Goal: Information Seeking & Learning: Learn about a topic

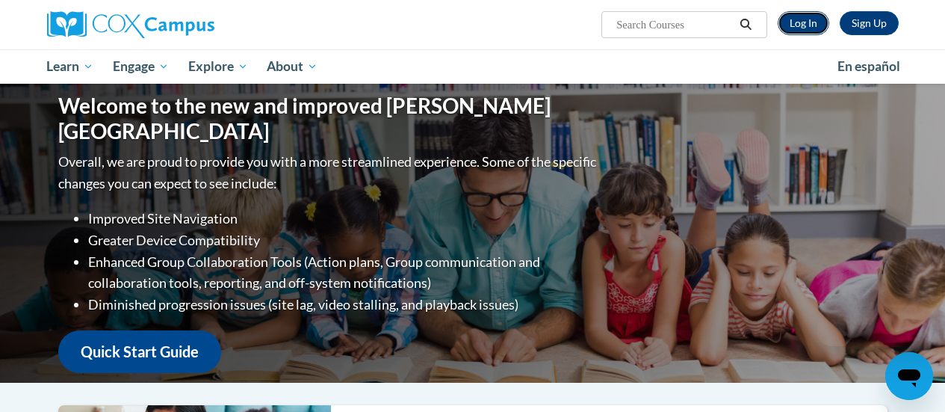
click at [793, 25] on link "Log In" at bounding box center [804, 23] width 52 height 24
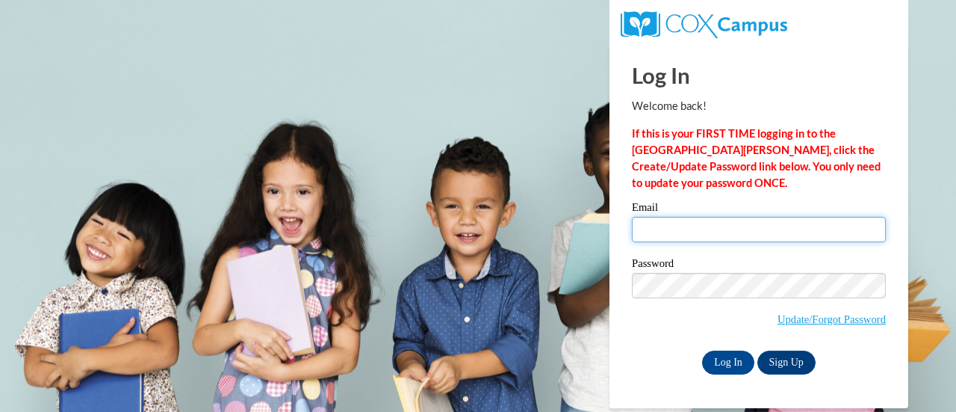
click at [686, 233] on input "Email" at bounding box center [759, 229] width 254 height 25
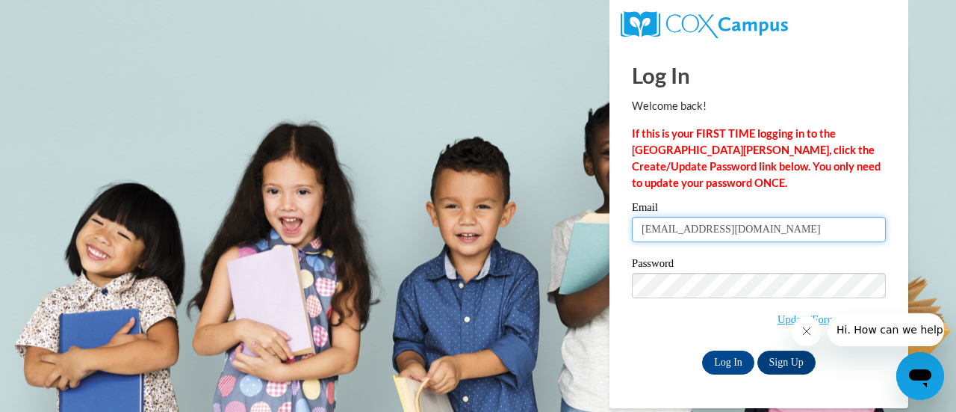
type input "[EMAIL_ADDRESS][DOMAIN_NAME]"
click at [702, 350] on input "Log In" at bounding box center [728, 362] width 52 height 24
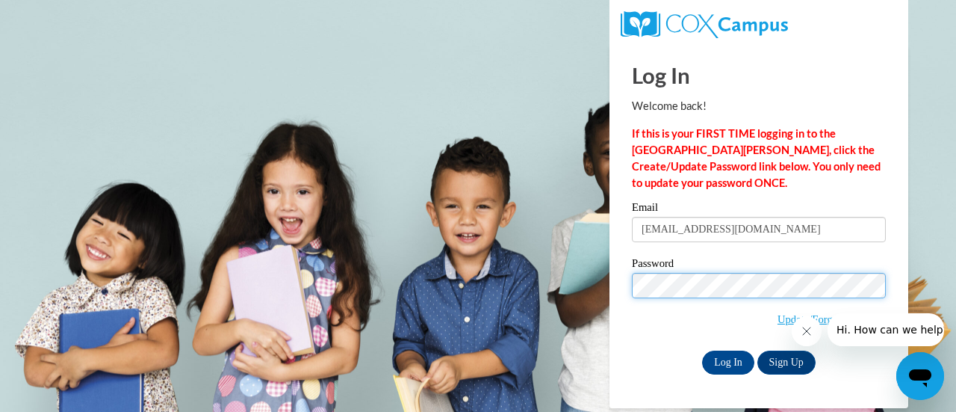
click at [702, 350] on input "Log In" at bounding box center [728, 362] width 52 height 24
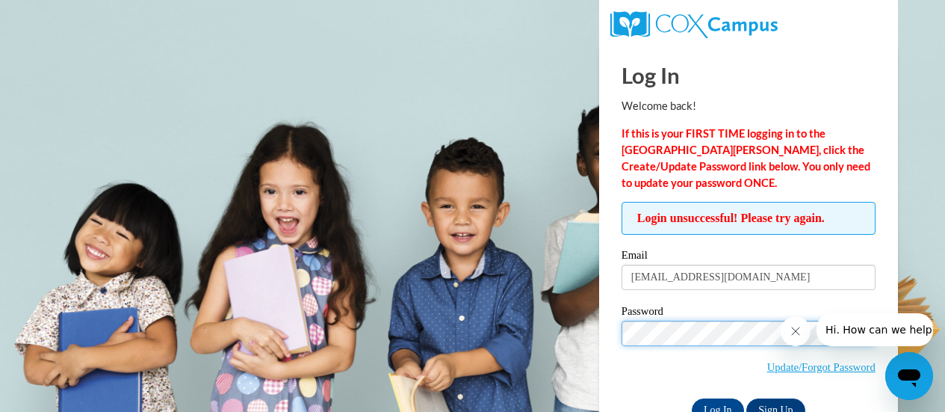
click at [692, 398] on input "Log In" at bounding box center [718, 410] width 52 height 24
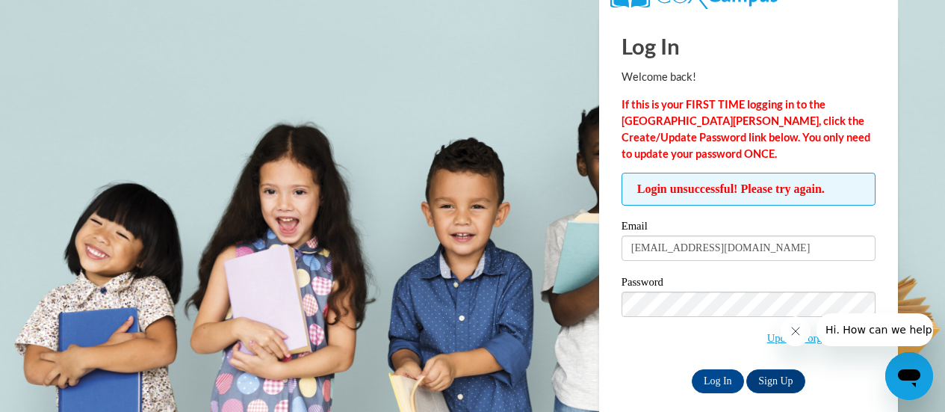
scroll to position [43, 0]
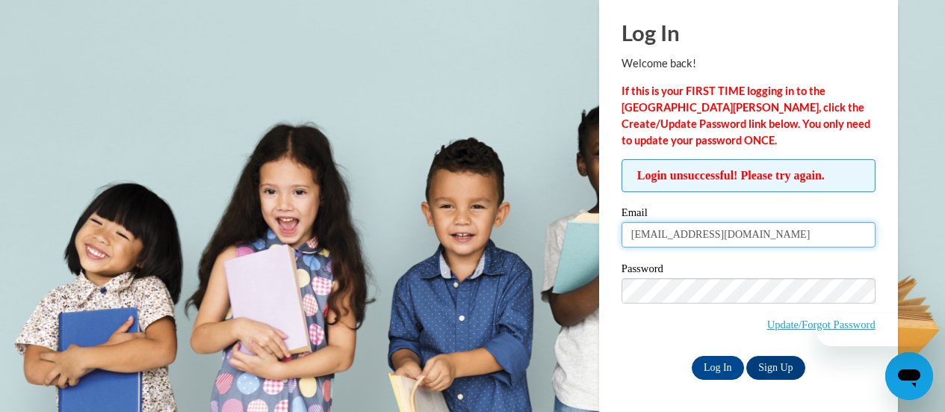
click at [776, 237] on input "[EMAIL_ADDRESS][DOMAIN_NAME]" at bounding box center [749, 234] width 254 height 25
drag, startPoint x: 776, startPoint y: 237, endPoint x: 457, endPoint y: 237, distance: 319.0
click at [457, 237] on body "Log In Welcome back! If this is your FIRST TIME logging in to the NEW Cox Campu…" at bounding box center [472, 163] width 945 height 412
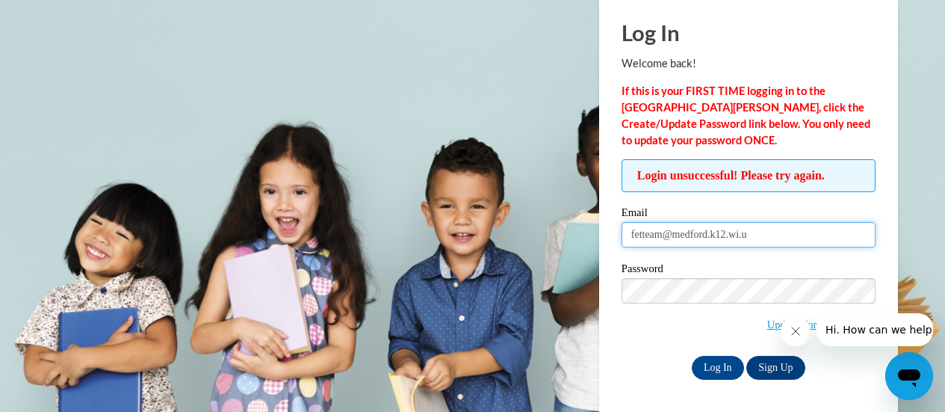
type input "[EMAIL_ADDRESS][DOMAIN_NAME]"
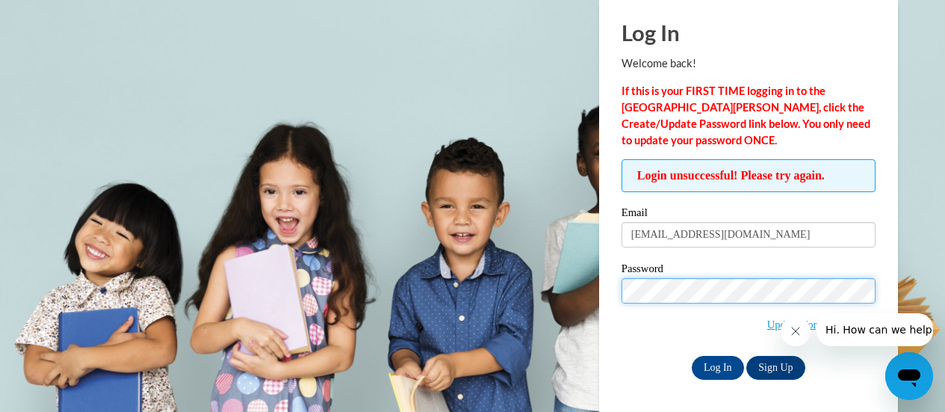
click at [692, 356] on input "Log In" at bounding box center [718, 368] width 52 height 24
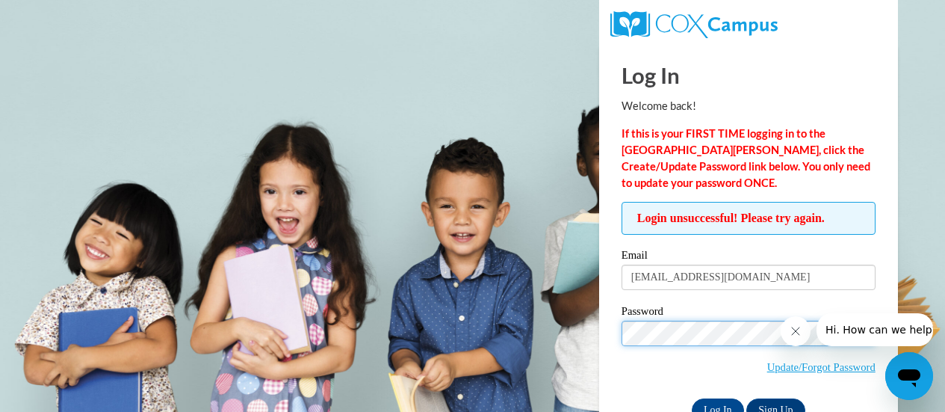
click at [692, 398] on input "Log In" at bounding box center [718, 410] width 52 height 24
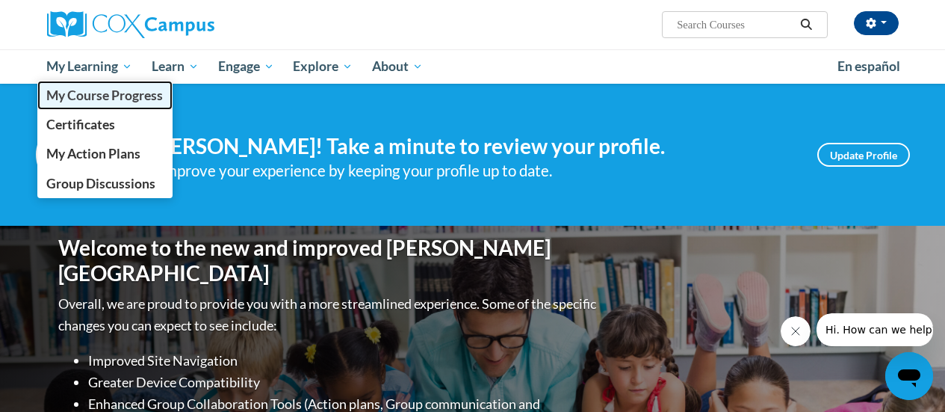
click at [107, 92] on span "My Course Progress" at bounding box center [104, 95] width 117 height 16
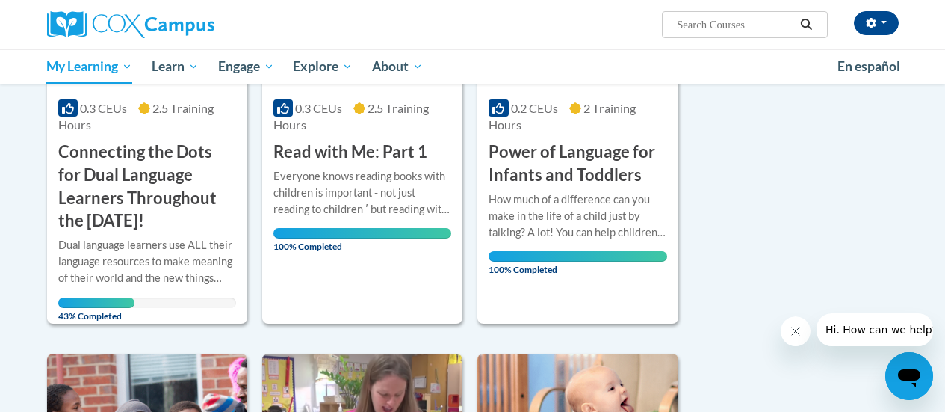
scroll to position [374, 0]
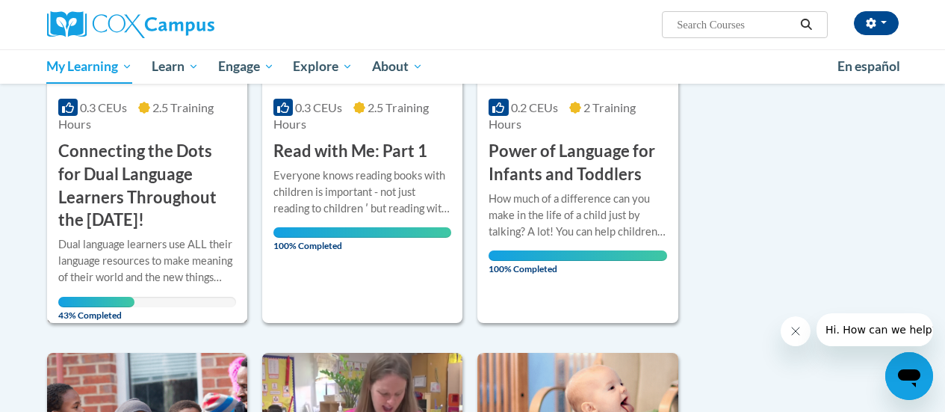
click at [140, 215] on h3 "Connecting the Dots for Dual Language Learners Throughout the Preschool Day!" at bounding box center [147, 186] width 178 height 92
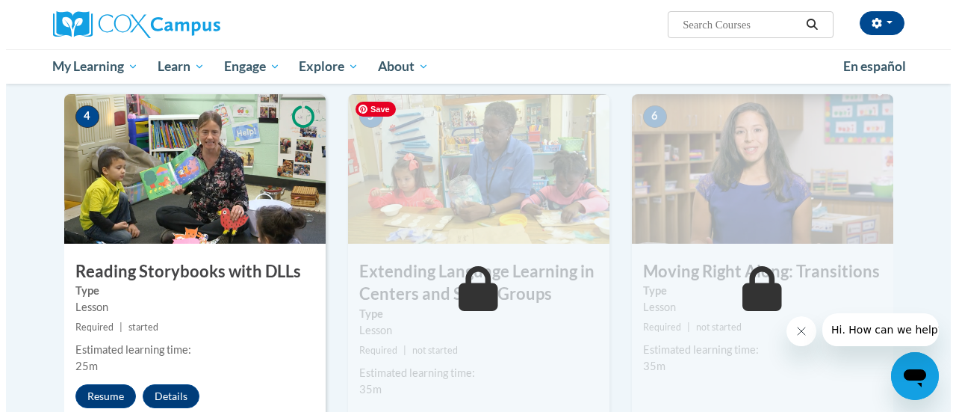
scroll to position [822, 0]
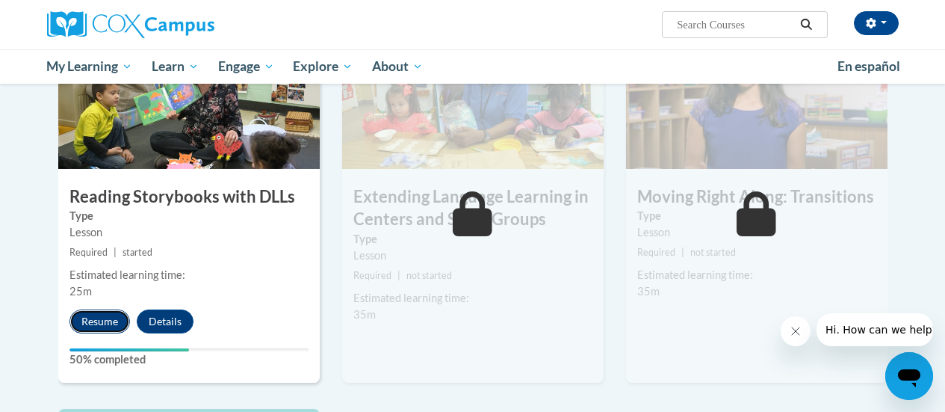
click at [116, 325] on button "Resume" at bounding box center [99, 321] width 61 height 24
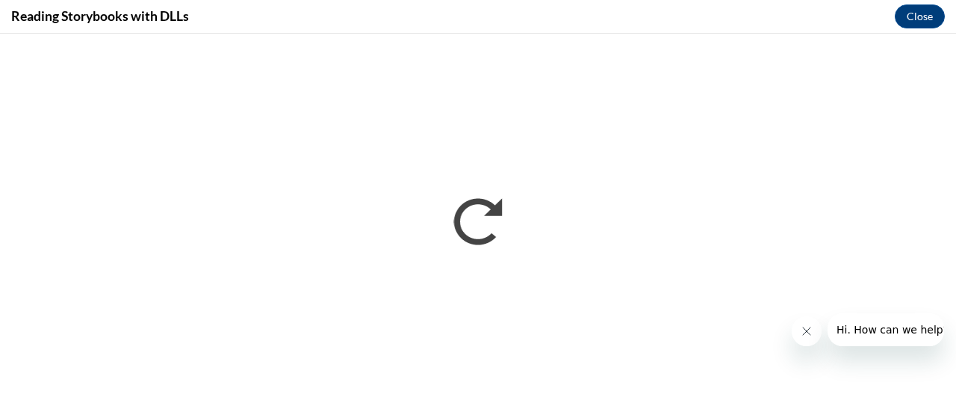
scroll to position [0, 0]
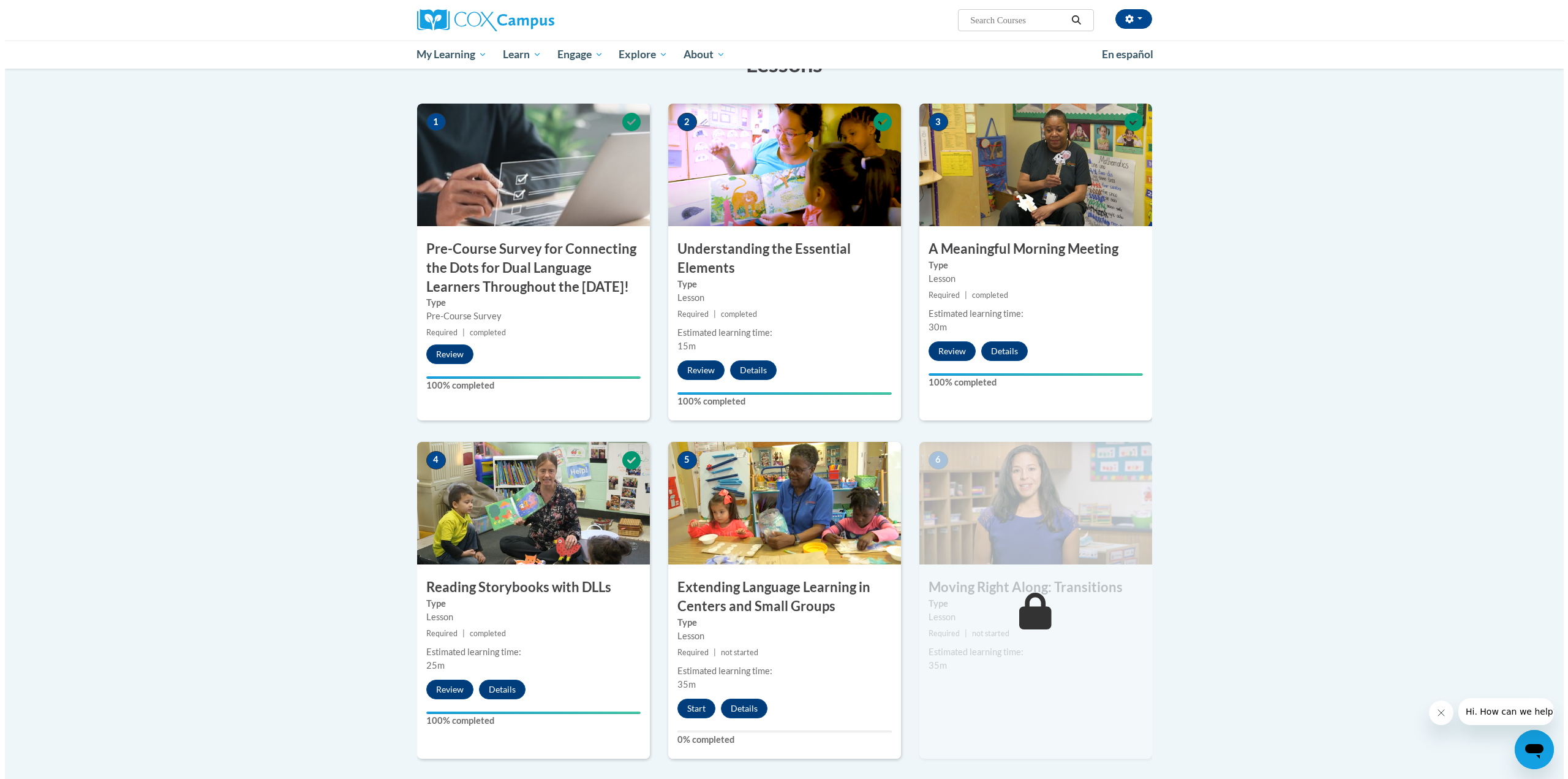
scroll to position [307, 0]
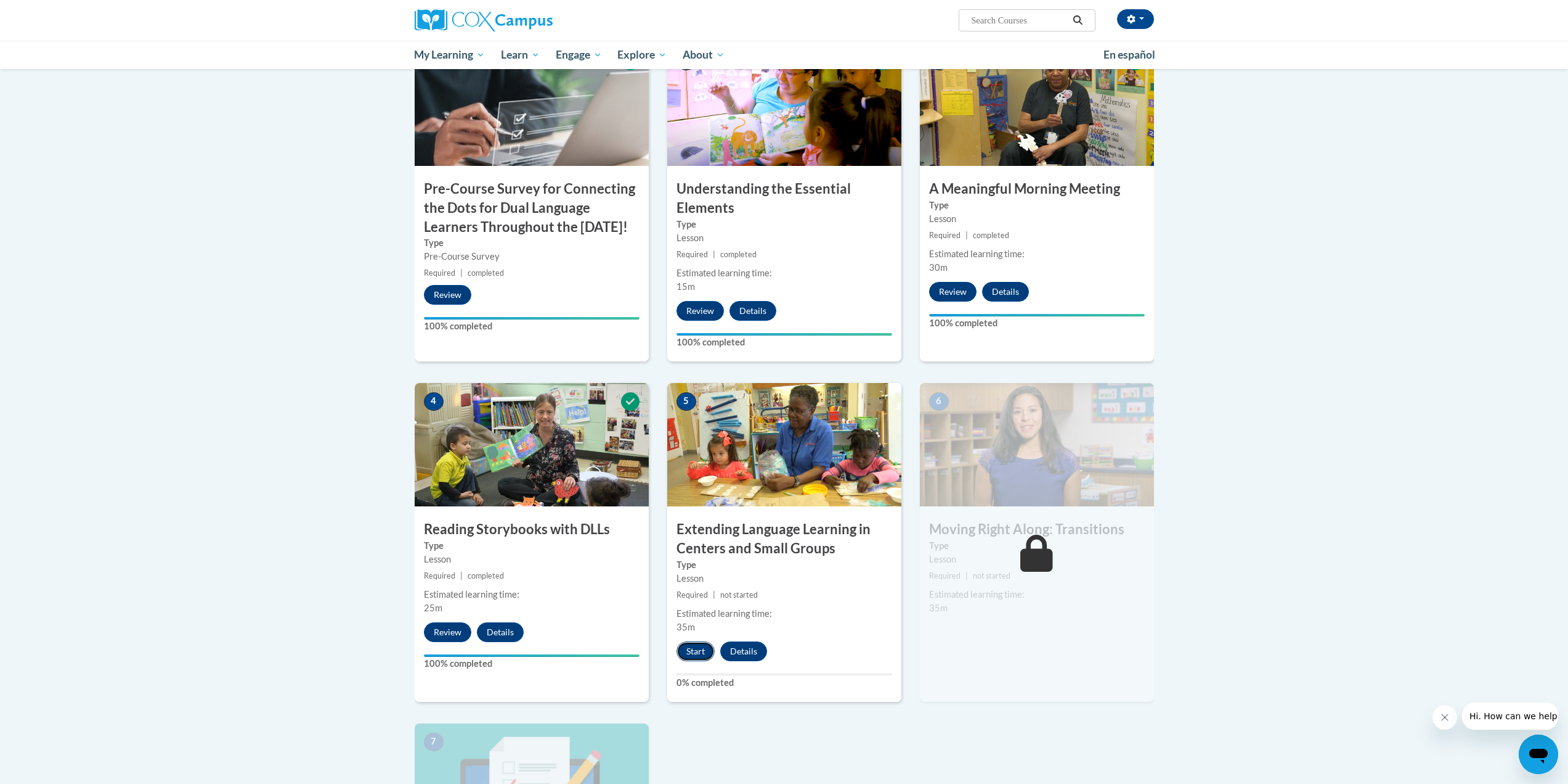
click at [699, 339] on button "Start" at bounding box center [695, 651] width 38 height 20
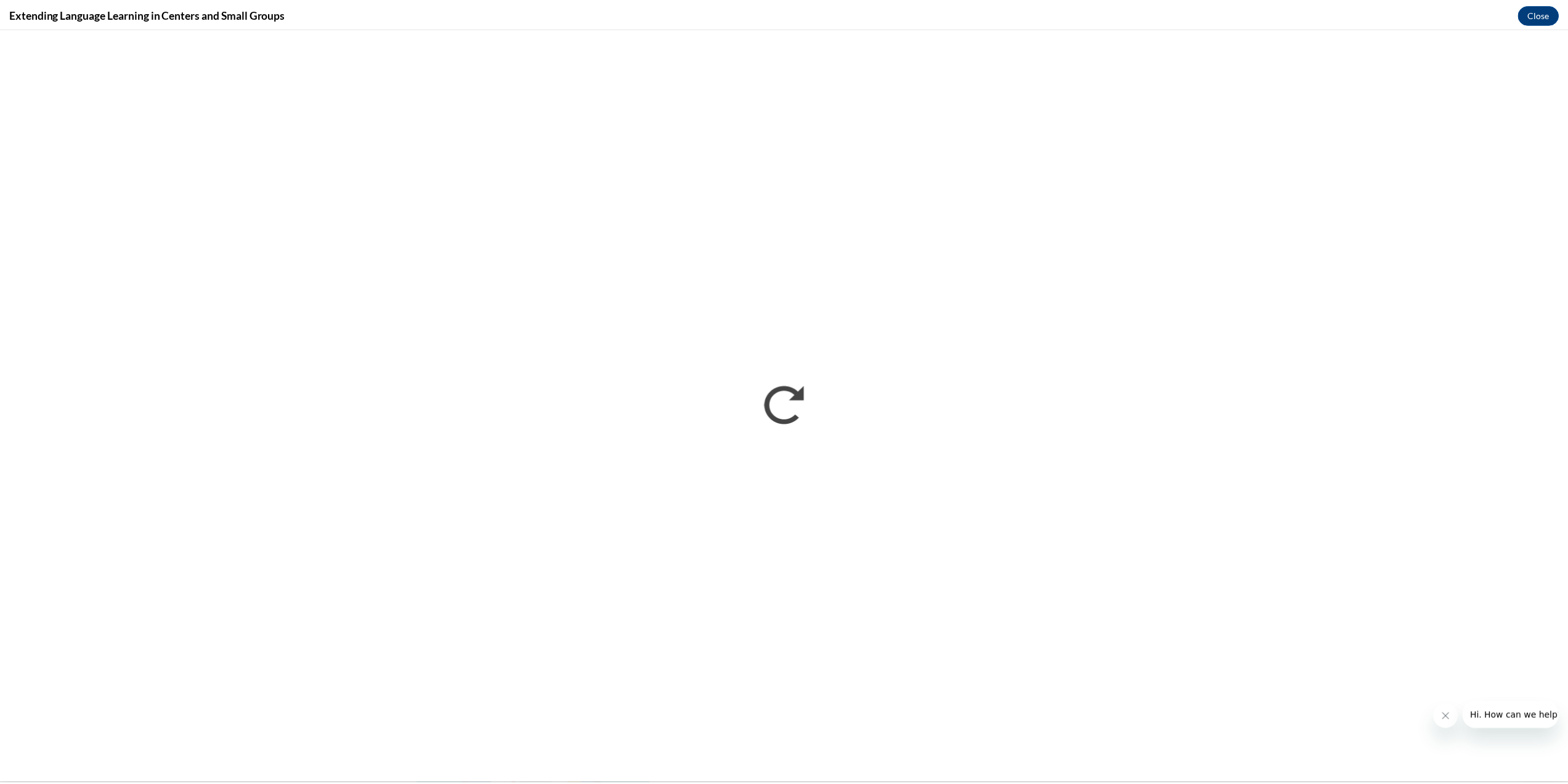
scroll to position [0, 0]
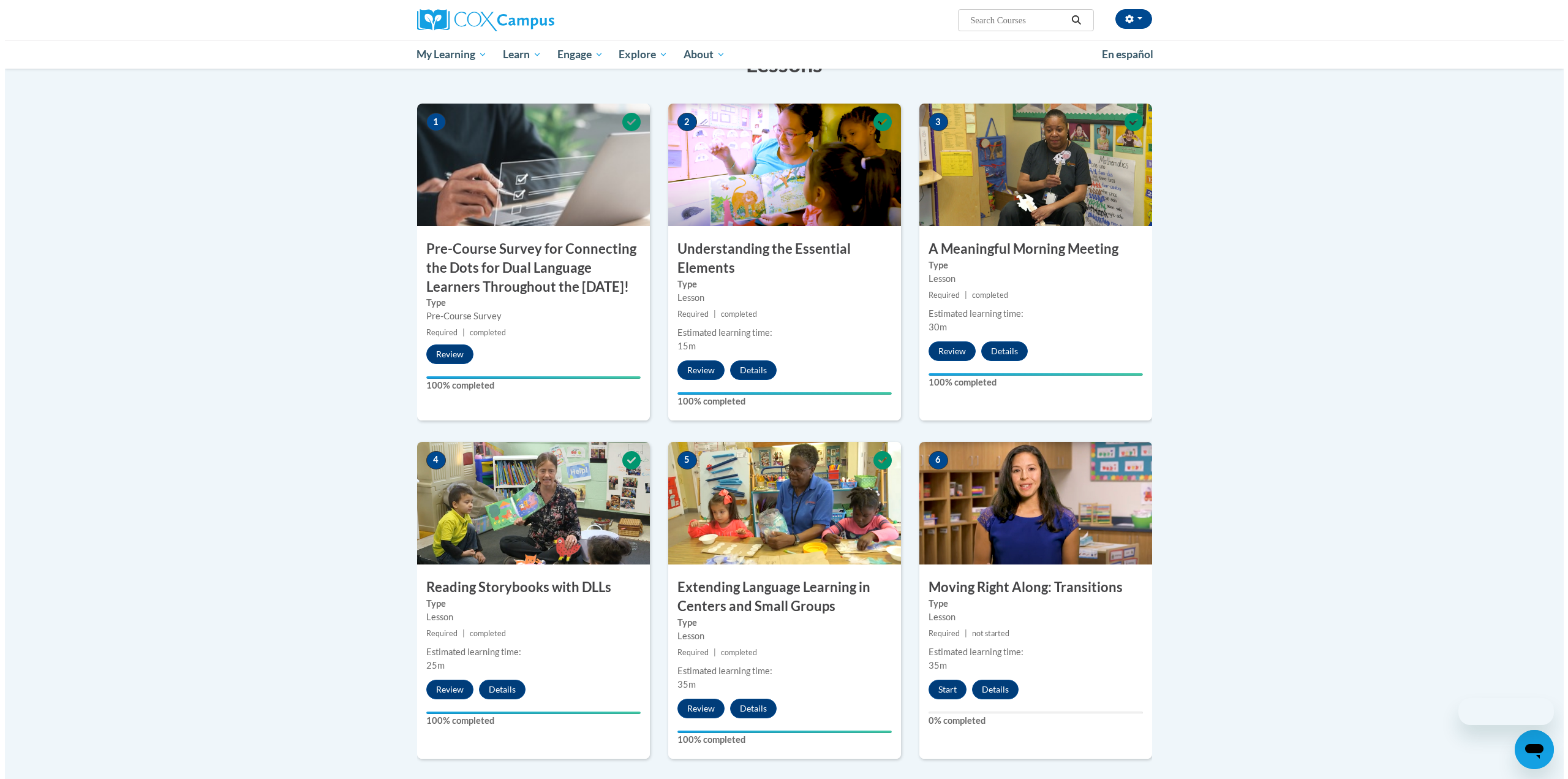
scroll to position [429, 0]
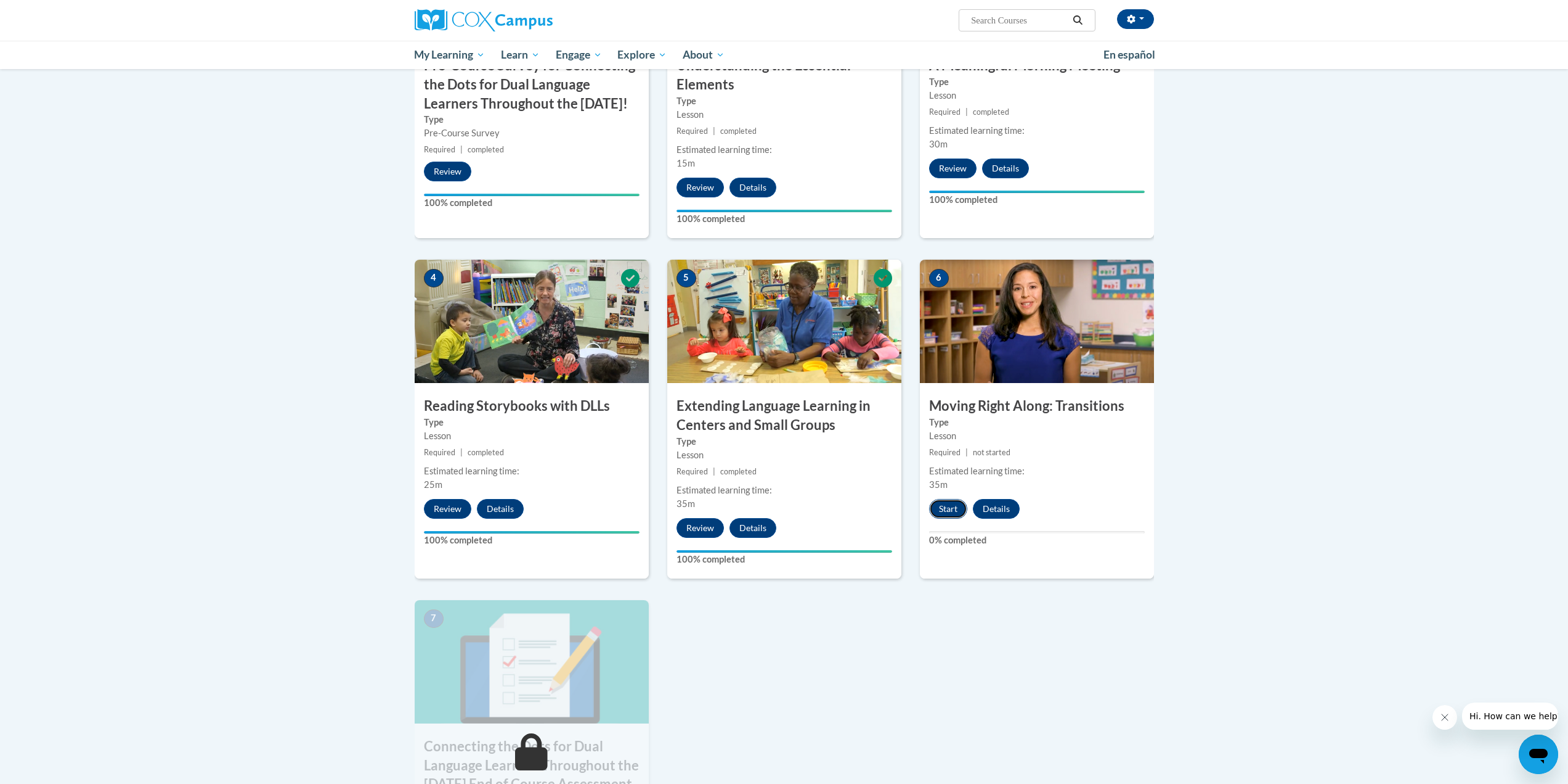
click at [954, 512] on button "Start" at bounding box center [949, 508] width 38 height 20
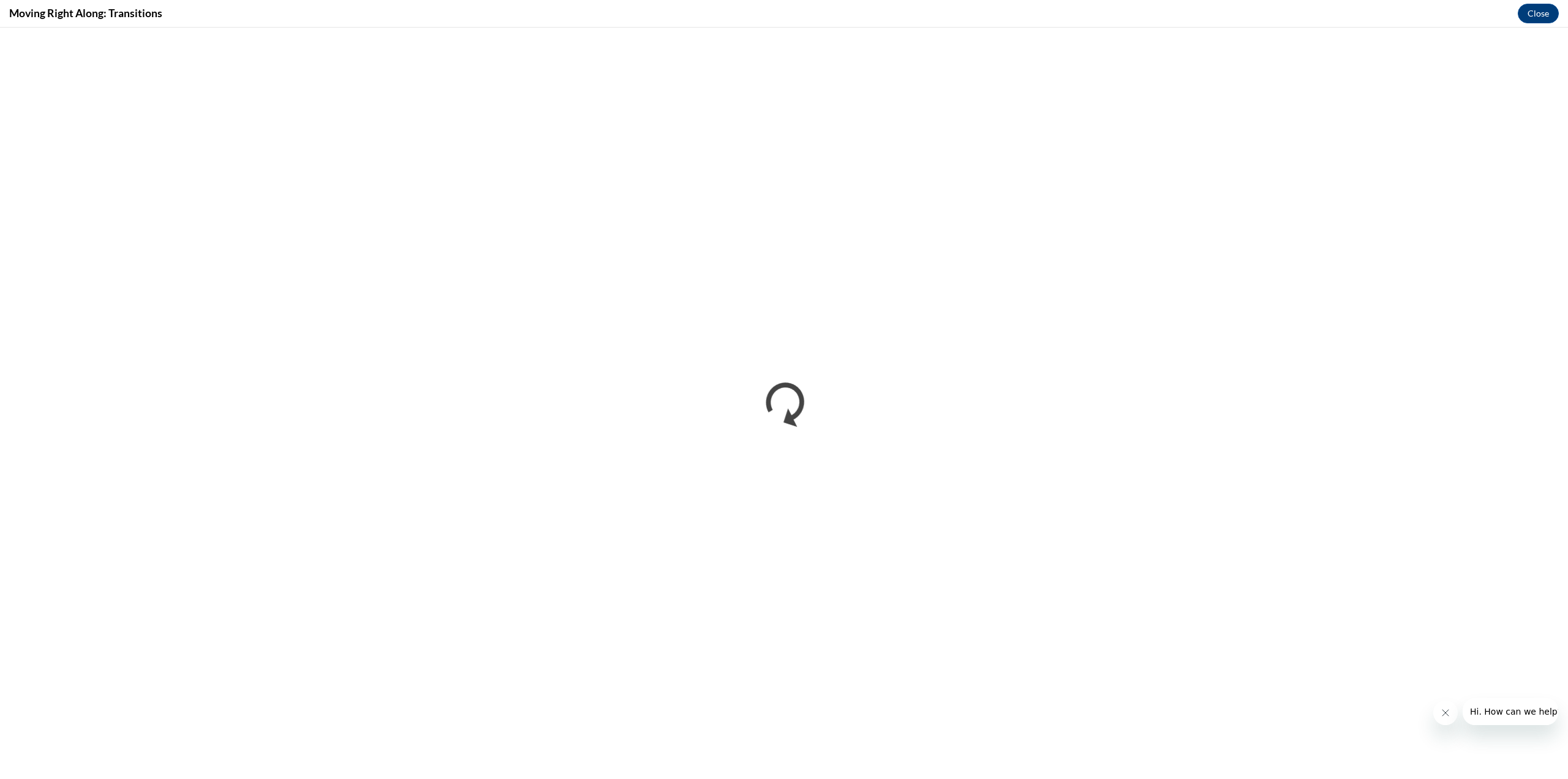
scroll to position [0, 0]
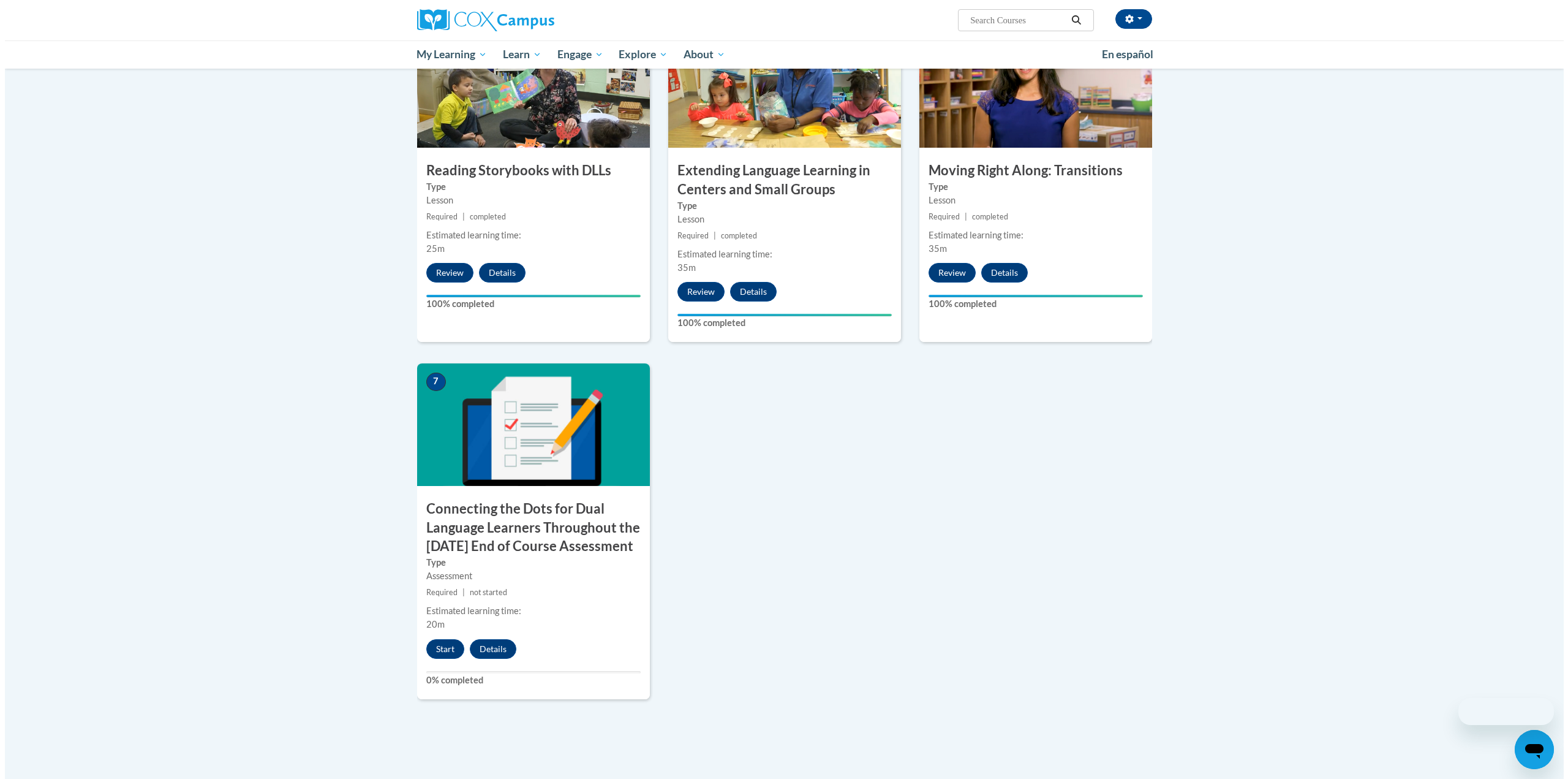
scroll to position [736, 0]
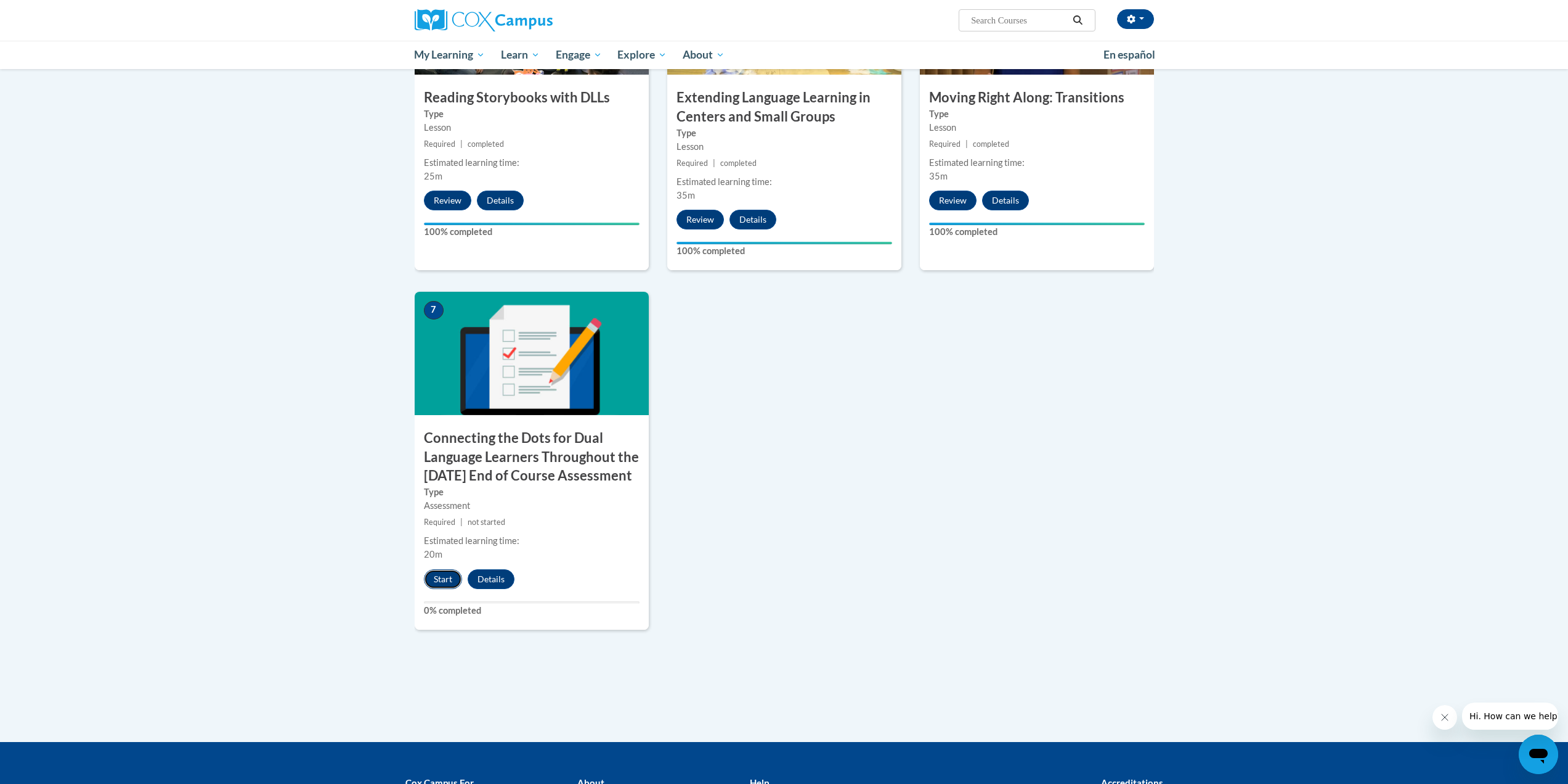
click at [451, 589] on button "Start" at bounding box center [443, 579] width 38 height 20
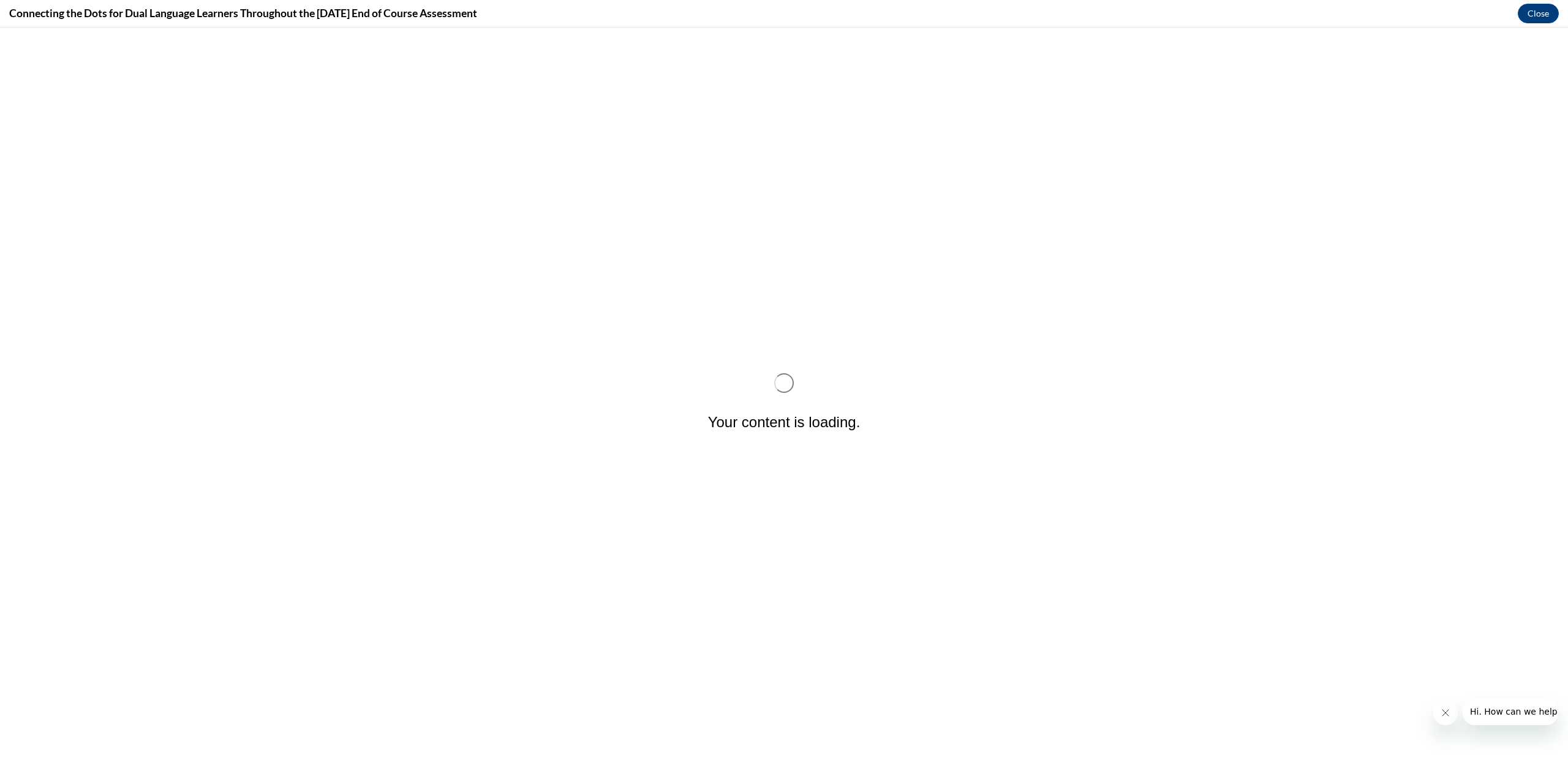
scroll to position [0, 0]
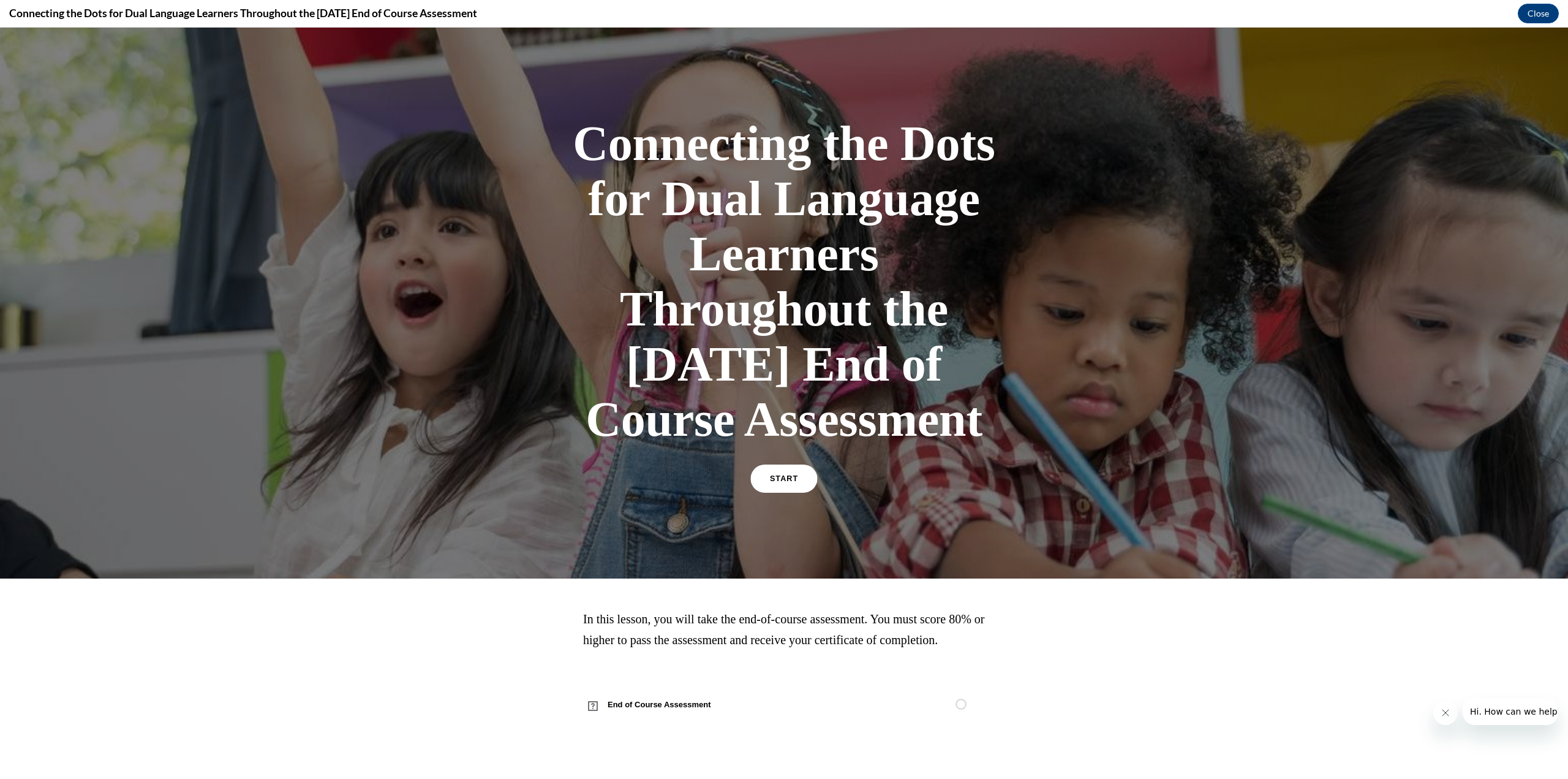
click at [763, 493] on link "START" at bounding box center [783, 478] width 66 height 28
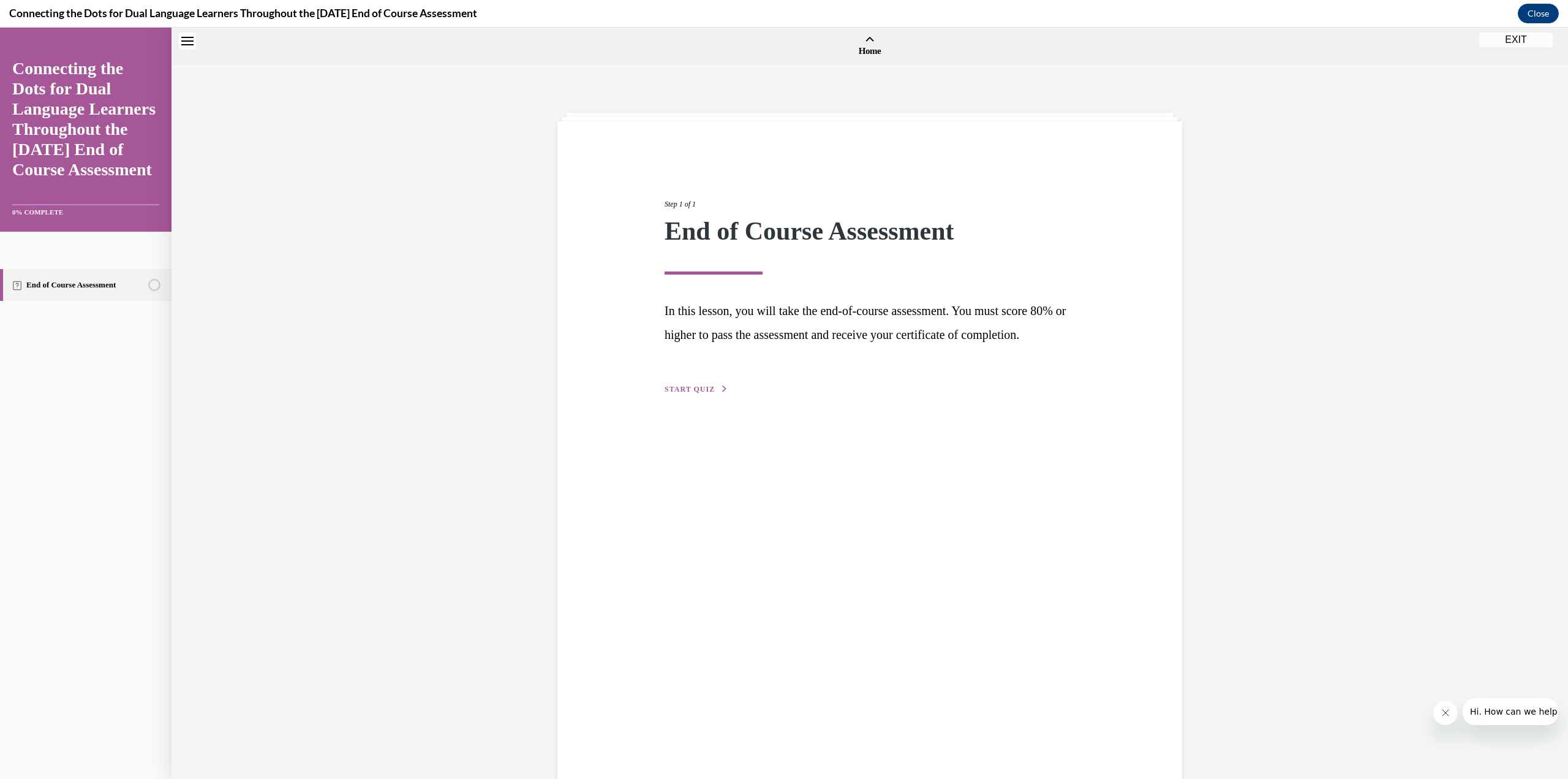
scroll to position [38, 0]
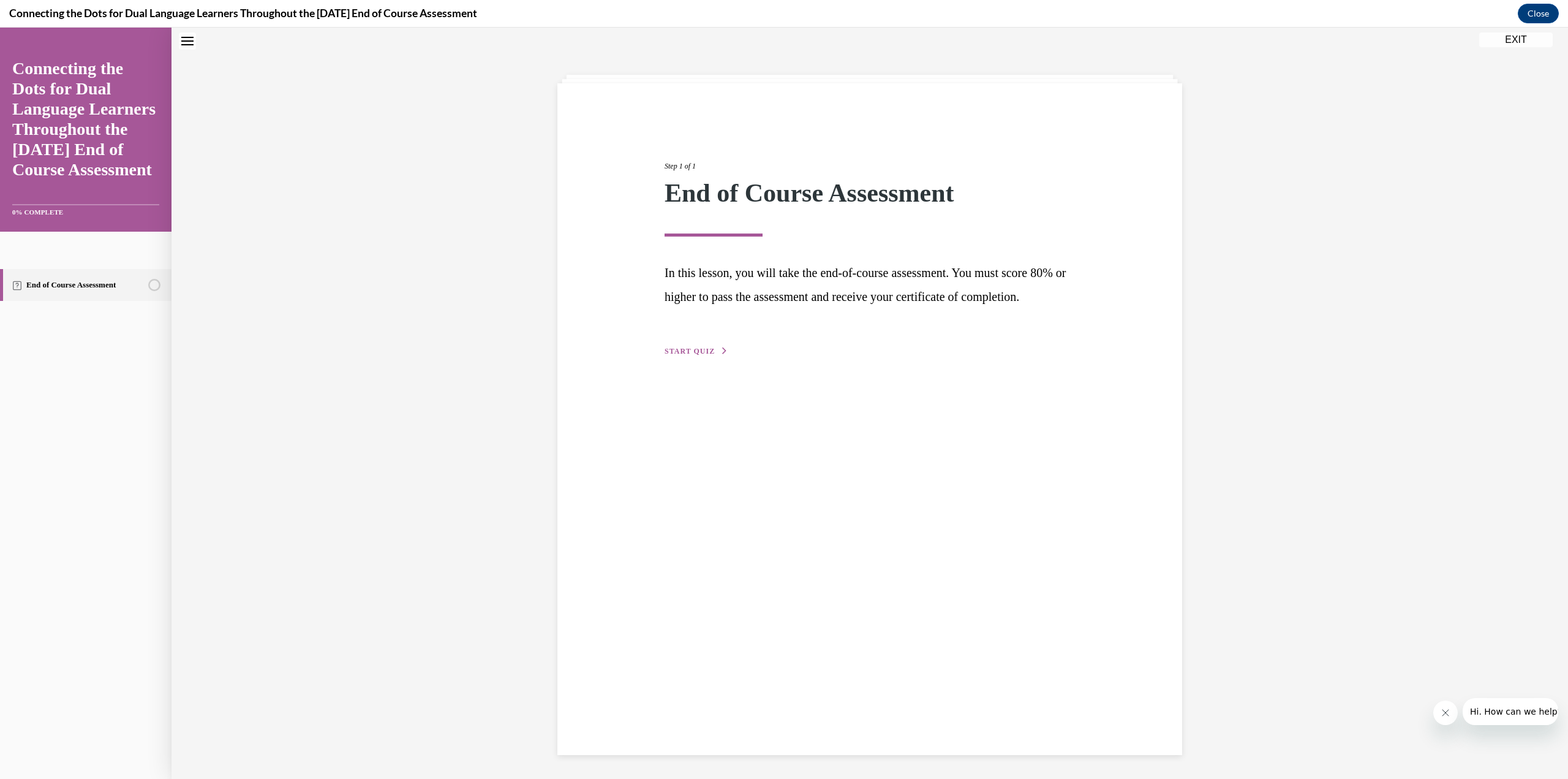
click at [687, 355] on span "START QUIZ" at bounding box center [689, 351] width 50 height 8
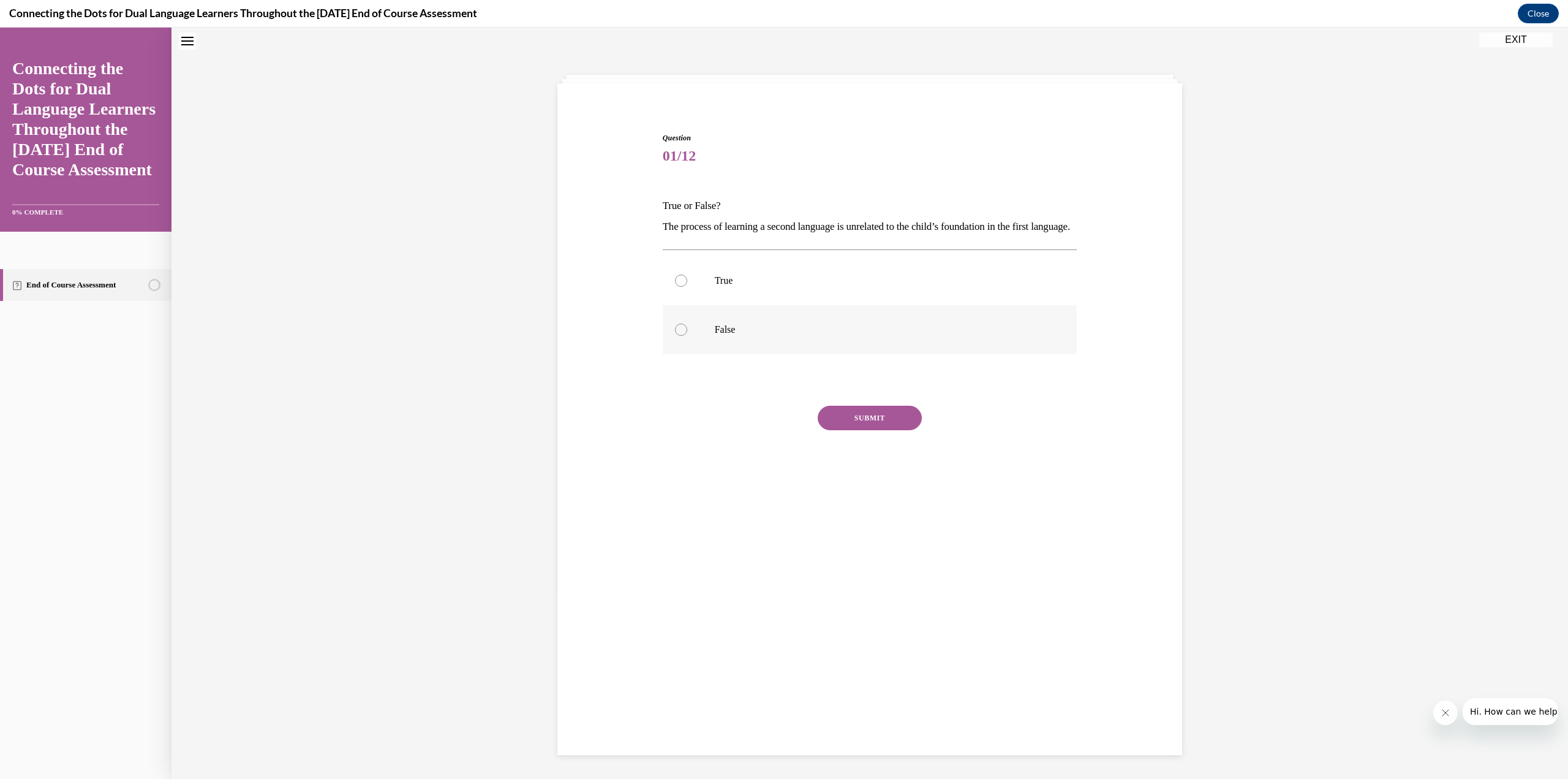
click at [675, 335] on div at bounding box center [680, 329] width 12 height 12
click at [675, 335] on input "False" at bounding box center [680, 329] width 12 height 12
radio input "true"
click at [859, 430] on button "SUBMIT" at bounding box center [869, 418] width 104 height 25
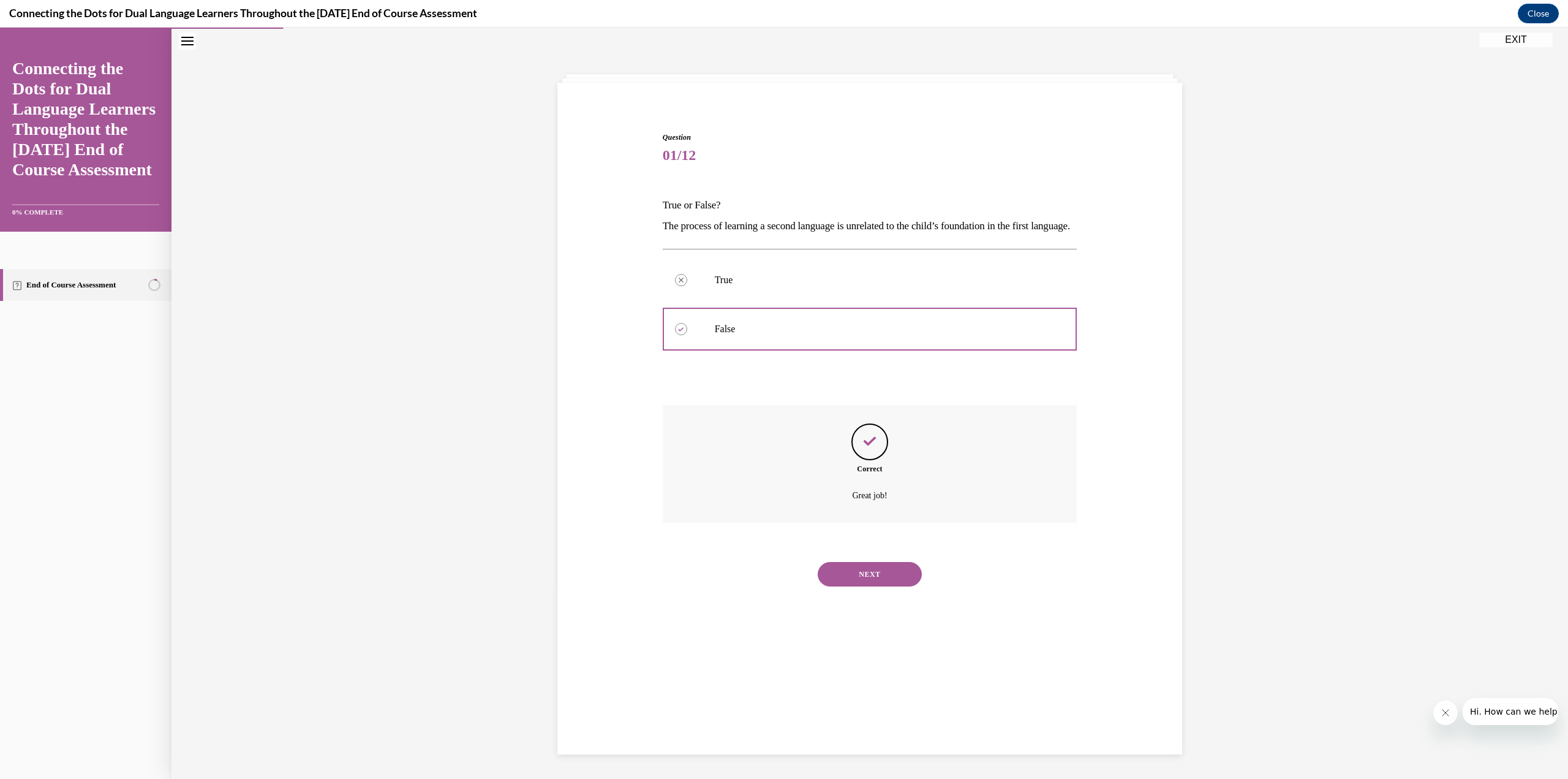
click at [861, 586] on button "NEXT" at bounding box center [869, 574] width 104 height 25
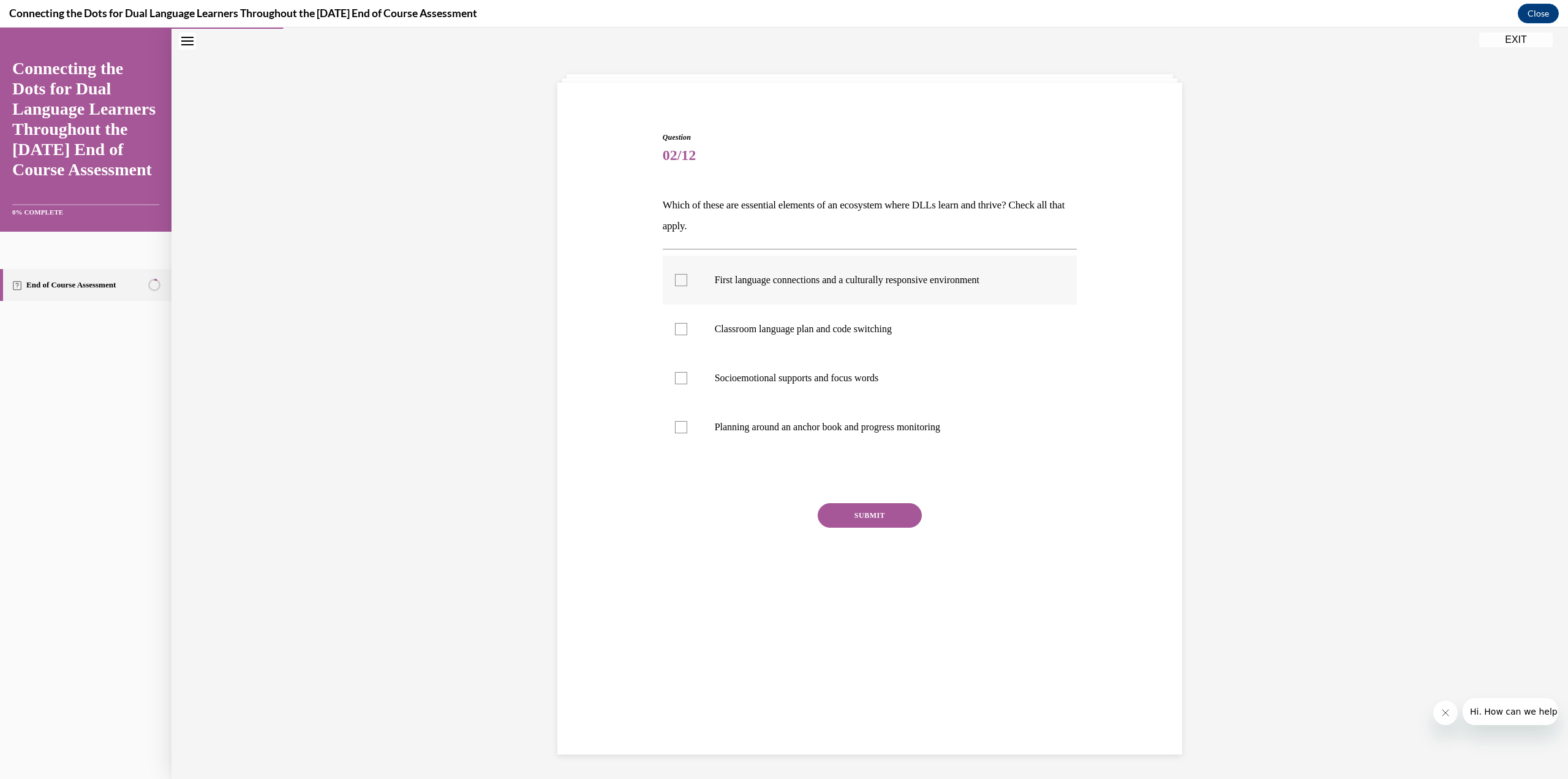
click at [680, 280] on div at bounding box center [680, 280] width 12 height 12
click at [680, 280] on input "First language connections and a culturally responsive environment" at bounding box center [680, 280] width 12 height 12
checkbox input "true"
click at [675, 382] on div at bounding box center [680, 378] width 12 height 12
click at [675, 382] on input "Socioemotional supports and focus words" at bounding box center [680, 378] width 12 height 12
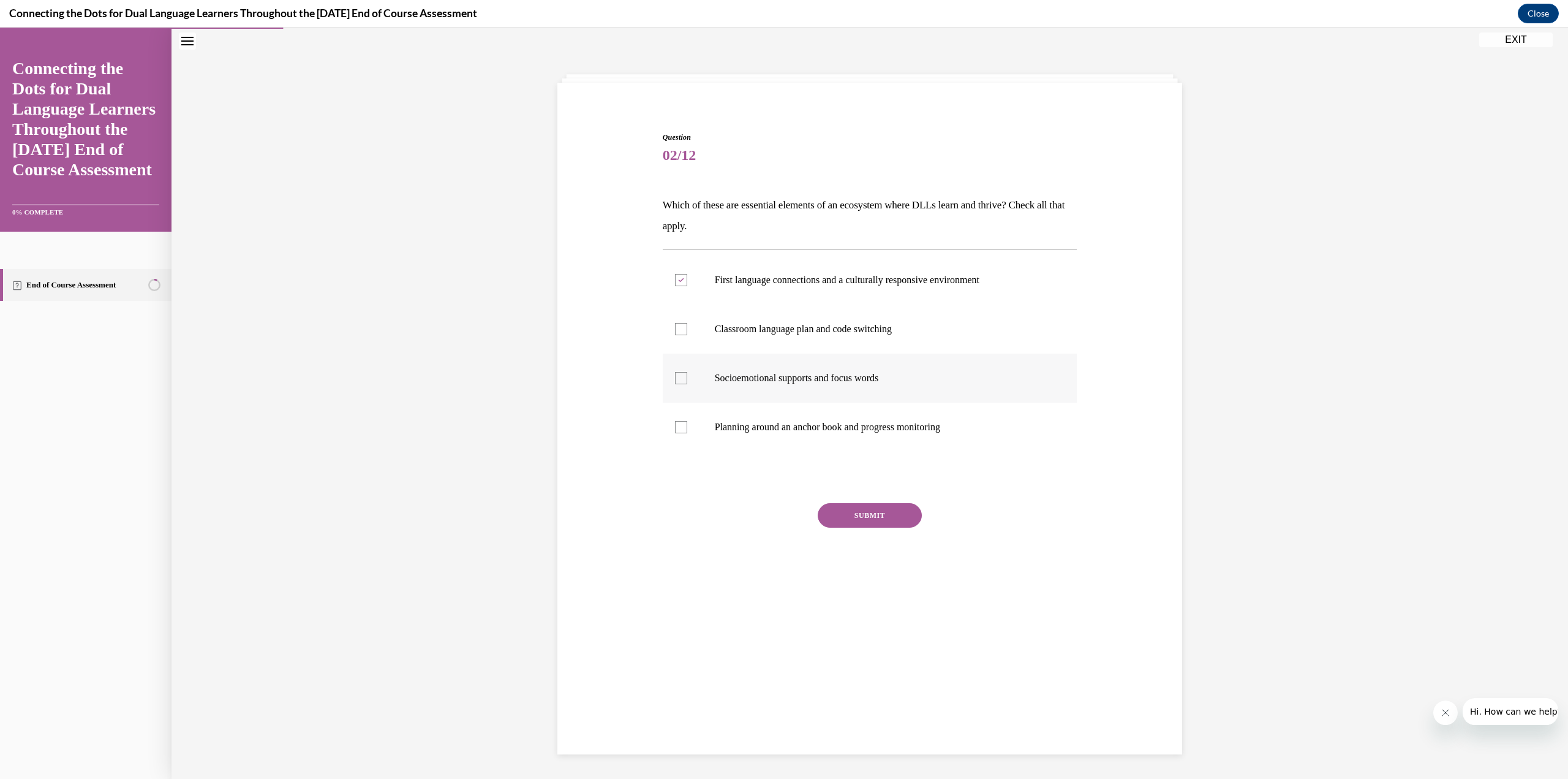
checkbox input "true"
click at [679, 335] on div at bounding box center [680, 329] width 12 height 12
click at [679, 335] on input "Classroom language plan and code switching" at bounding box center [680, 329] width 12 height 12
checkbox input "true"
click at [857, 512] on button "SUBMIT" at bounding box center [869, 515] width 104 height 25
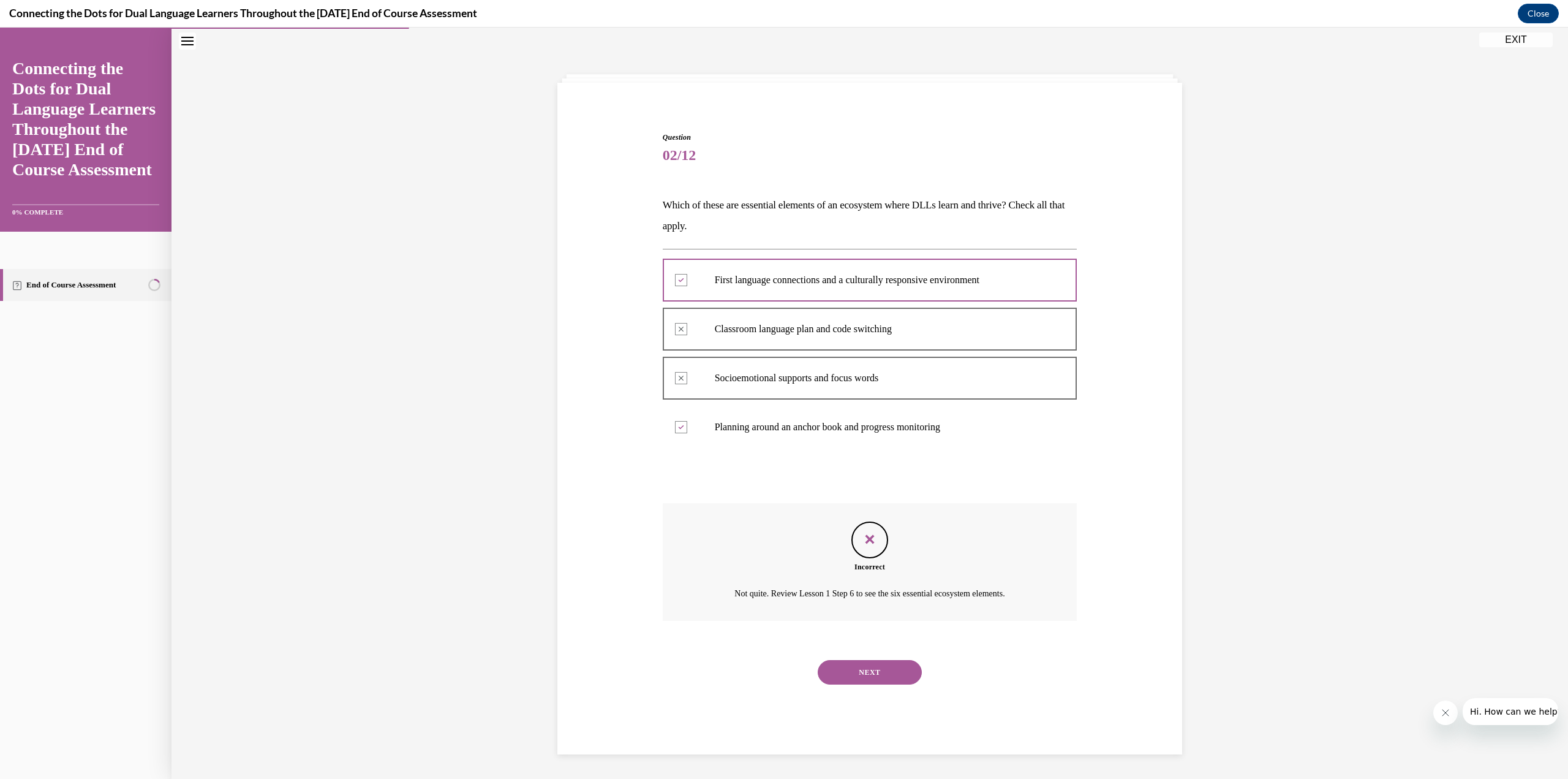
click at [868, 676] on button "NEXT" at bounding box center [869, 672] width 104 height 25
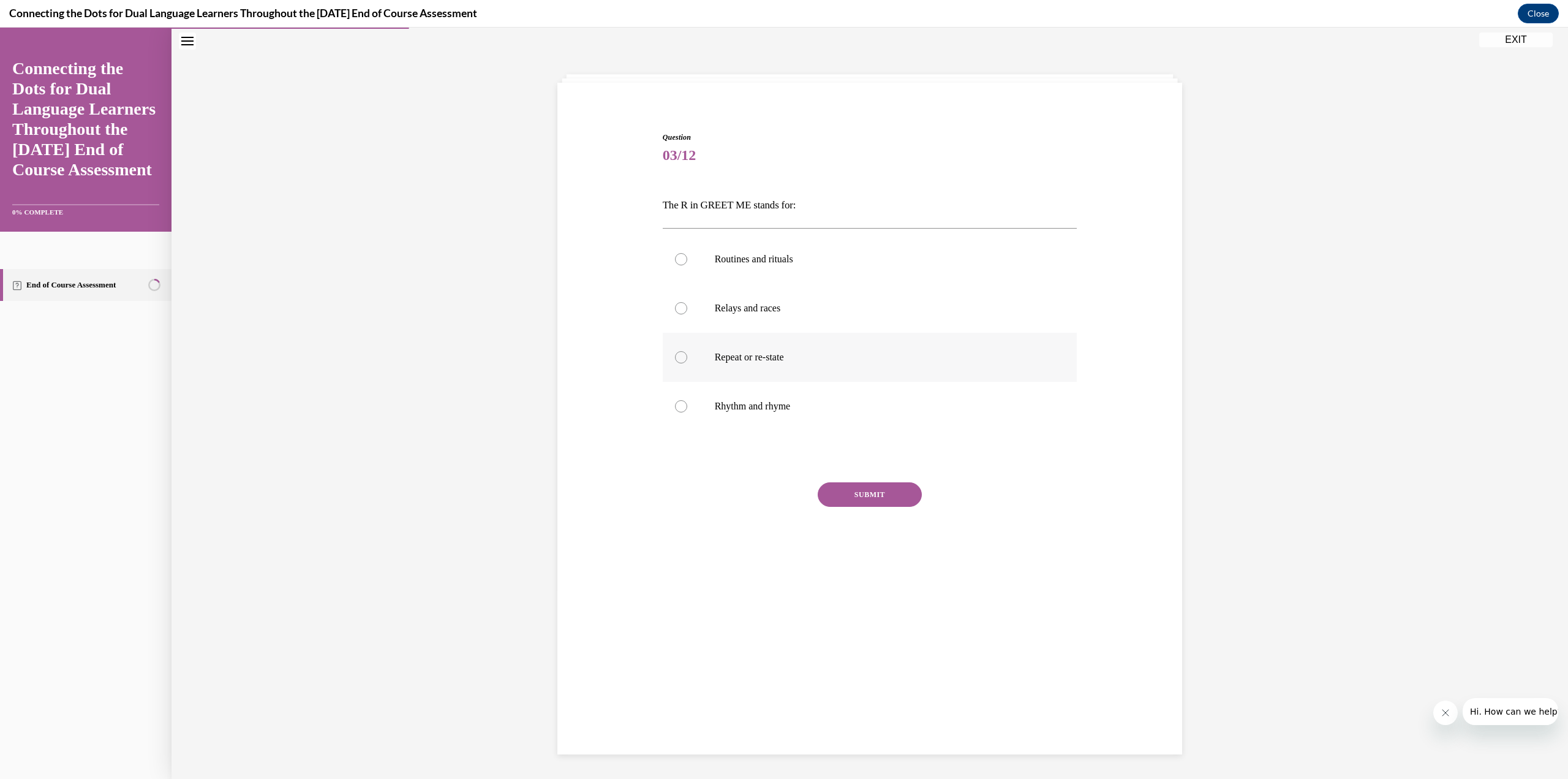
click at [675, 357] on div at bounding box center [680, 357] width 12 height 12
click at [675, 357] on input "Repeat or re-state" at bounding box center [680, 357] width 12 height 12
radio input "true"
click at [861, 494] on button "SUBMIT" at bounding box center [869, 494] width 104 height 25
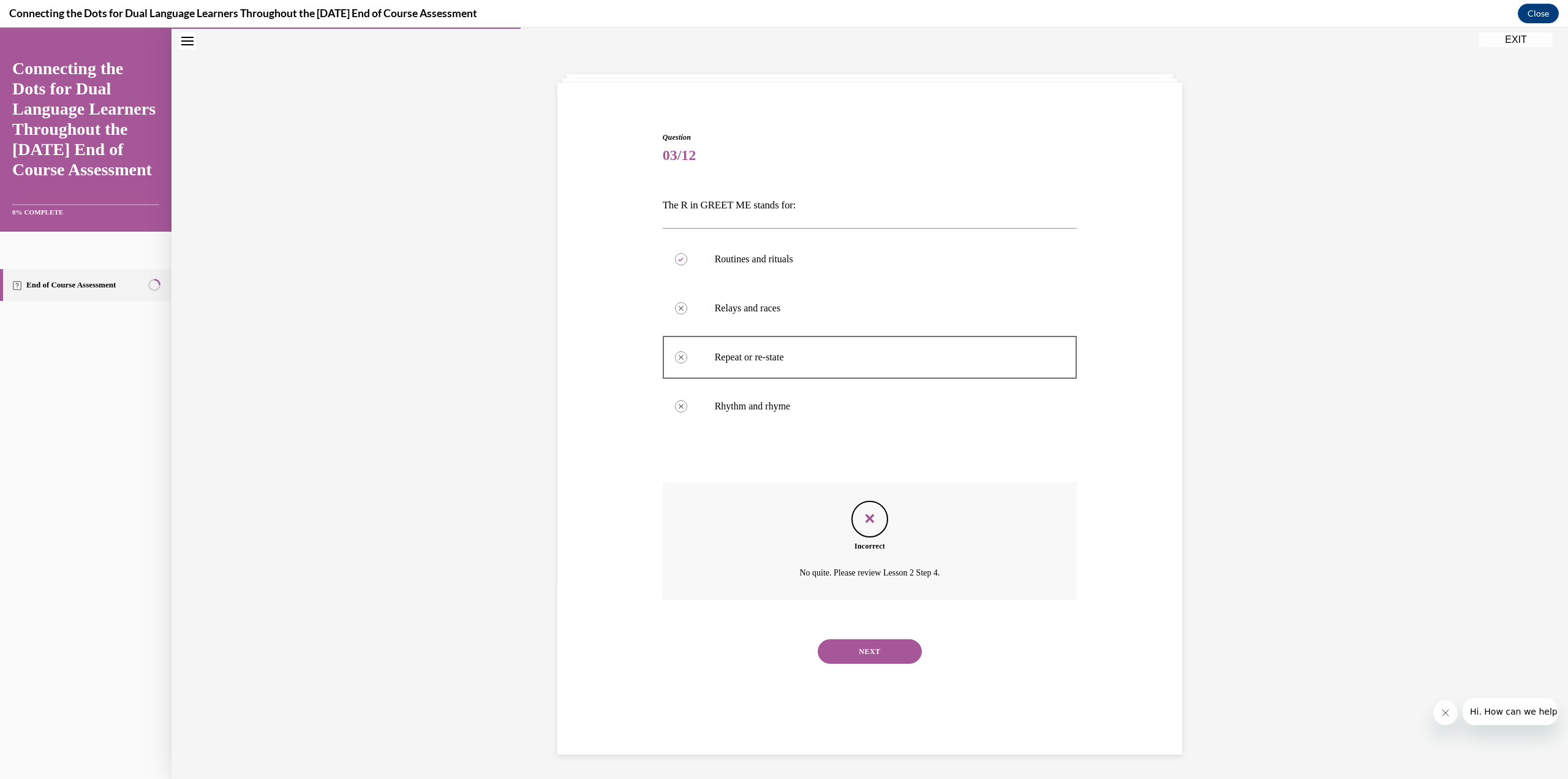
click at [882, 654] on button "NEXT" at bounding box center [869, 651] width 104 height 25
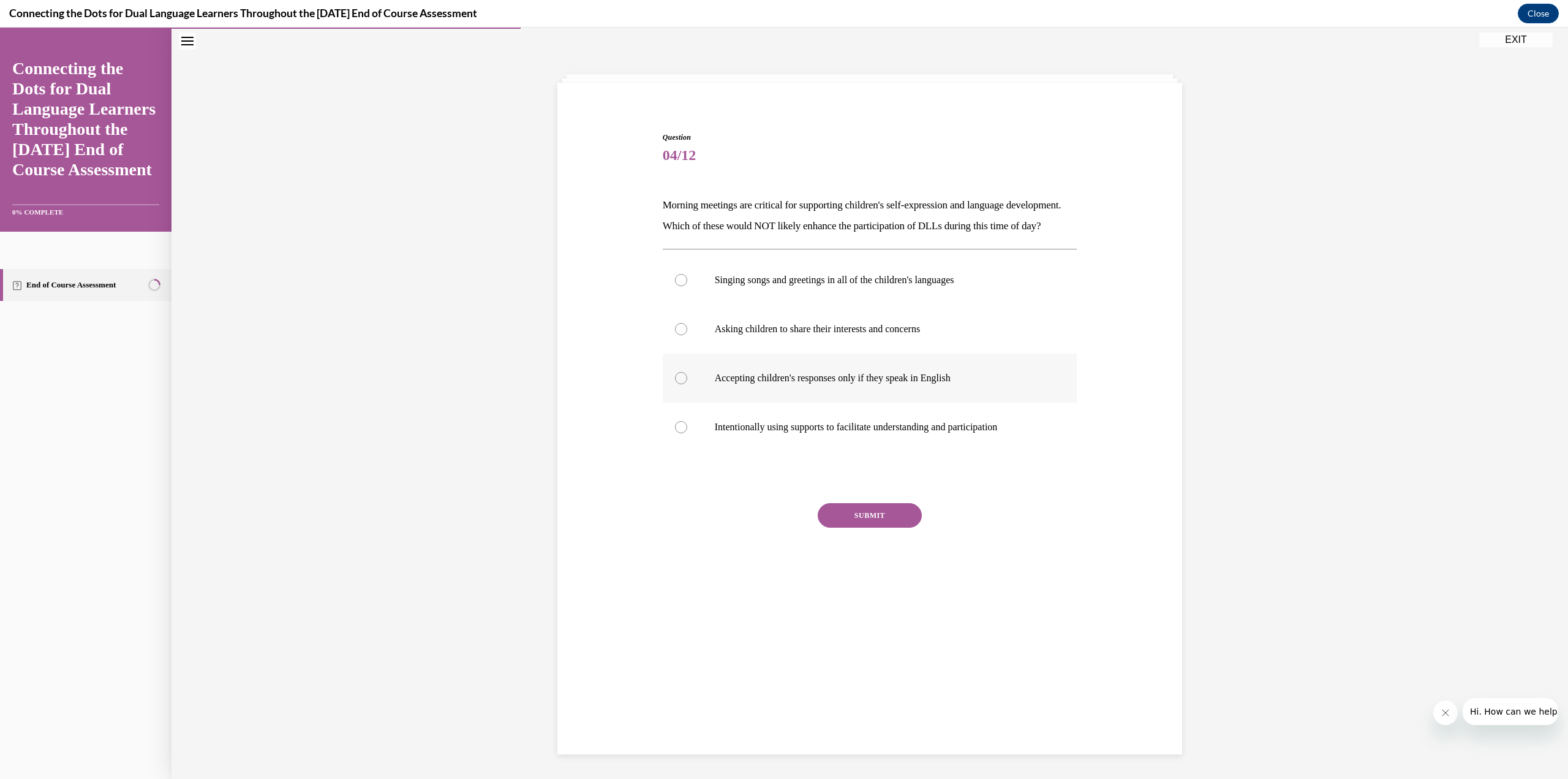
click at [675, 384] on div at bounding box center [680, 378] width 12 height 12
click at [675, 384] on input "Accepting children's responses only if they speak in English" at bounding box center [680, 378] width 12 height 12
radio input "true"
click at [865, 527] on button "SUBMIT" at bounding box center [869, 515] width 104 height 25
click at [898, 685] on button "NEXT" at bounding box center [869, 672] width 104 height 25
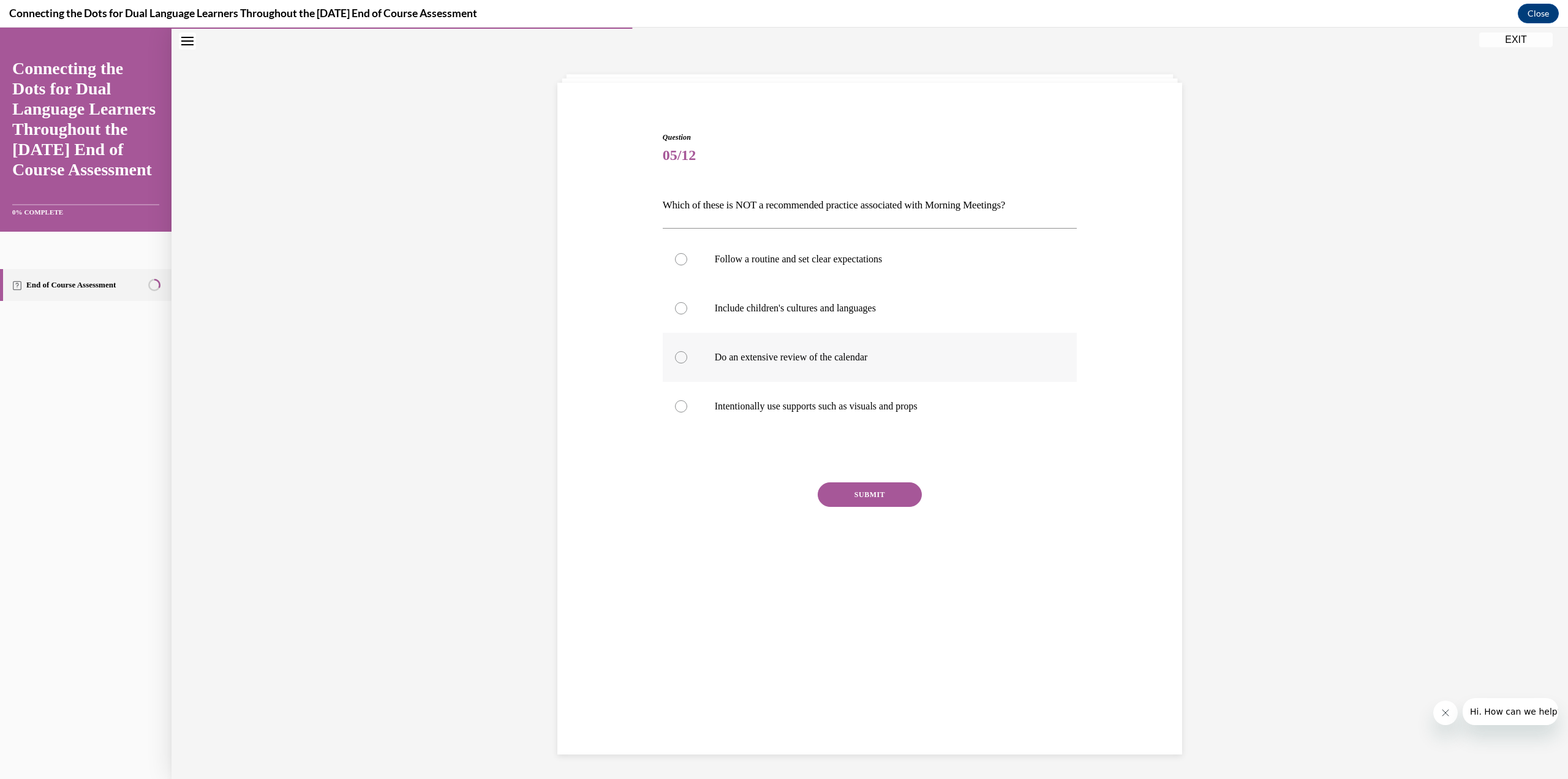
click at [676, 362] on div at bounding box center [680, 357] width 12 height 12
click at [676, 362] on input "Do an extensive review of the calendar" at bounding box center [680, 357] width 12 height 12
radio input "true"
click at [856, 496] on button "SUBMIT" at bounding box center [869, 494] width 104 height 25
click at [907, 659] on button "NEXT" at bounding box center [869, 651] width 104 height 25
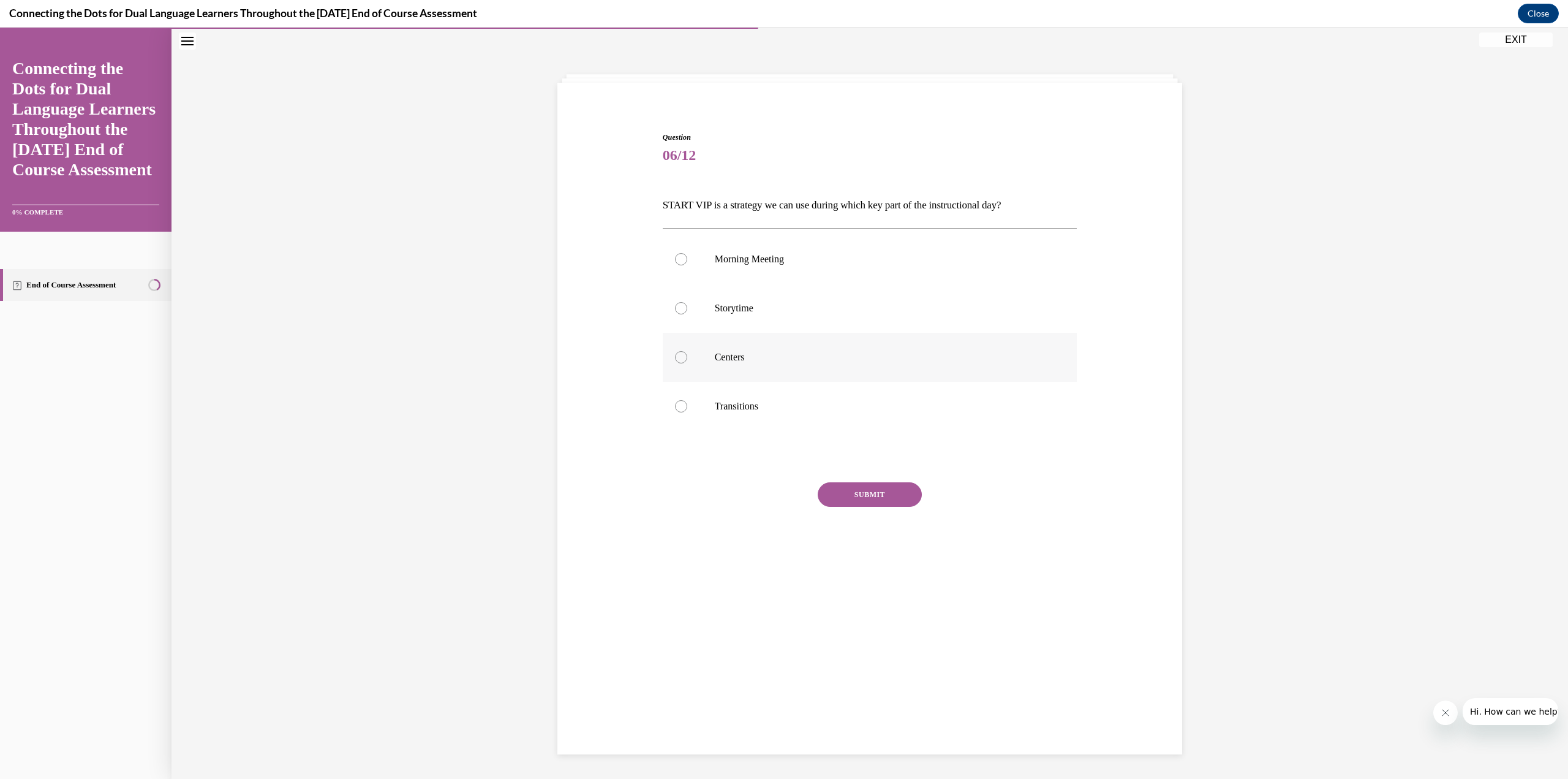
click at [684, 353] on label "Centers" at bounding box center [870, 358] width 415 height 49
click at [684, 353] on input "Centers" at bounding box center [680, 357] width 12 height 12
radio input "true"
click at [864, 491] on button "SUBMIT" at bounding box center [869, 494] width 104 height 25
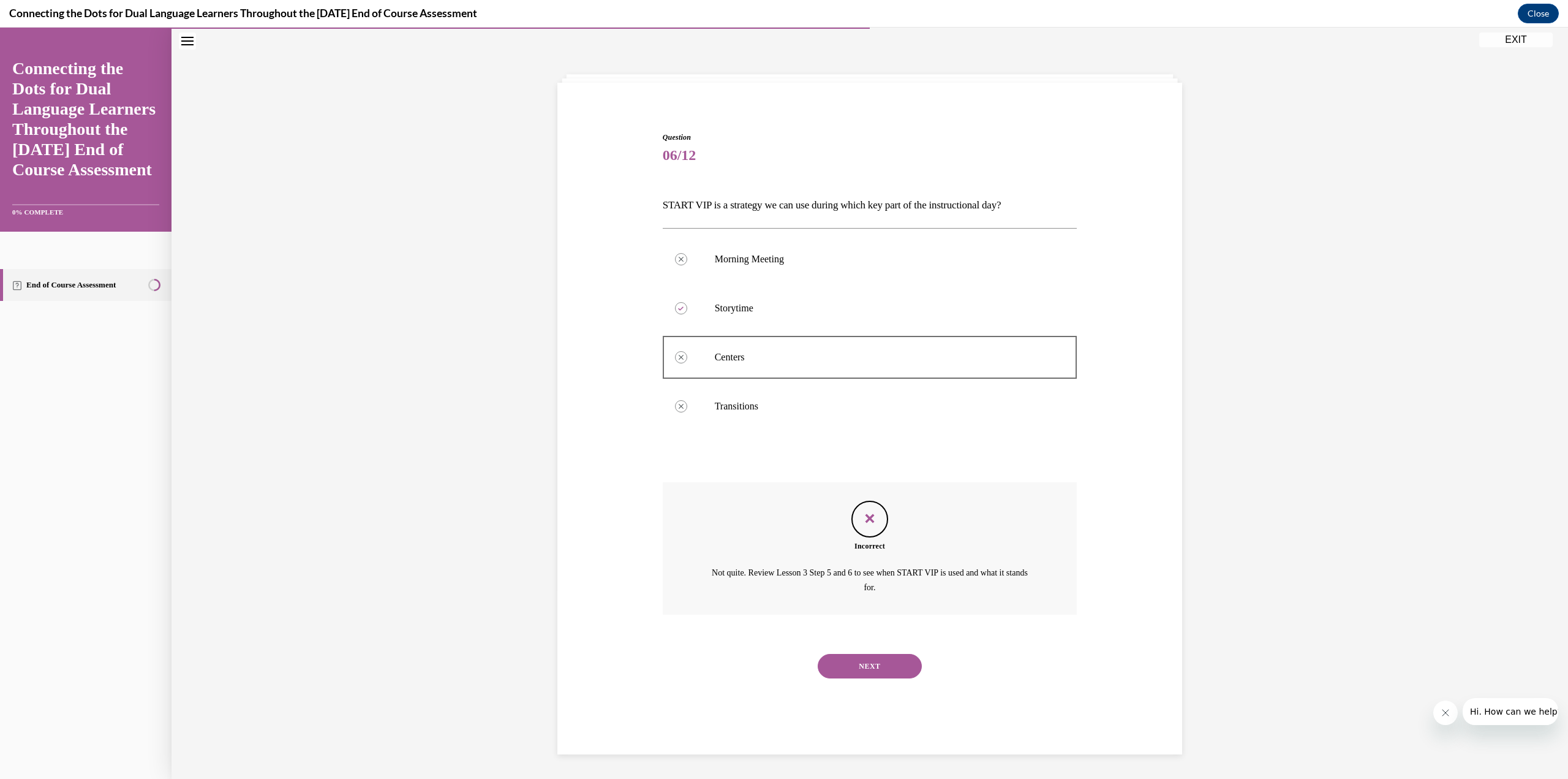
click at [908, 669] on button "NEXT" at bounding box center [869, 666] width 104 height 25
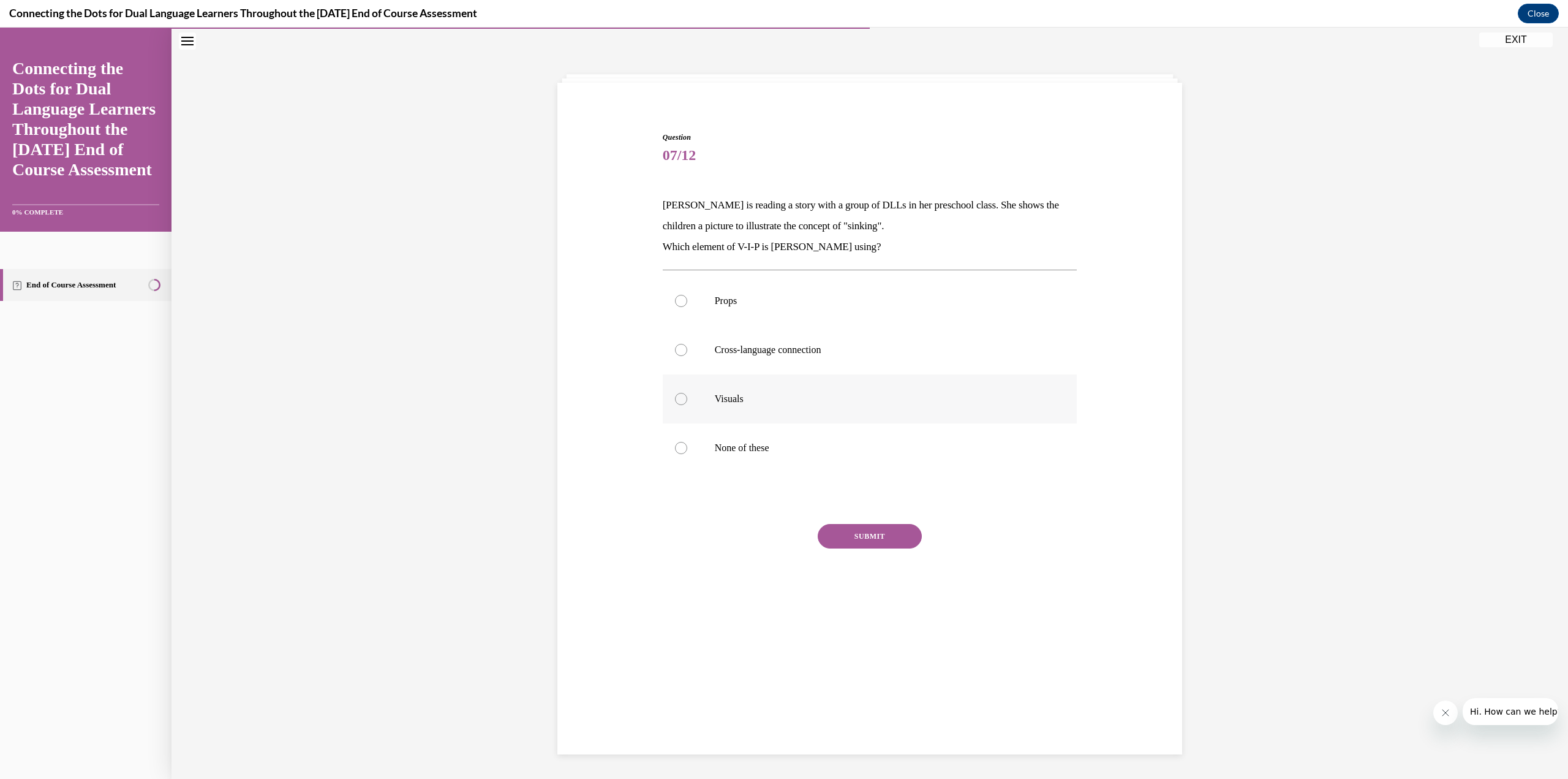
drag, startPoint x: 674, startPoint y: 395, endPoint x: 679, endPoint y: 376, distance: 19.6
click at [675, 396] on div at bounding box center [680, 399] width 12 height 12
click at [675, 396] on input "Visuals" at bounding box center [680, 399] width 12 height 12
radio input "true"
click at [848, 540] on button "SUBMIT" at bounding box center [869, 536] width 104 height 25
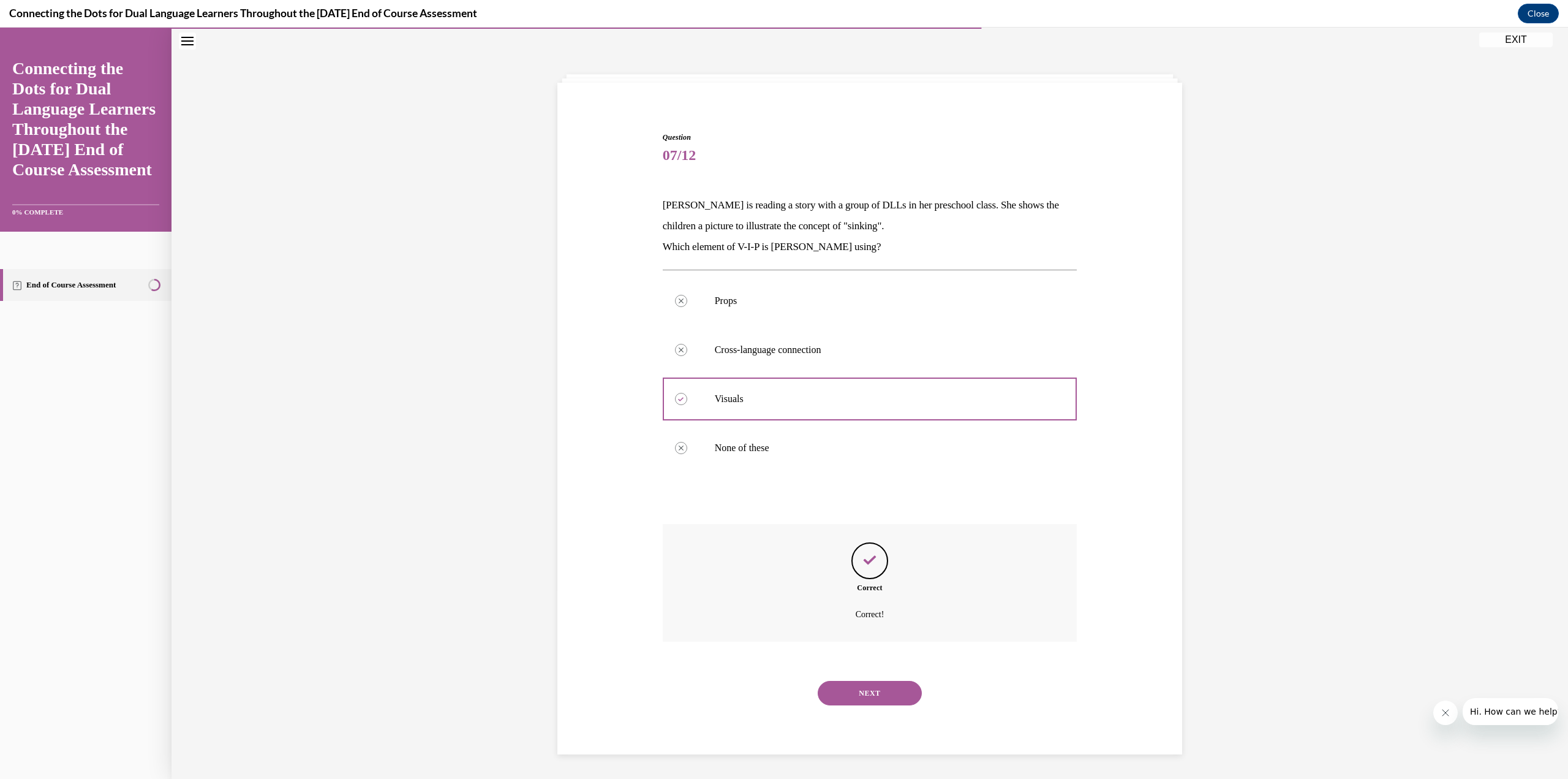
click at [852, 692] on button "NEXT" at bounding box center [869, 693] width 104 height 25
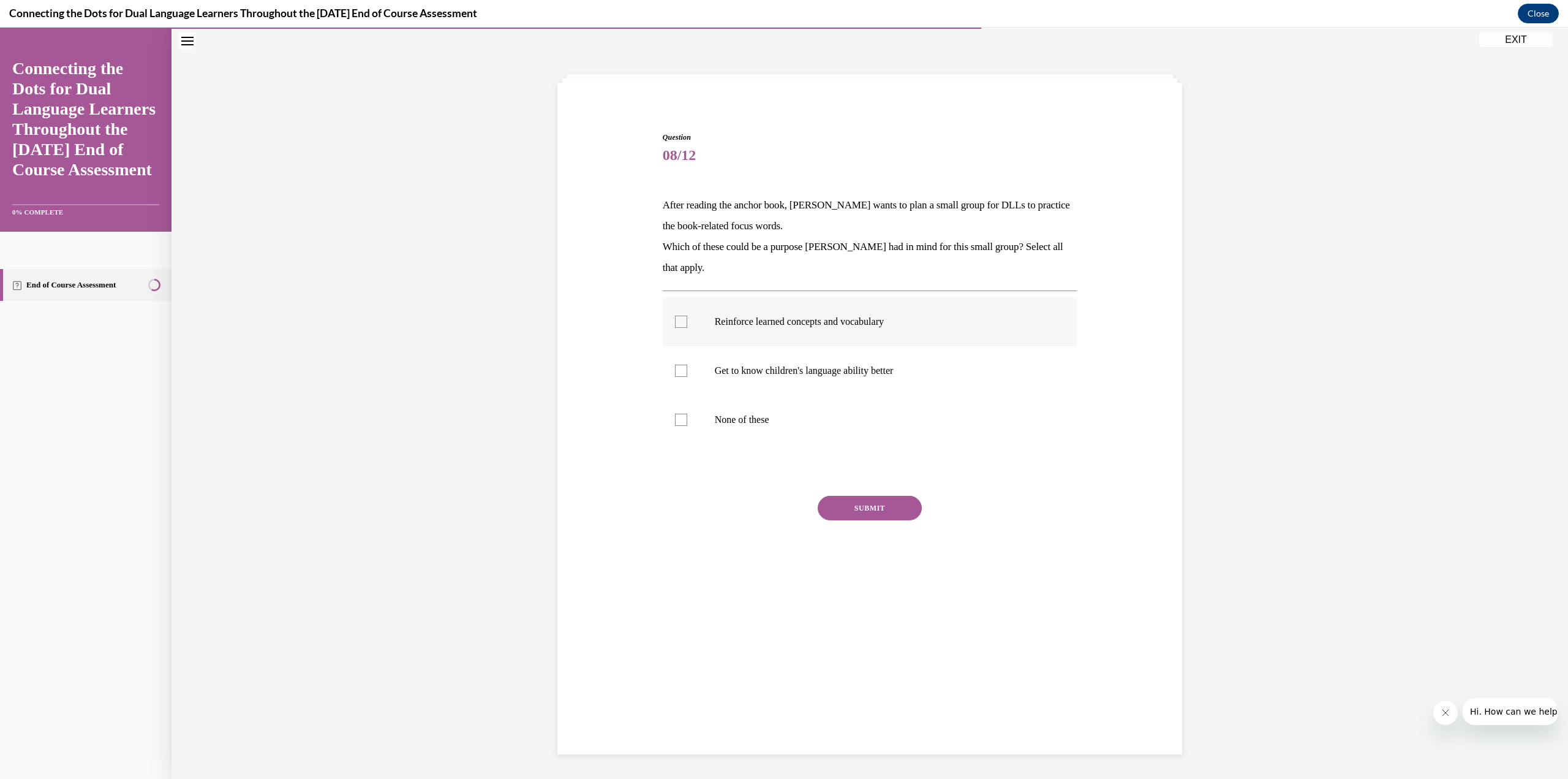
click at [675, 321] on div at bounding box center [680, 321] width 12 height 12
click at [675, 321] on input "Reinforce learned concepts and vocabulary" at bounding box center [680, 321] width 12 height 12
checkbox input "true"
click at [675, 371] on div at bounding box center [680, 371] width 12 height 12
click at [675, 371] on input "Get to know children's language ability better" at bounding box center [680, 371] width 12 height 12
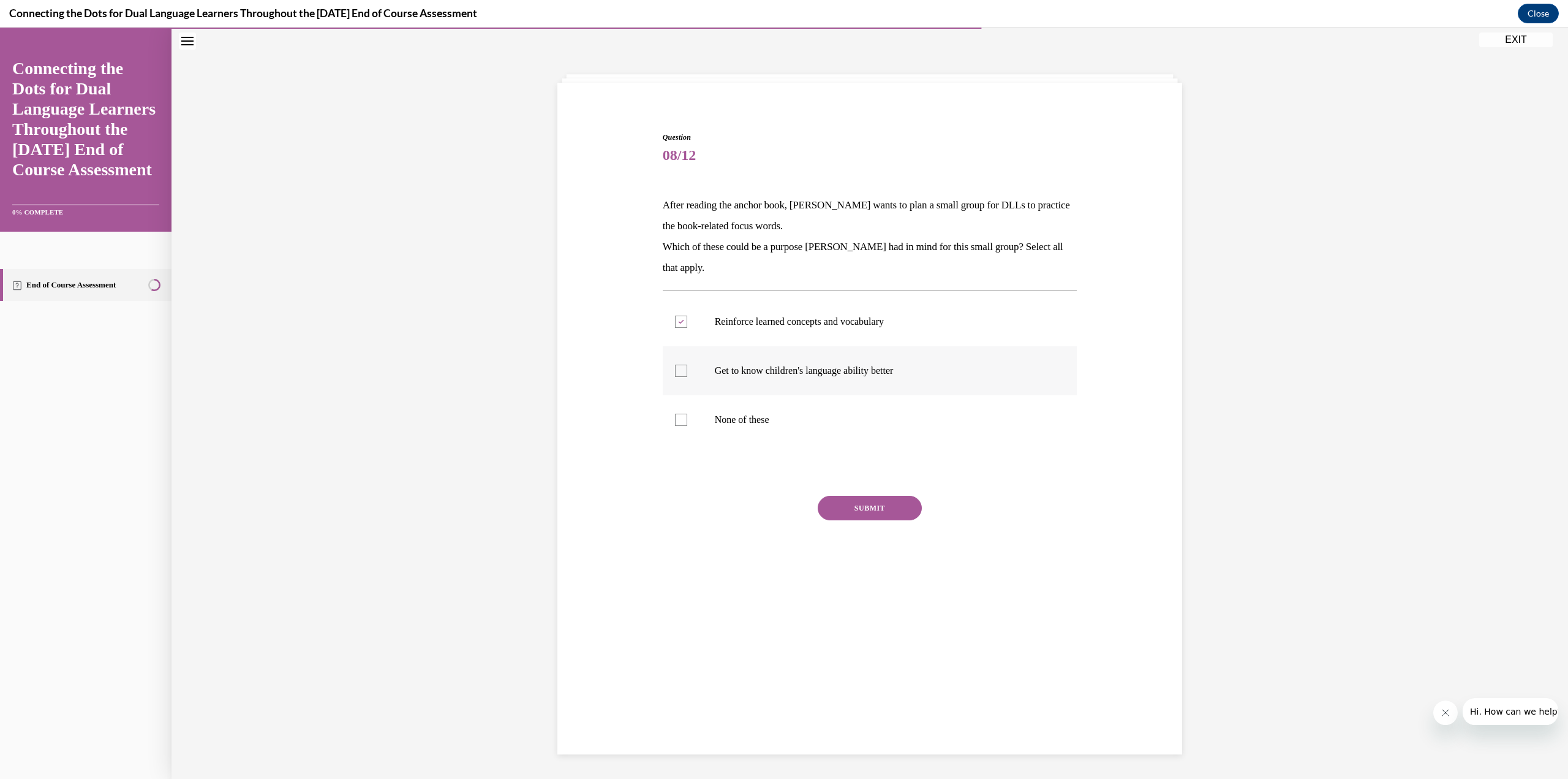
checkbox input "true"
drag, startPoint x: 839, startPoint y: 503, endPoint x: 849, endPoint y: 503, distance: 10.0
click at [839, 503] on button "SUBMIT" at bounding box center [869, 508] width 104 height 25
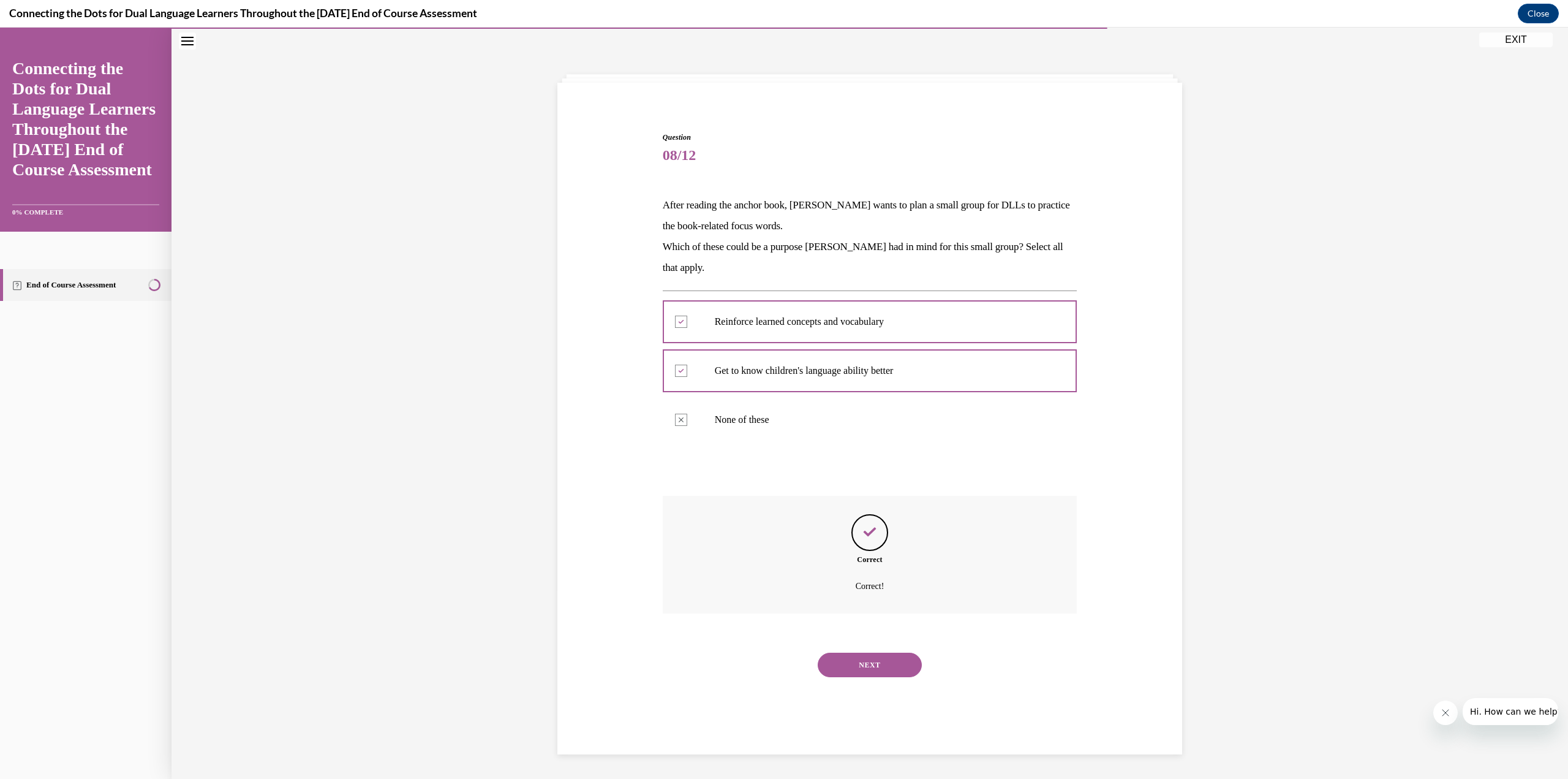
click at [888, 667] on button "NEXT" at bounding box center [869, 665] width 104 height 25
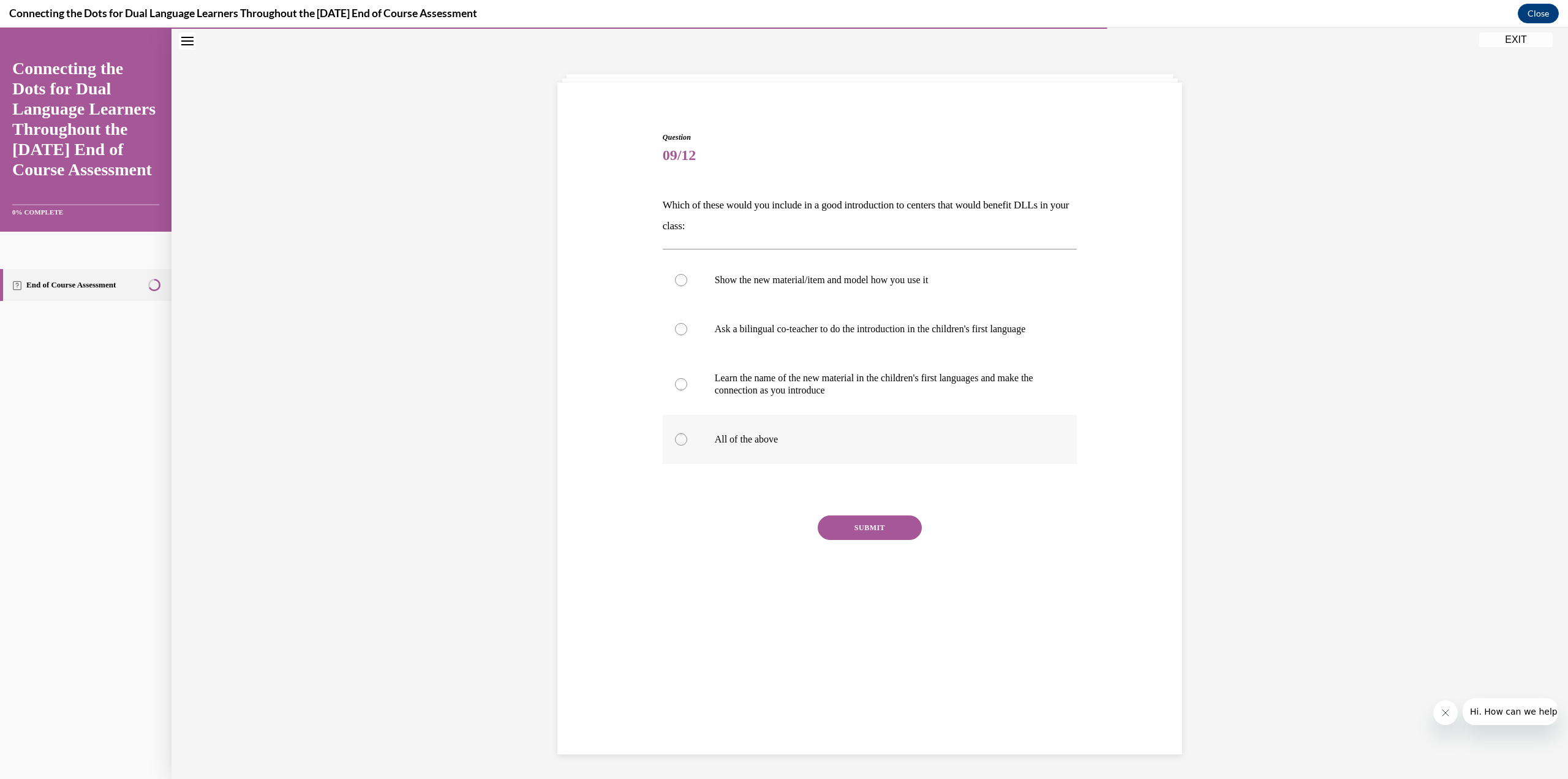
click at [675, 445] on div at bounding box center [680, 439] width 12 height 12
click at [675, 445] on input "All of the above" at bounding box center [680, 439] width 12 height 12
radio input "true"
click at [873, 540] on button "SUBMIT" at bounding box center [869, 527] width 104 height 25
click at [858, 696] on button "NEXT" at bounding box center [869, 685] width 104 height 25
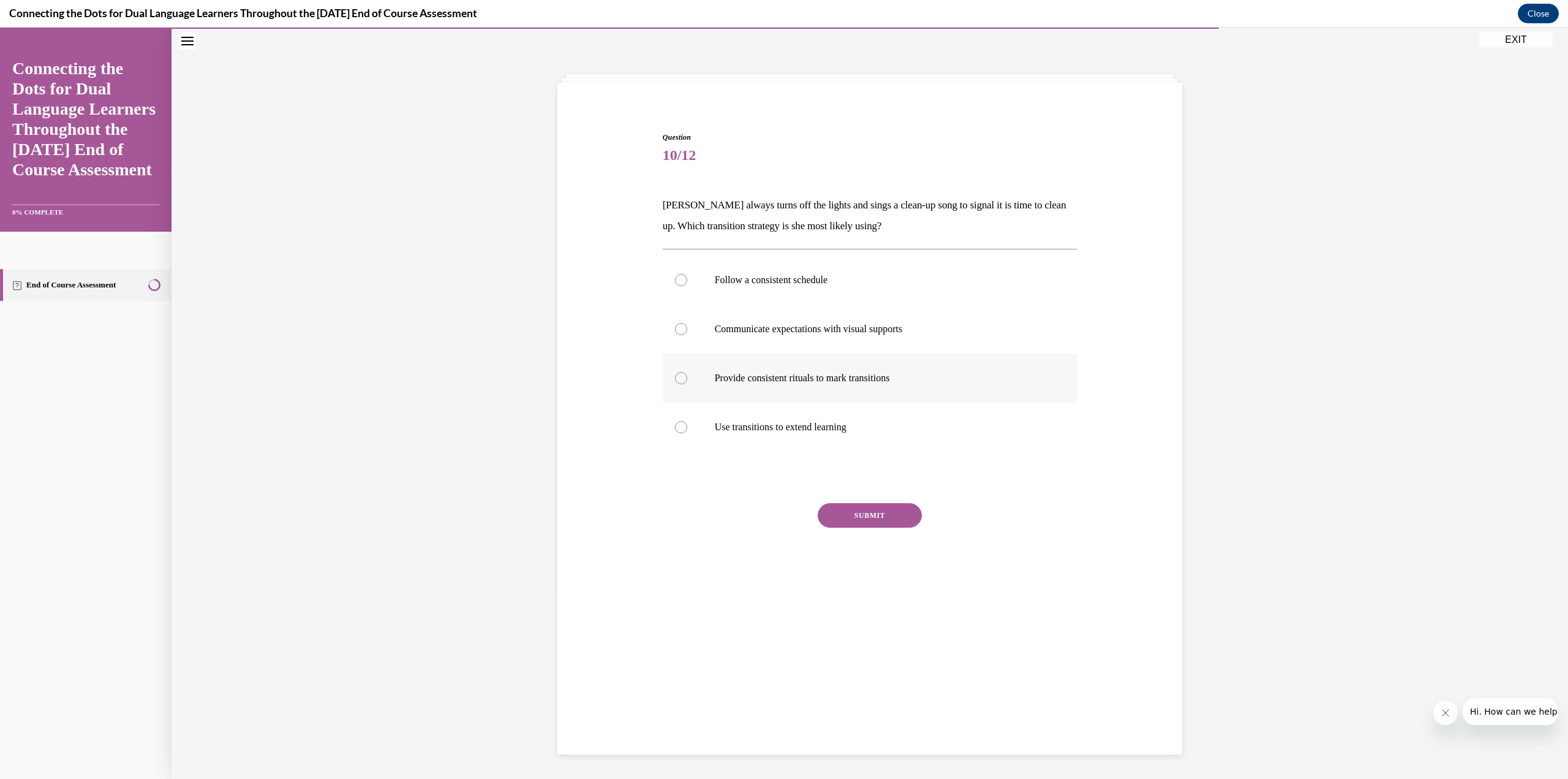
click at [675, 381] on div at bounding box center [680, 378] width 12 height 12
click at [675, 381] on input "Provide consistent rituals to mark transitions" at bounding box center [680, 378] width 12 height 12
radio input "true"
click at [878, 515] on button "SUBMIT" at bounding box center [869, 515] width 104 height 25
click at [870, 675] on button "NEXT" at bounding box center [869, 672] width 104 height 25
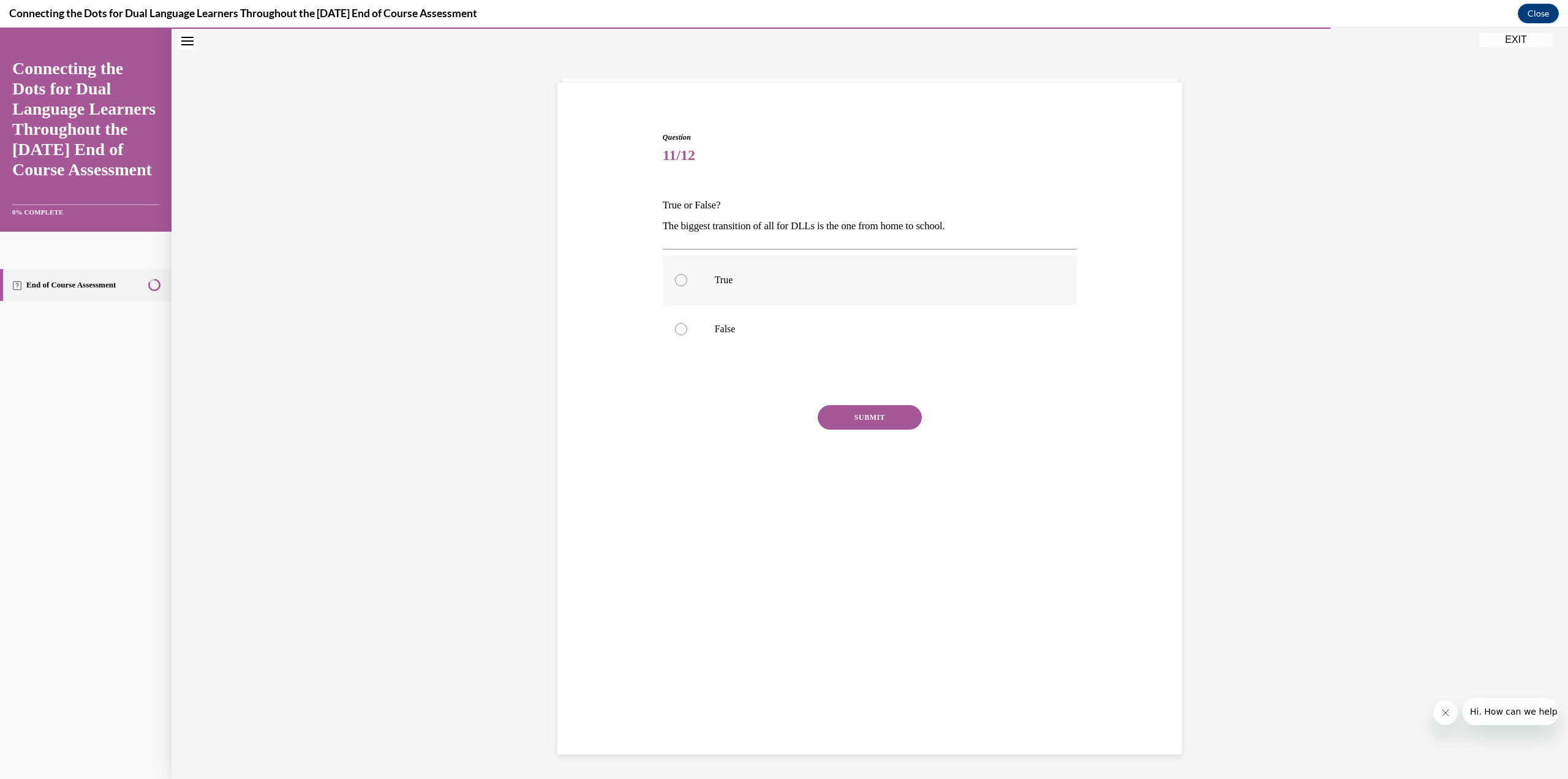
click at [684, 274] on label "True" at bounding box center [870, 280] width 415 height 49
click at [684, 274] on input "True" at bounding box center [680, 280] width 12 height 12
radio input "true"
click at [856, 411] on button "SUBMIT" at bounding box center [869, 417] width 104 height 25
click at [863, 578] on button "NEXT" at bounding box center [869, 574] width 104 height 25
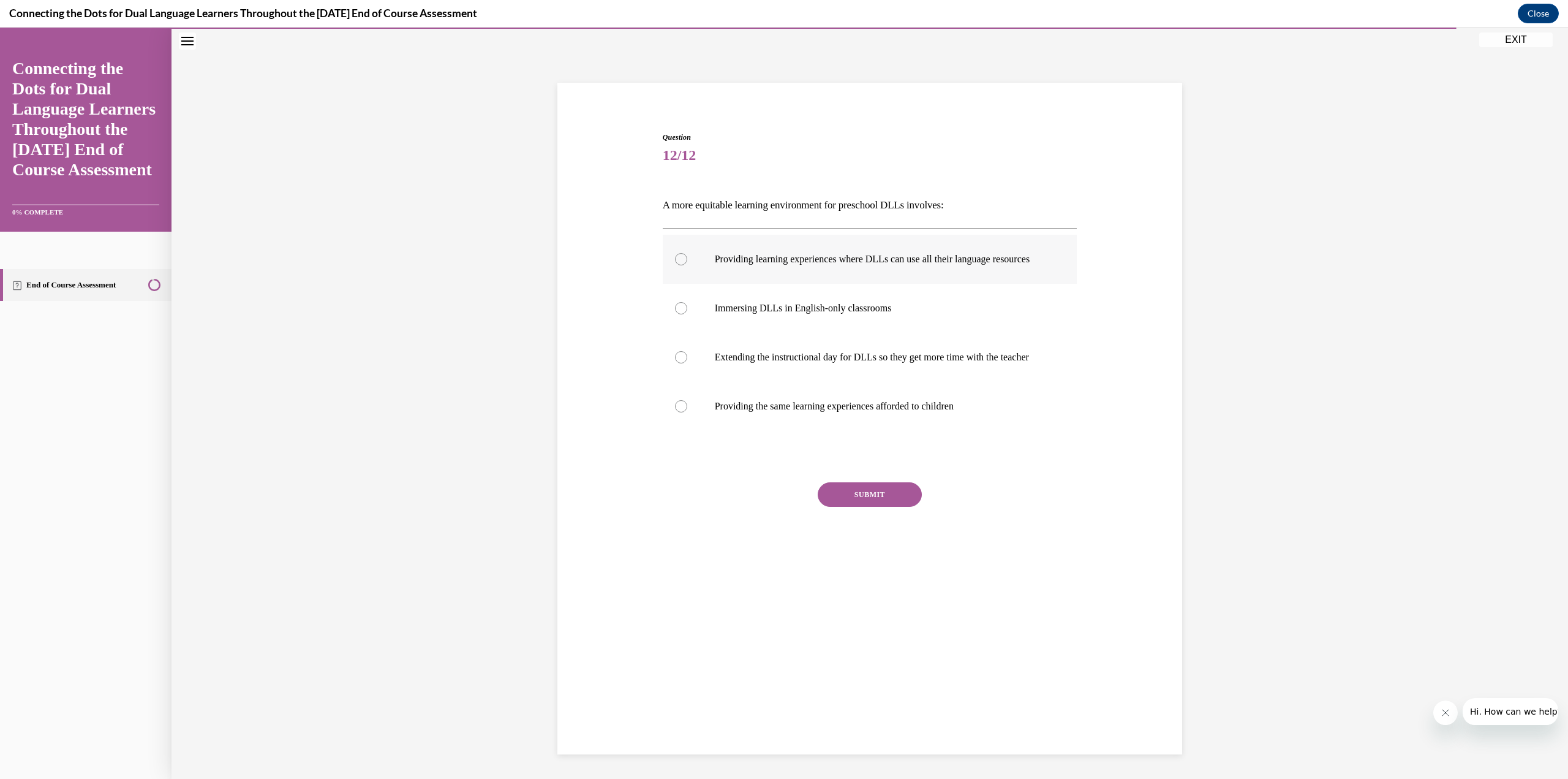
click at [677, 266] on div at bounding box center [680, 259] width 12 height 12
click at [677, 266] on input "Providing learning experiences where DLLs can use all their language resources" at bounding box center [680, 259] width 12 height 12
radio input "true"
click at [877, 507] on button "SUBMIT" at bounding box center [869, 494] width 104 height 25
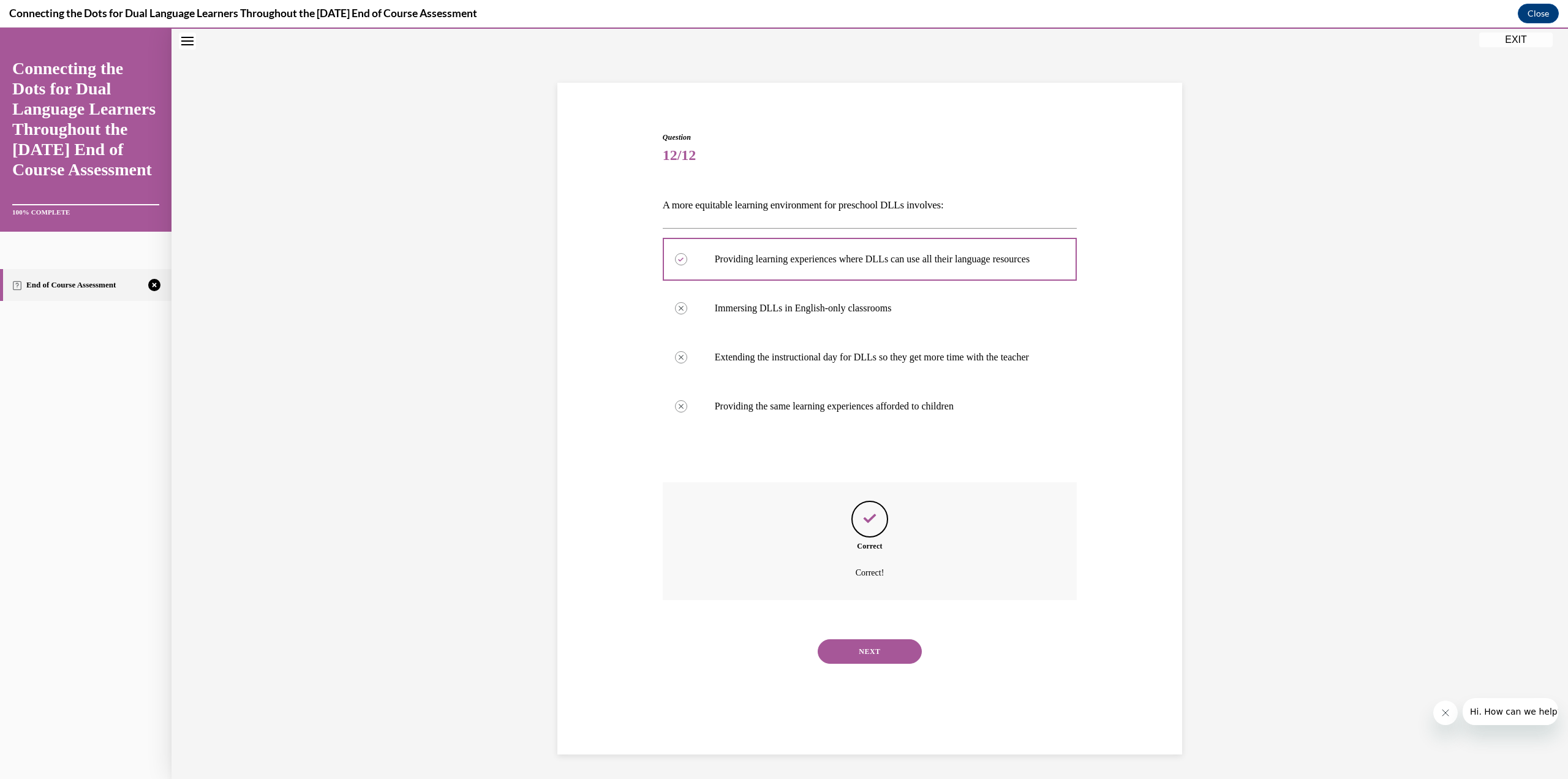
click at [903, 663] on button "NEXT" at bounding box center [869, 651] width 104 height 25
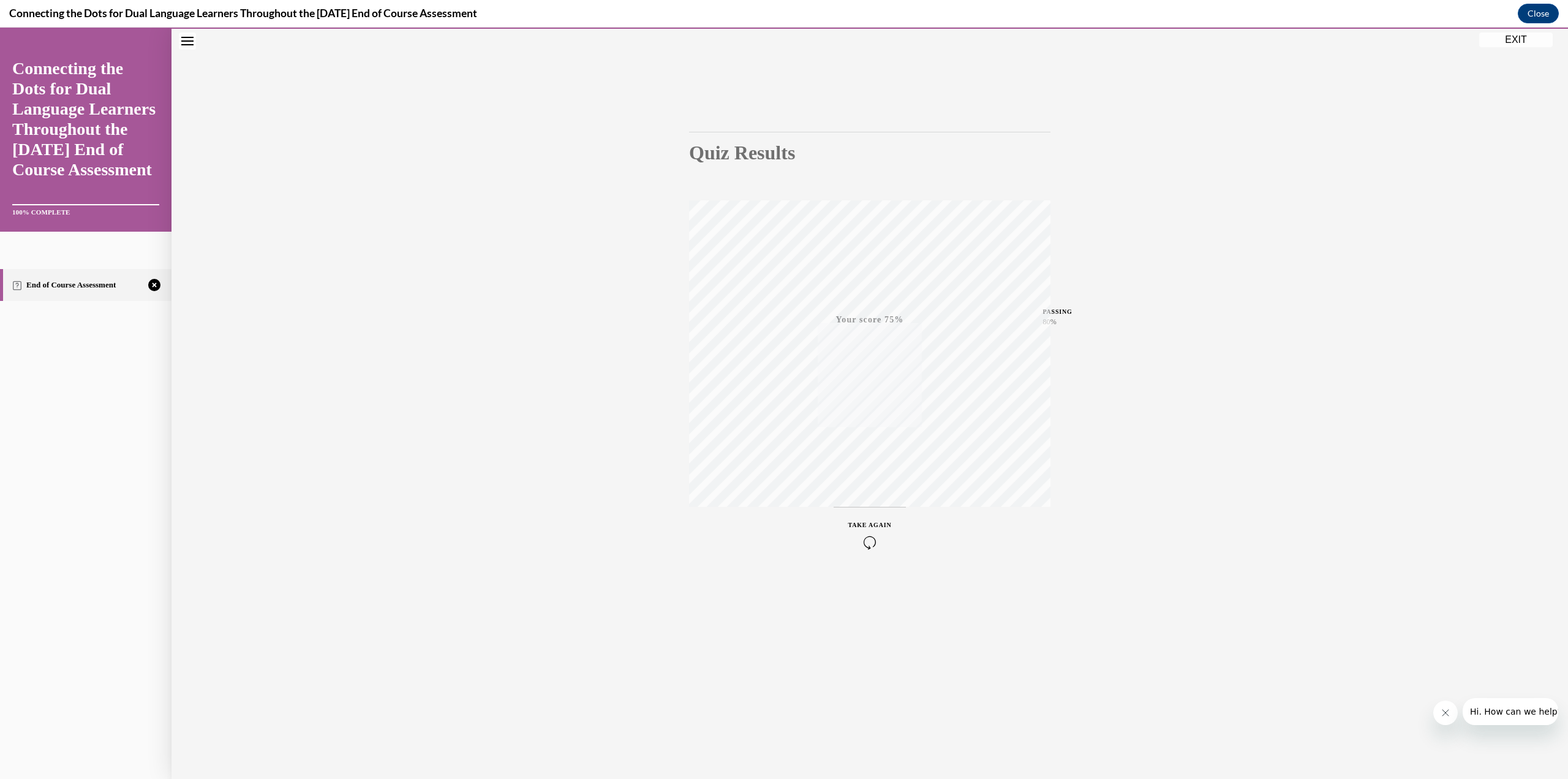
click at [863, 539] on icon "button" at bounding box center [870, 542] width 43 height 13
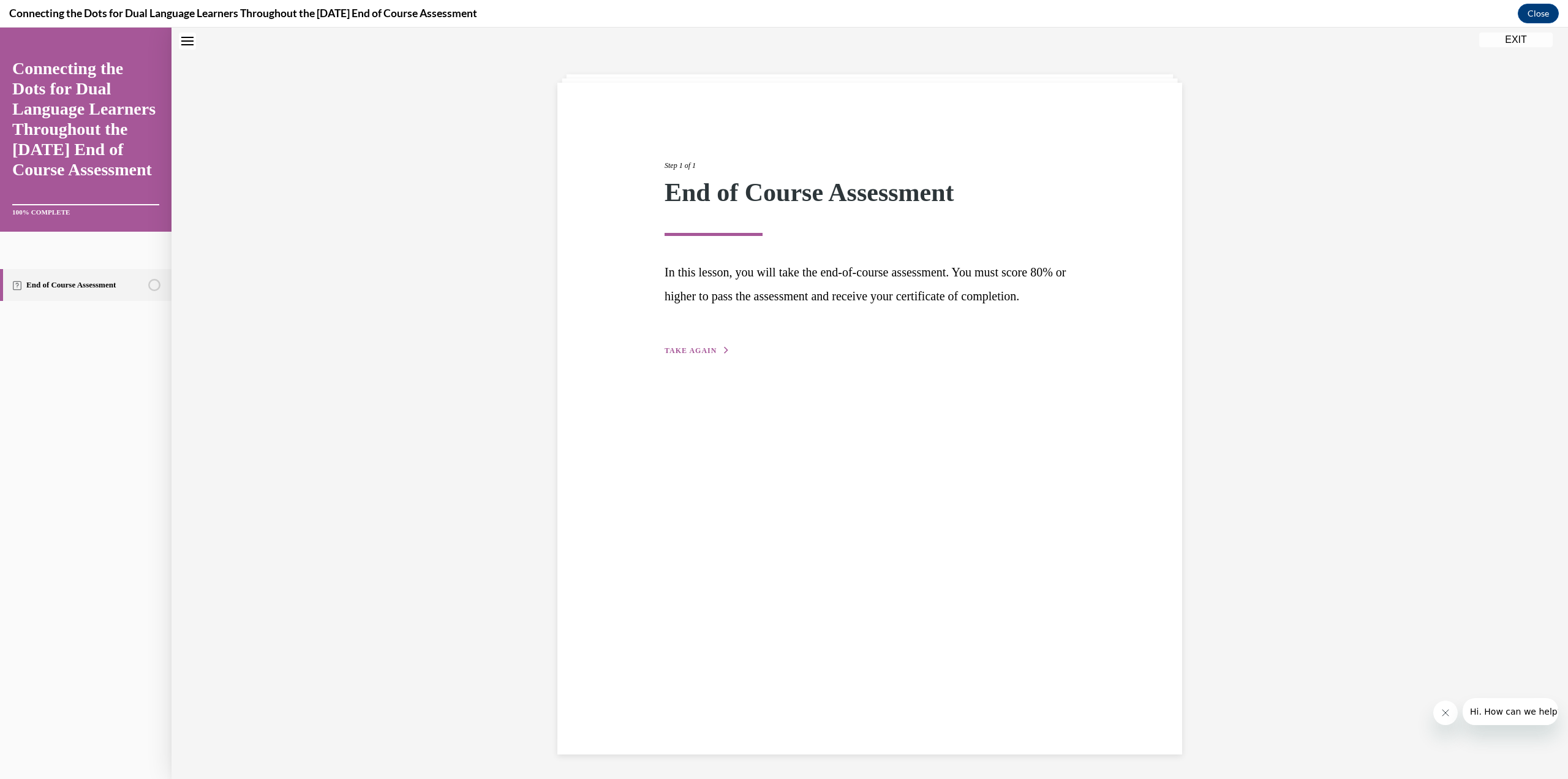
click at [678, 356] on button "TAKE AGAIN" at bounding box center [698, 350] width 66 height 11
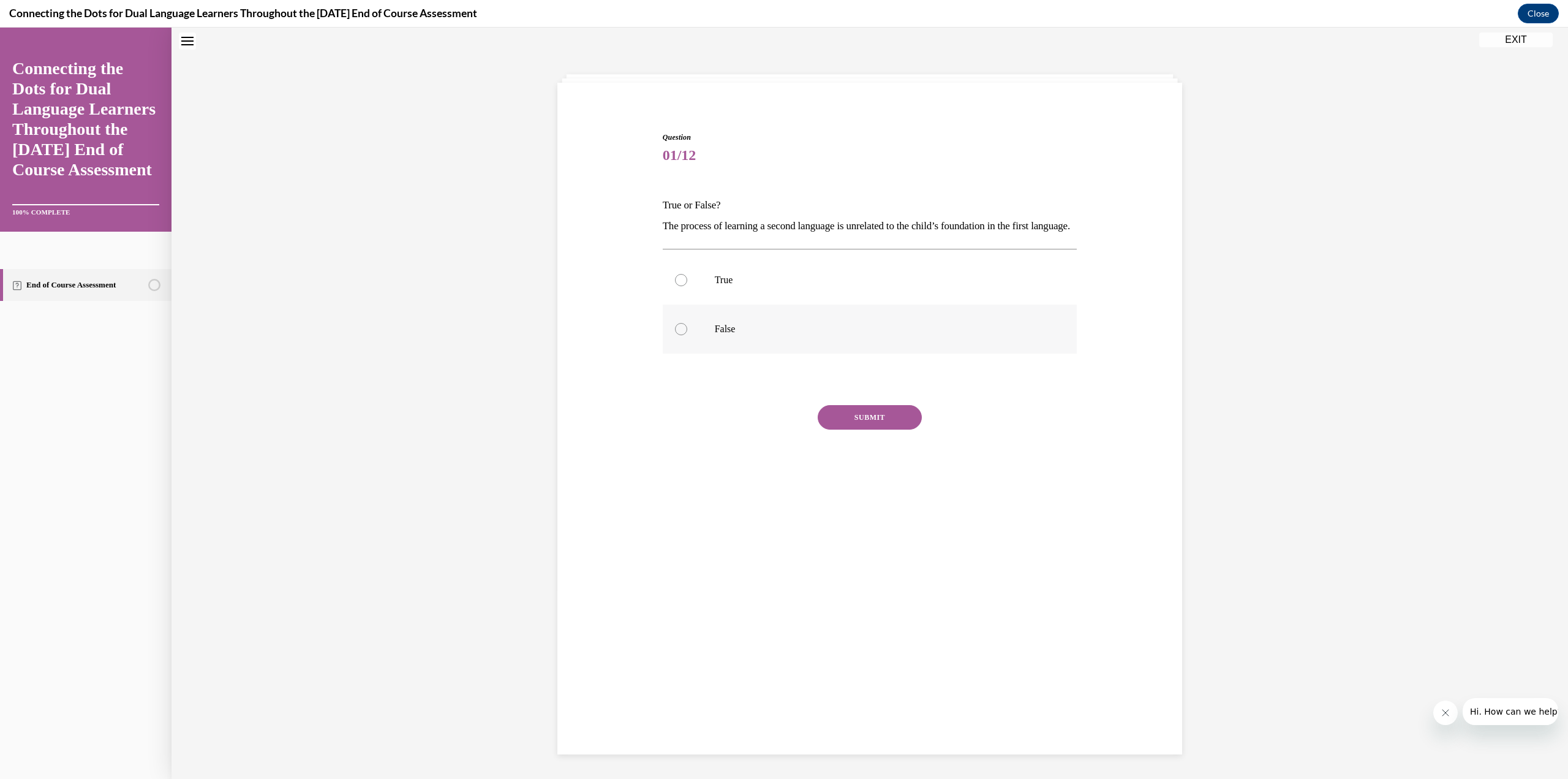
click at [721, 335] on p "False" at bounding box center [880, 329] width 332 height 12
click at [687, 335] on input "False" at bounding box center [680, 329] width 12 height 12
radio input "true"
click at [861, 430] on button "SUBMIT" at bounding box center [869, 417] width 104 height 25
click at [849, 586] on button "NEXT" at bounding box center [869, 574] width 104 height 25
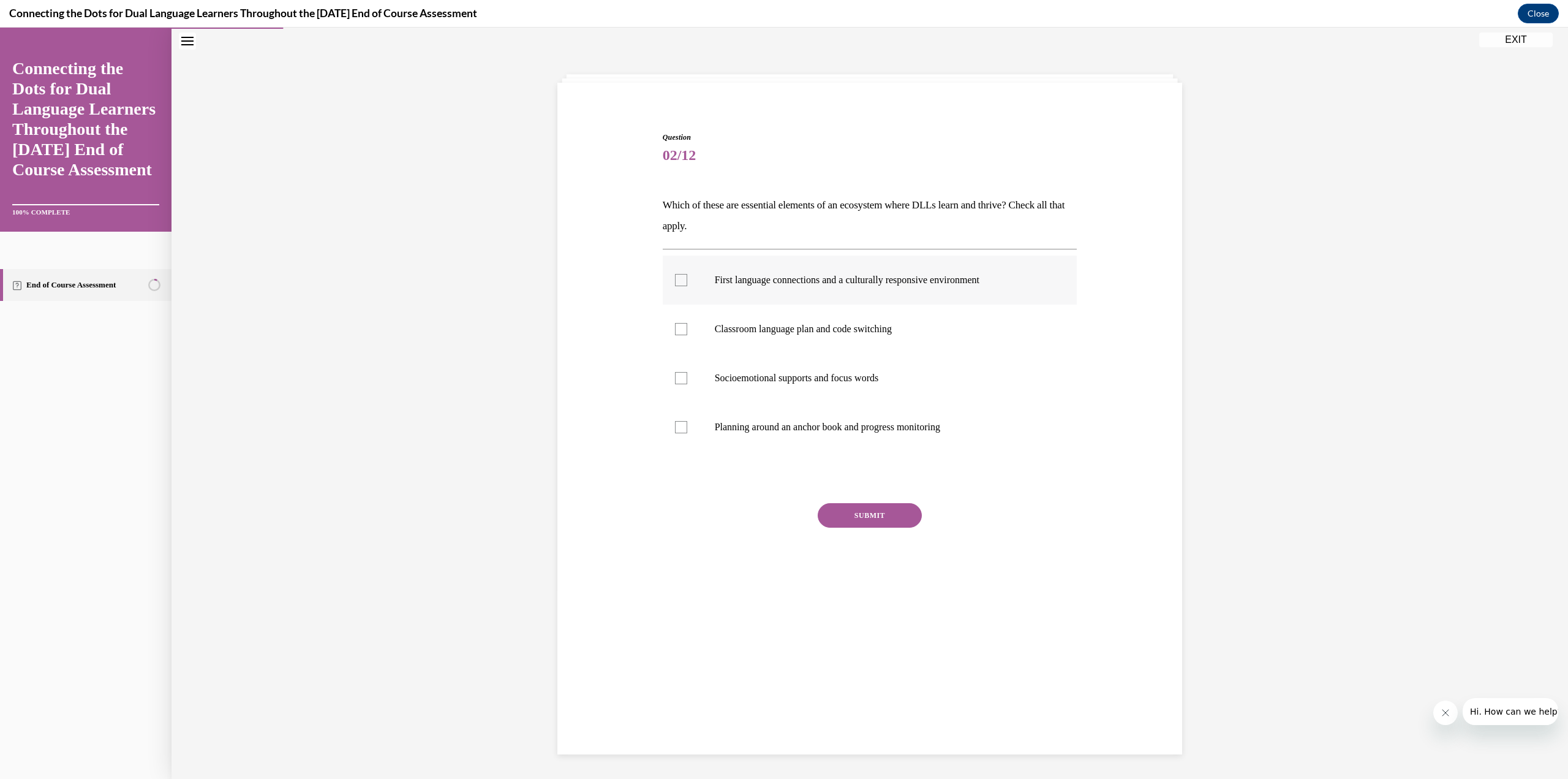
click at [675, 282] on div at bounding box center [680, 280] width 12 height 12
click at [675, 282] on input "First language connections and a culturally responsive environment" at bounding box center [680, 280] width 12 height 12
checkbox input "true"
click at [680, 427] on div at bounding box center [680, 426] width 12 height 12
click at [680, 427] on input "Planning around an anchor book and progress monitoring" at bounding box center [680, 426] width 12 height 12
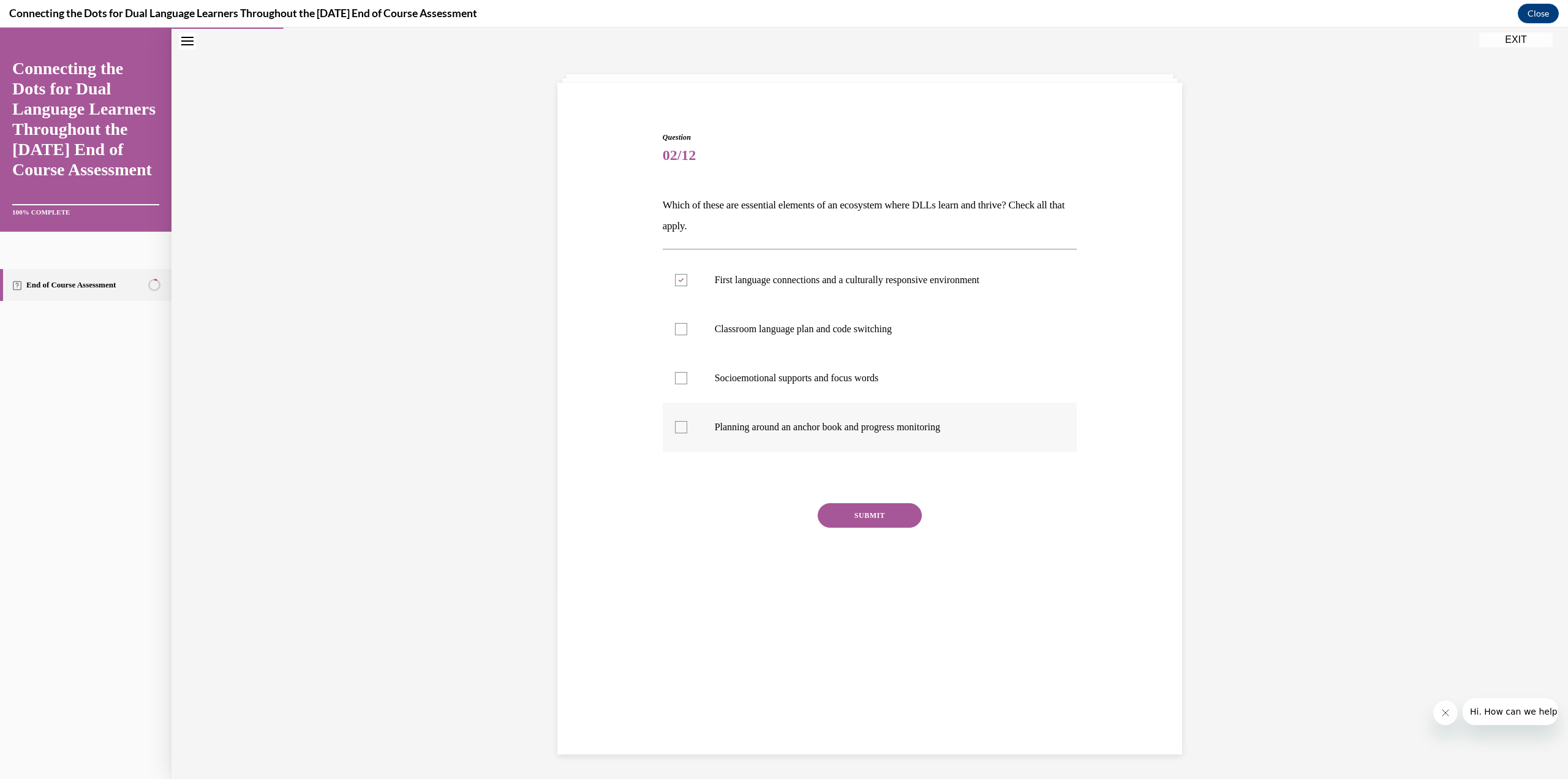
checkbox input "true"
click at [881, 514] on button "SUBMIT" at bounding box center [869, 515] width 104 height 25
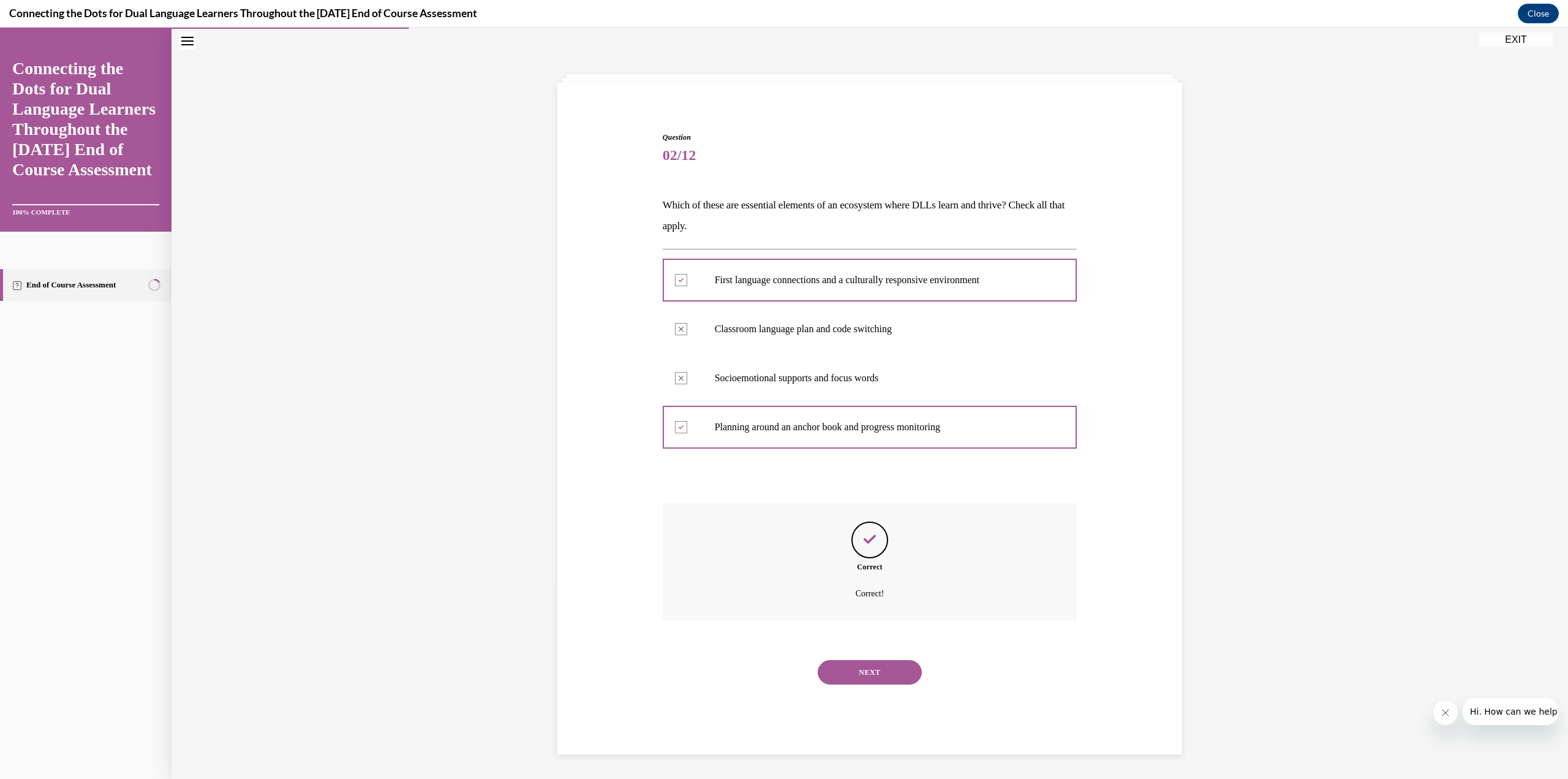
click at [875, 674] on button "NEXT" at bounding box center [869, 672] width 104 height 25
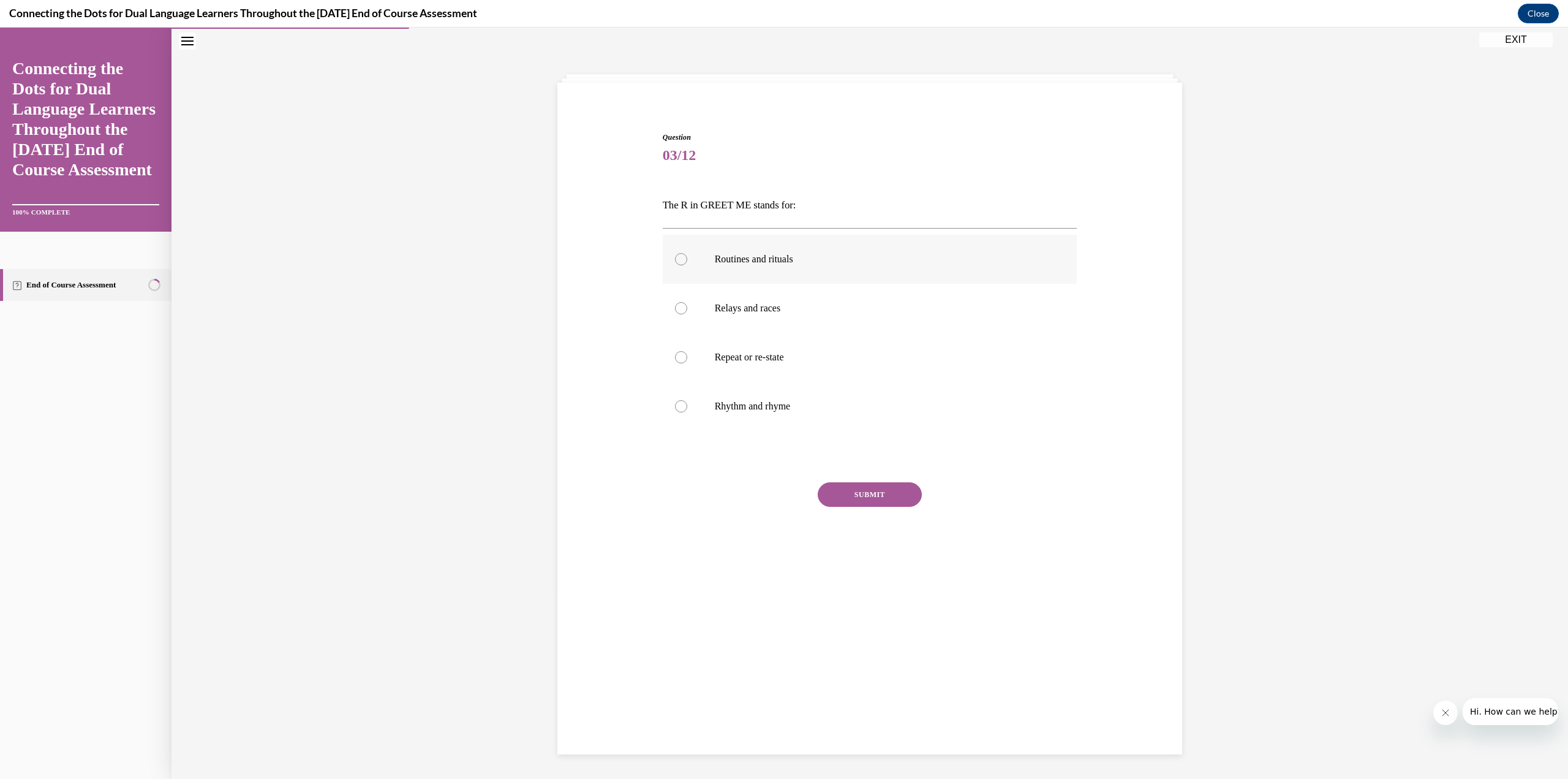
click at [679, 257] on div at bounding box center [680, 259] width 12 height 12
click at [679, 257] on input "Routines and rituals" at bounding box center [680, 259] width 12 height 12
radio input "true"
click at [881, 501] on button "SUBMIT" at bounding box center [869, 494] width 104 height 25
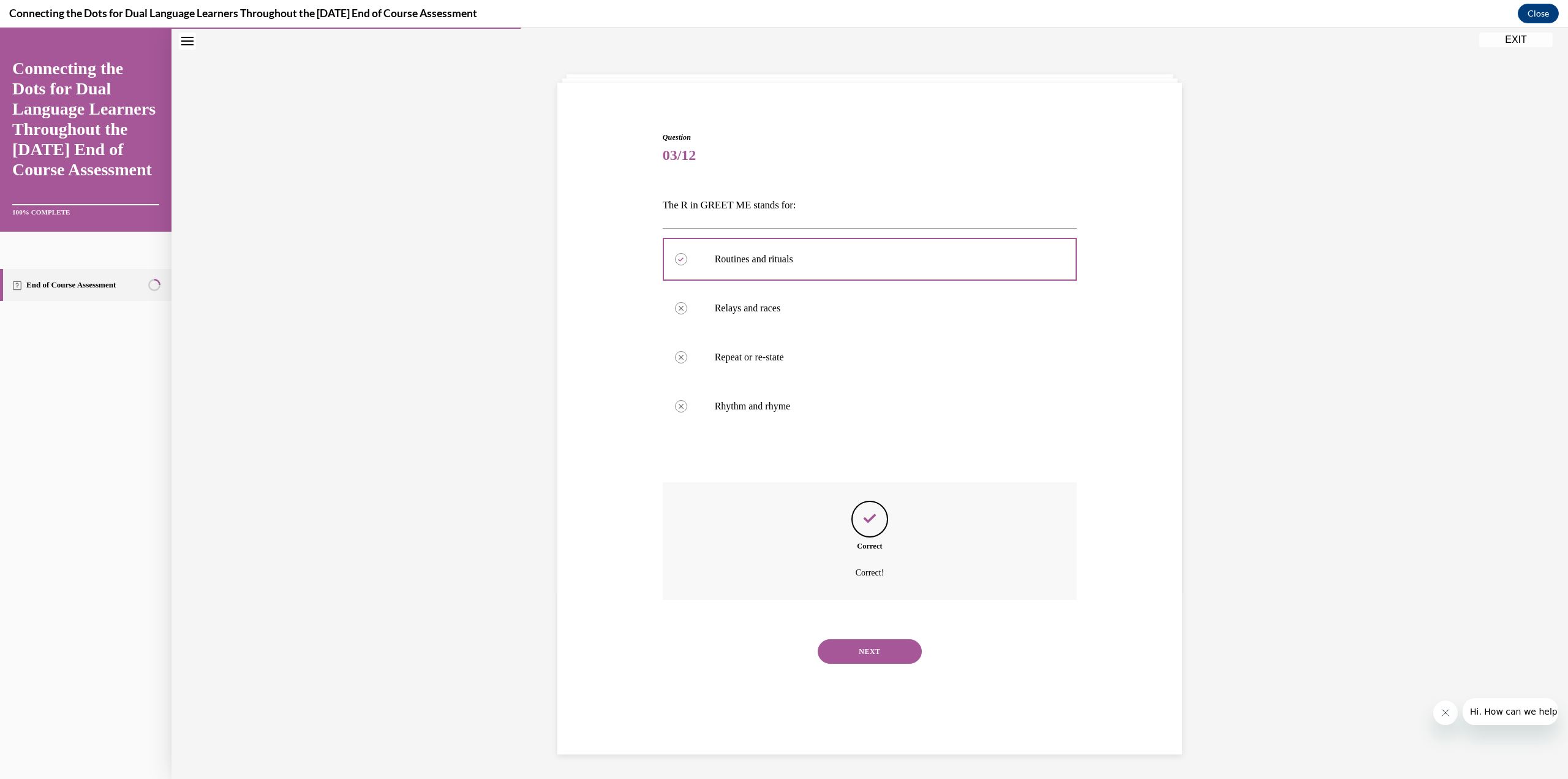
click at [847, 655] on button "NEXT" at bounding box center [869, 651] width 104 height 25
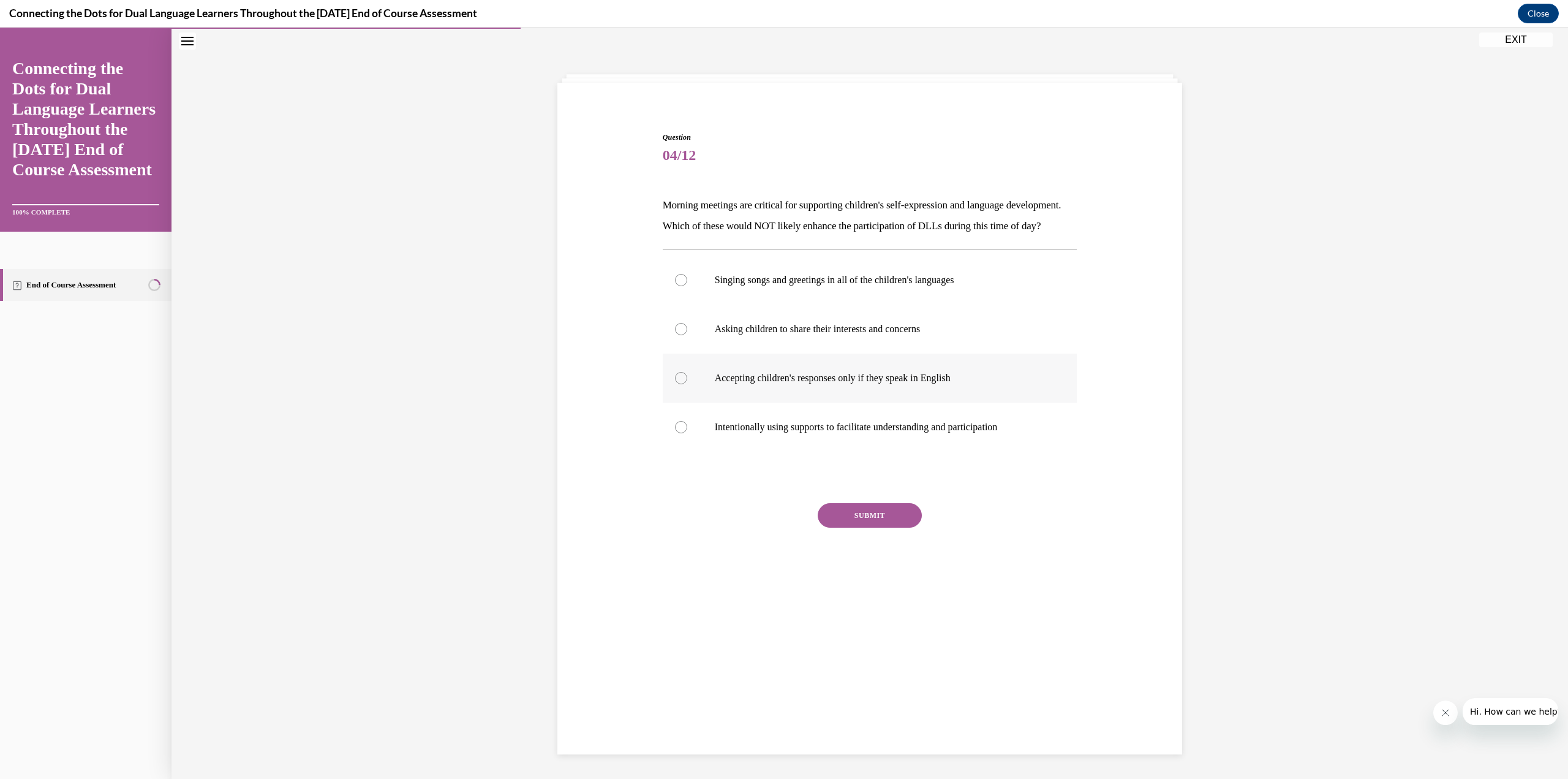
click at [679, 384] on div at bounding box center [680, 378] width 12 height 12
click at [679, 384] on input "Accepting children's responses only if they speak in English" at bounding box center [680, 378] width 12 height 12
radio input "true"
click at [866, 527] on button "SUBMIT" at bounding box center [869, 515] width 104 height 25
click at [875, 685] on button "NEXT" at bounding box center [869, 672] width 104 height 25
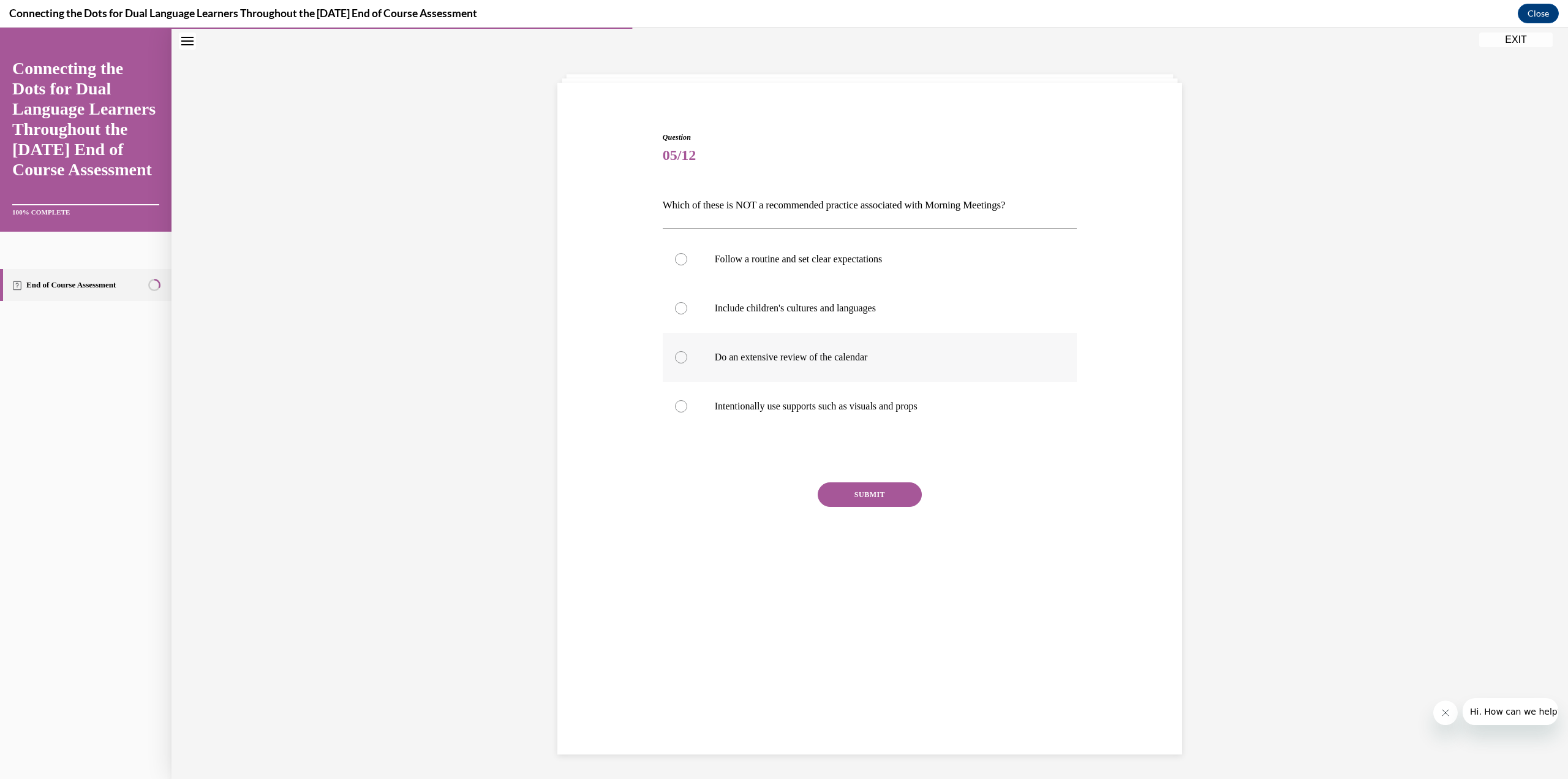
click at [694, 362] on label "Do an extensive review of the calendar" at bounding box center [870, 358] width 415 height 49
click at [687, 362] on input "Do an extensive review of the calendar" at bounding box center [680, 357] width 12 height 12
radio input "true"
click at [836, 496] on button "SUBMIT" at bounding box center [869, 494] width 104 height 25
click at [866, 653] on button "NEXT" at bounding box center [869, 651] width 104 height 25
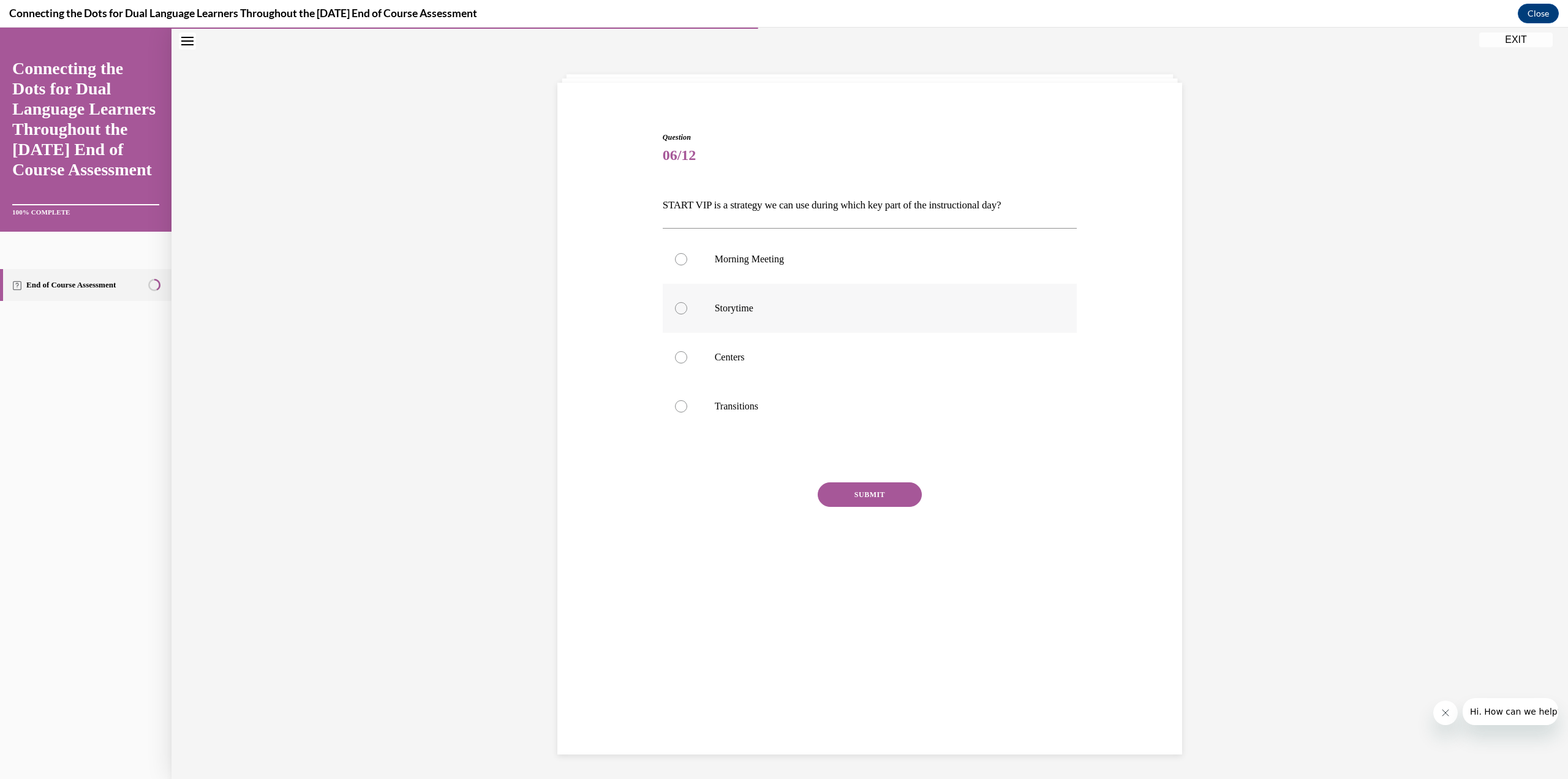
click at [690, 307] on label "Storytime" at bounding box center [870, 308] width 415 height 49
click at [687, 307] on input "Storytime" at bounding box center [680, 308] width 12 height 12
radio input "true"
click at [863, 490] on button "SUBMIT" at bounding box center [869, 494] width 104 height 25
click at [866, 642] on button "NEXT" at bounding box center [869, 651] width 104 height 25
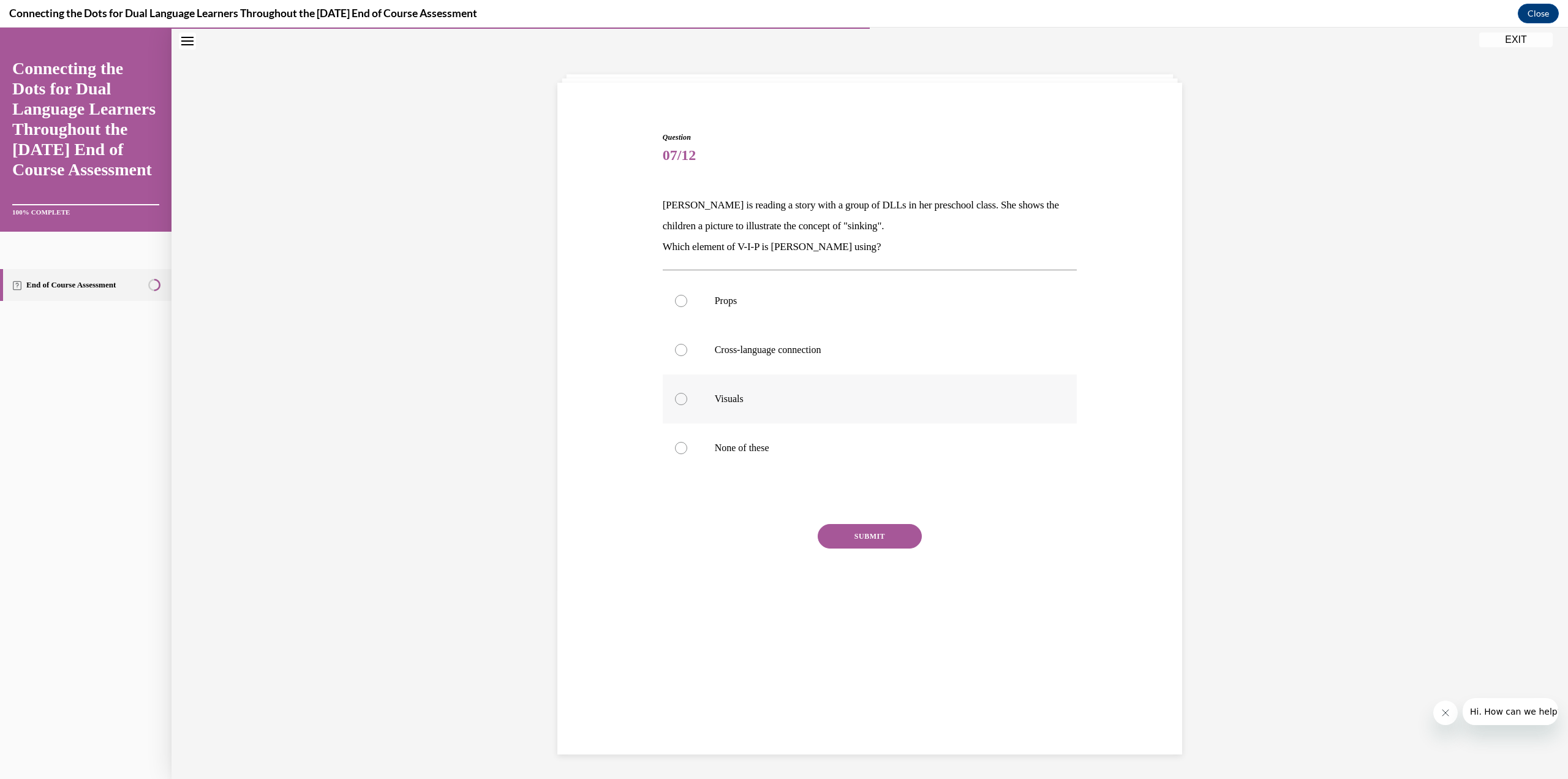
click at [683, 396] on label "Visuals" at bounding box center [870, 399] width 415 height 49
click at [683, 396] on input "Visuals" at bounding box center [680, 399] width 12 height 12
radio input "true"
click at [888, 537] on button "SUBMIT" at bounding box center [869, 536] width 104 height 25
click at [873, 695] on button "NEXT" at bounding box center [869, 693] width 104 height 25
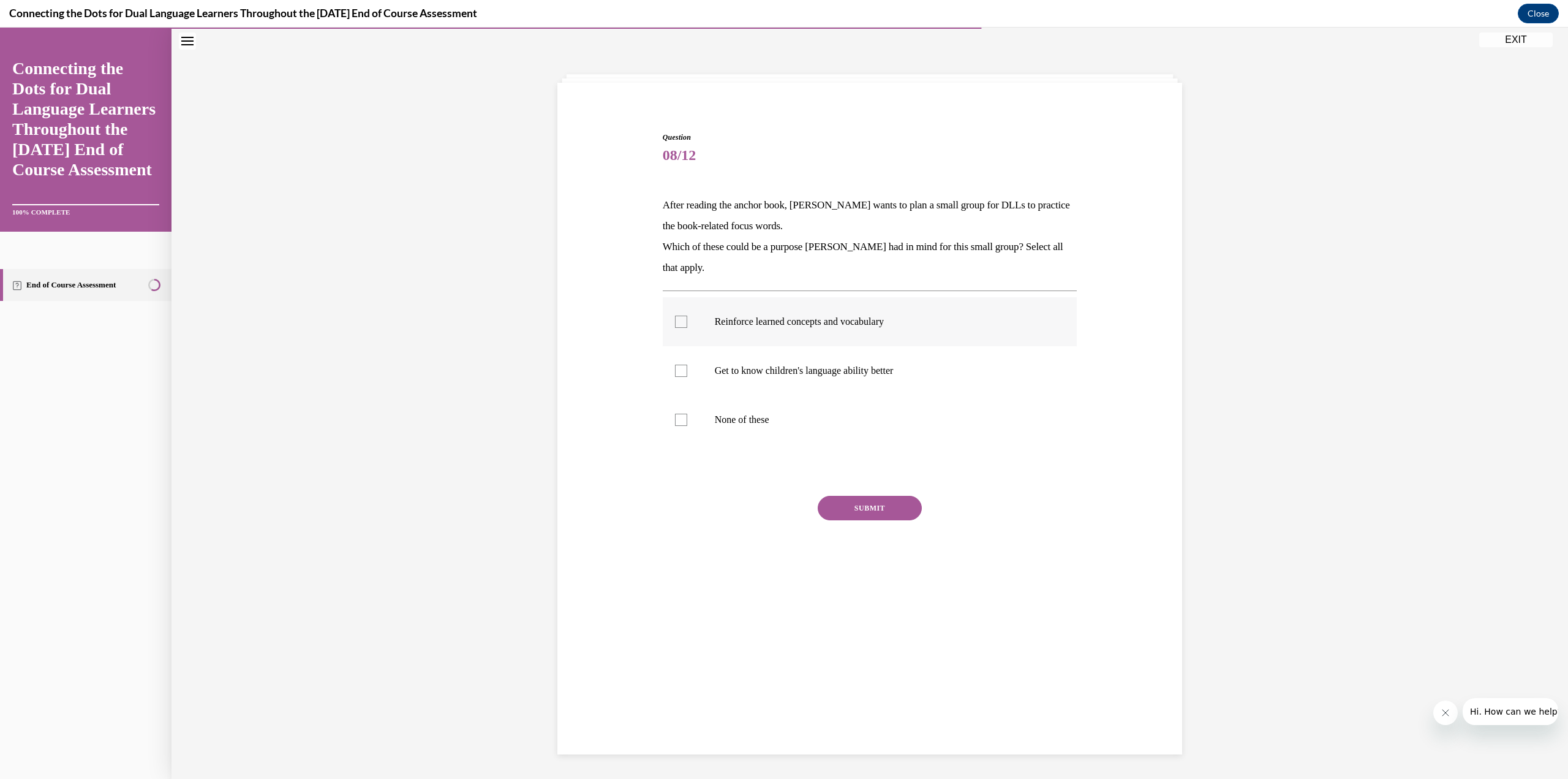
click at [675, 323] on div at bounding box center [680, 321] width 12 height 12
click at [675, 323] on input "Reinforce learned concepts and vocabulary" at bounding box center [680, 321] width 12 height 12
checkbox input "true"
click at [679, 373] on div at bounding box center [680, 371] width 12 height 12
click at [679, 373] on input "Get to know children's language ability better" at bounding box center [680, 371] width 12 height 12
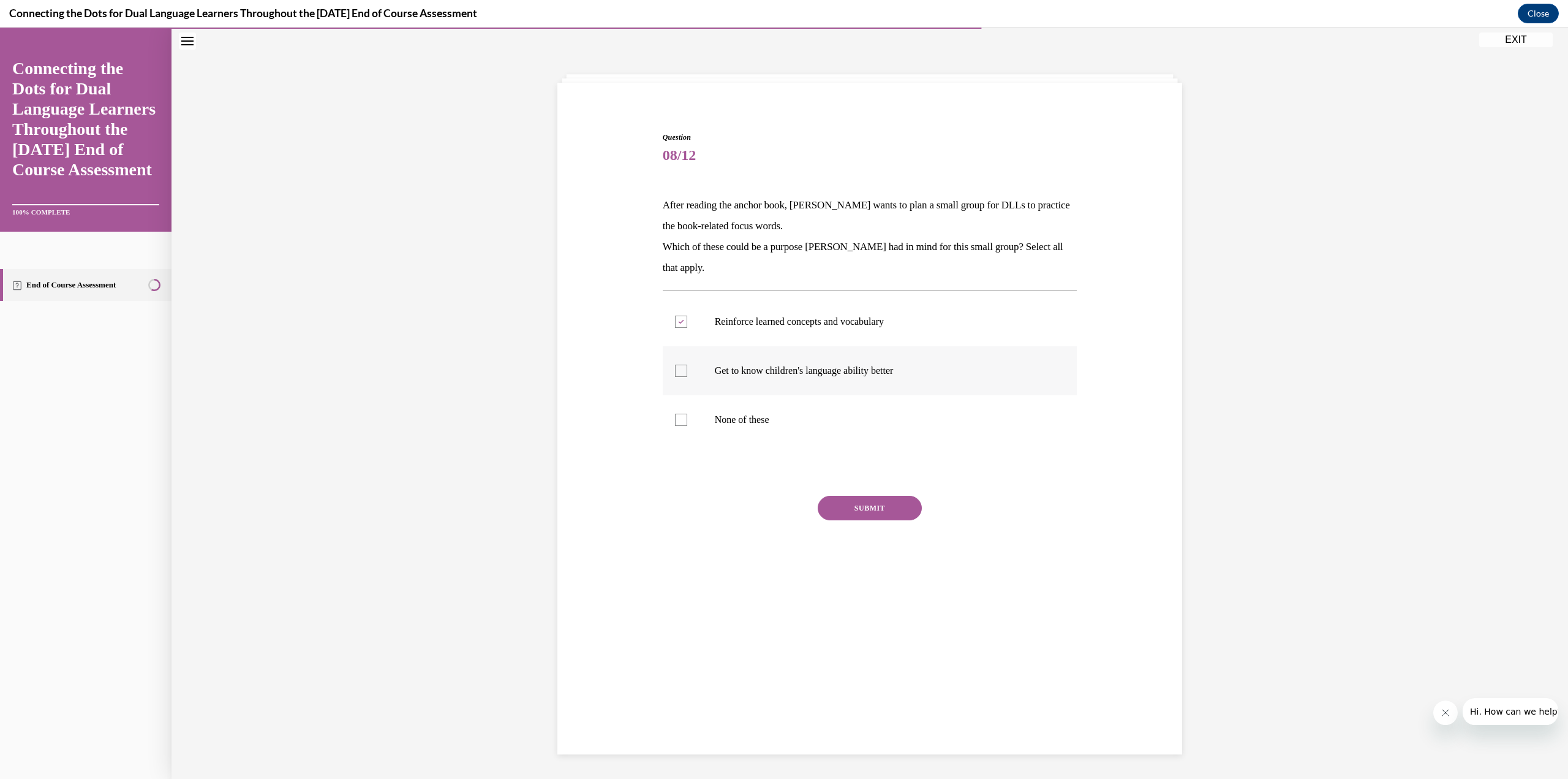
checkbox input "true"
click at [846, 503] on button "SUBMIT" at bounding box center [869, 508] width 104 height 25
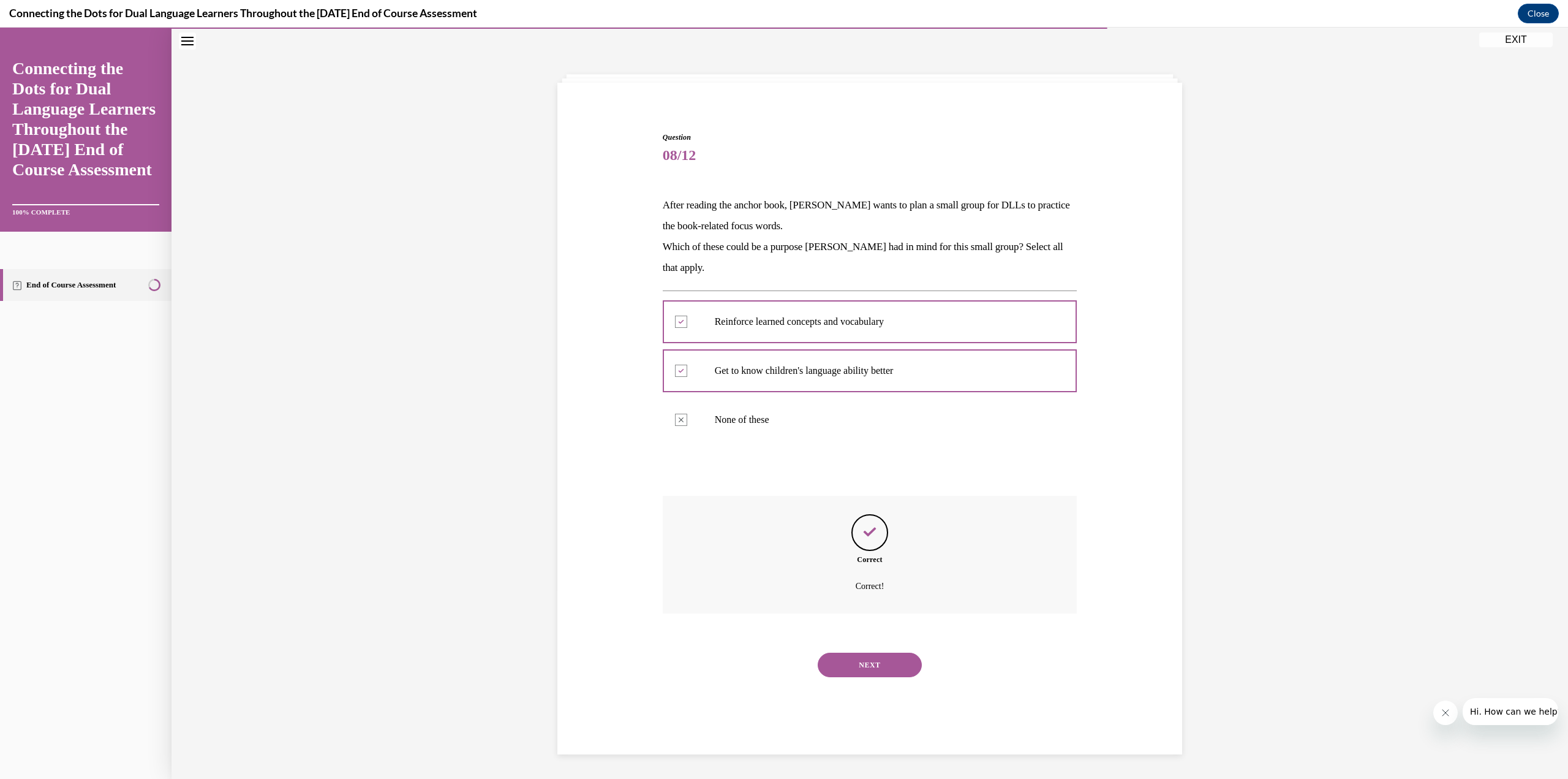
click at [898, 676] on button "NEXT" at bounding box center [869, 665] width 104 height 25
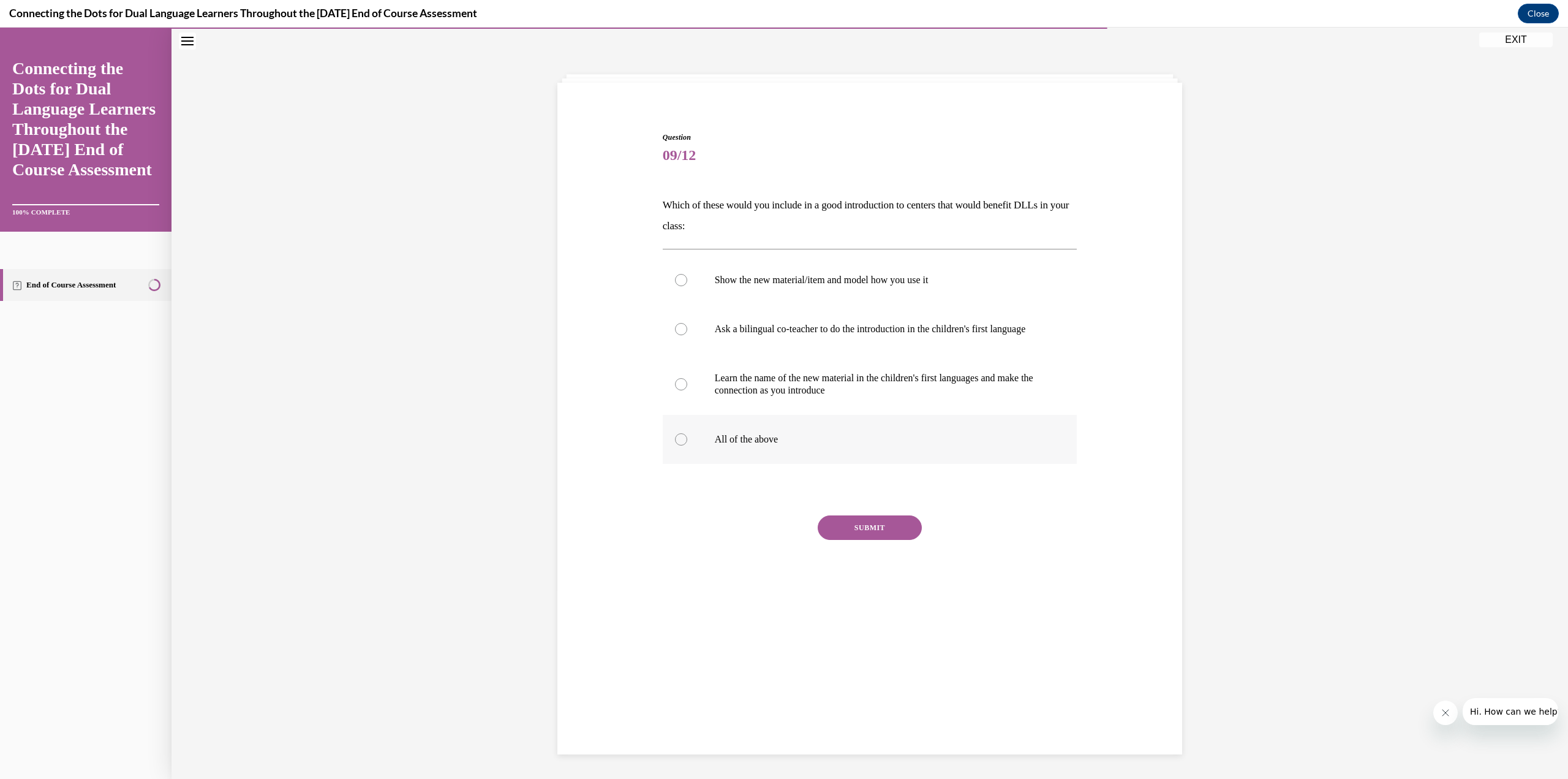
drag, startPoint x: 673, startPoint y: 450, endPoint x: 761, endPoint y: 512, distance: 107.6
click at [675, 445] on div at bounding box center [680, 439] width 12 height 12
click at [675, 445] on input "All of the above" at bounding box center [680, 439] width 12 height 12
radio input "true"
click at [898, 540] on button "SUBMIT" at bounding box center [869, 527] width 104 height 25
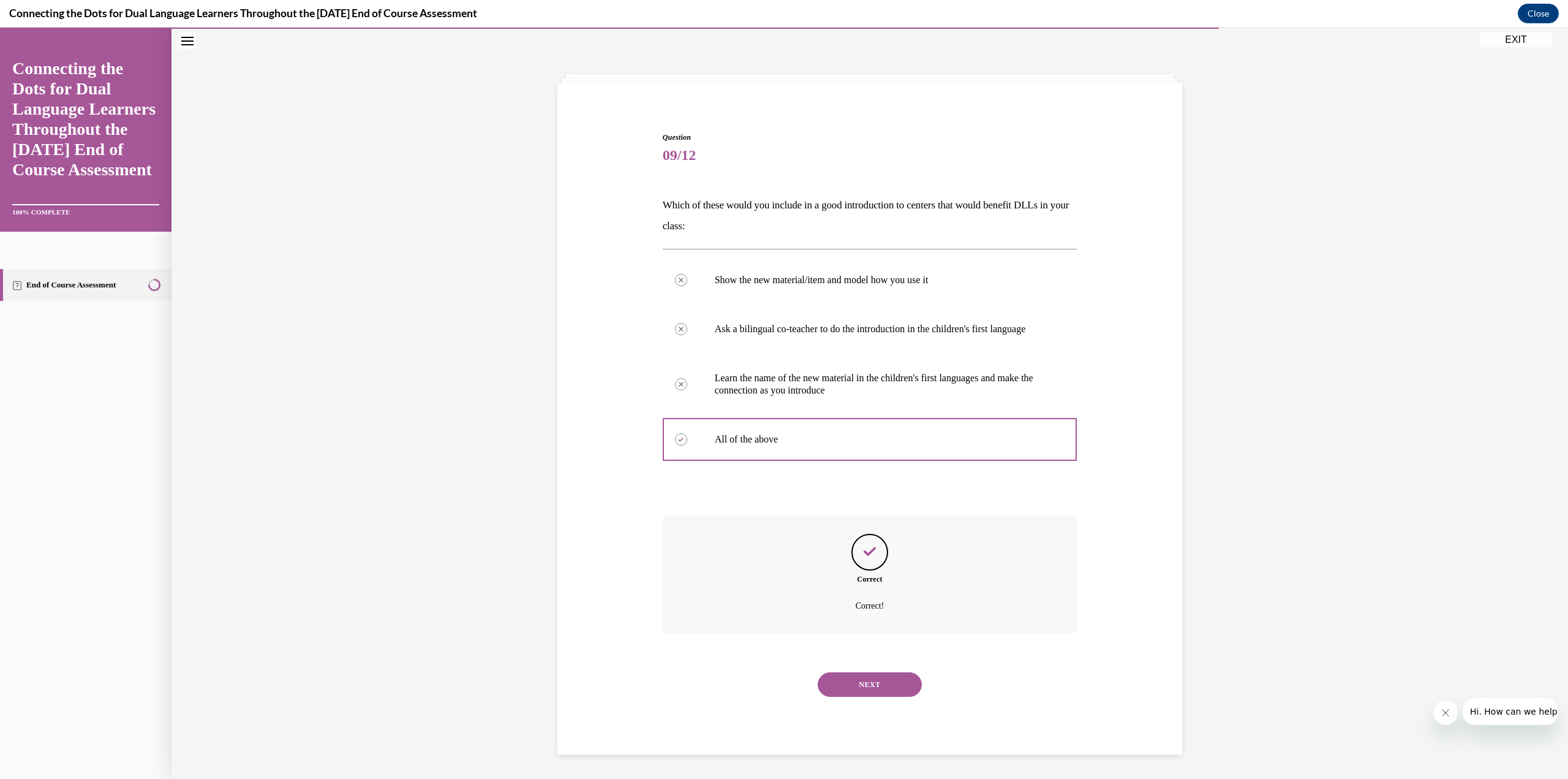
click at [893, 691] on button "NEXT" at bounding box center [869, 685] width 104 height 25
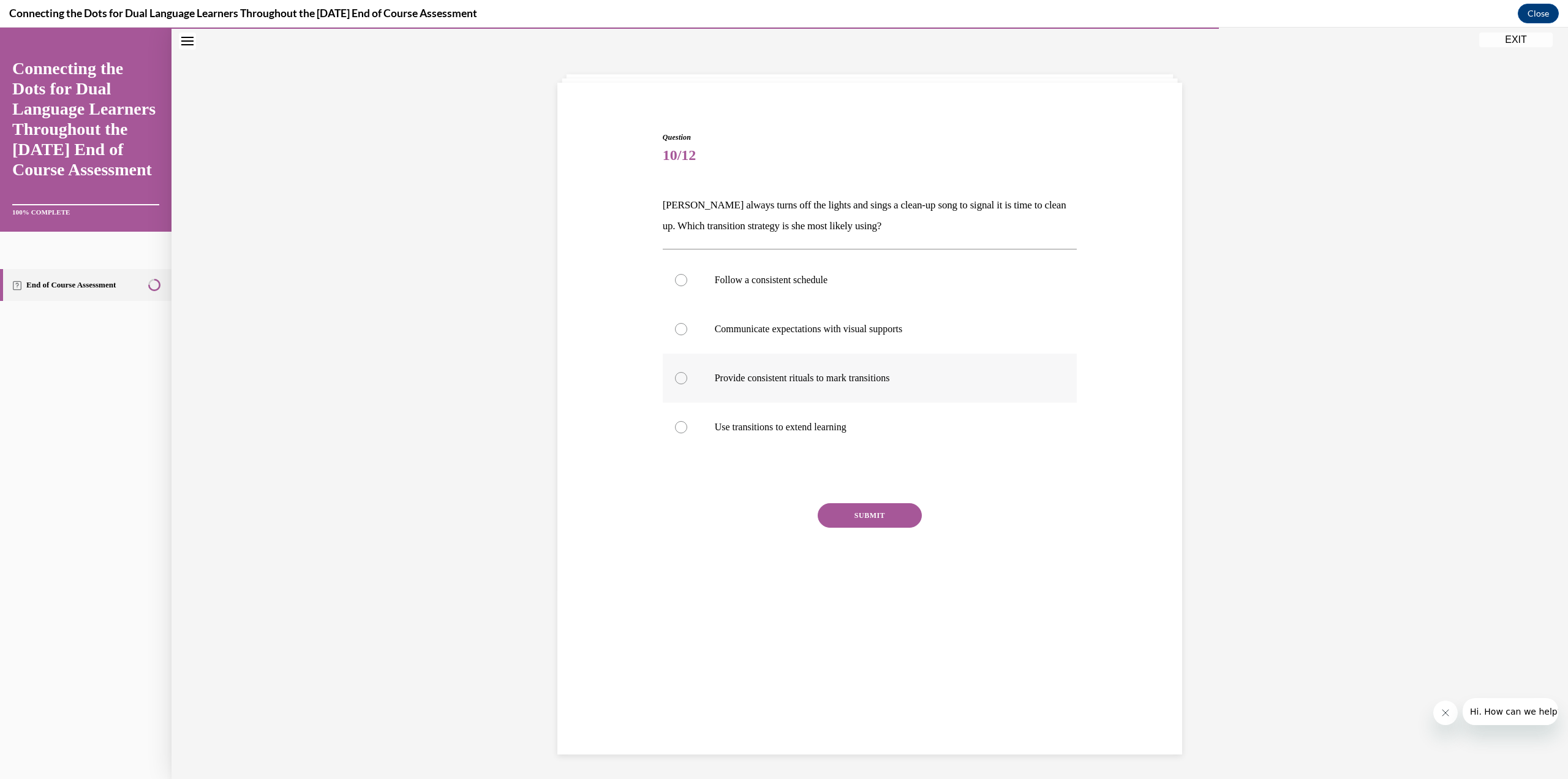
click at [681, 376] on div at bounding box center [680, 378] width 12 height 12
click at [681, 376] on input "Provide consistent rituals to mark transitions" at bounding box center [680, 378] width 12 height 12
radio input "true"
click at [842, 512] on button "SUBMIT" at bounding box center [869, 515] width 104 height 25
click at [883, 667] on button "NEXT" at bounding box center [869, 672] width 104 height 25
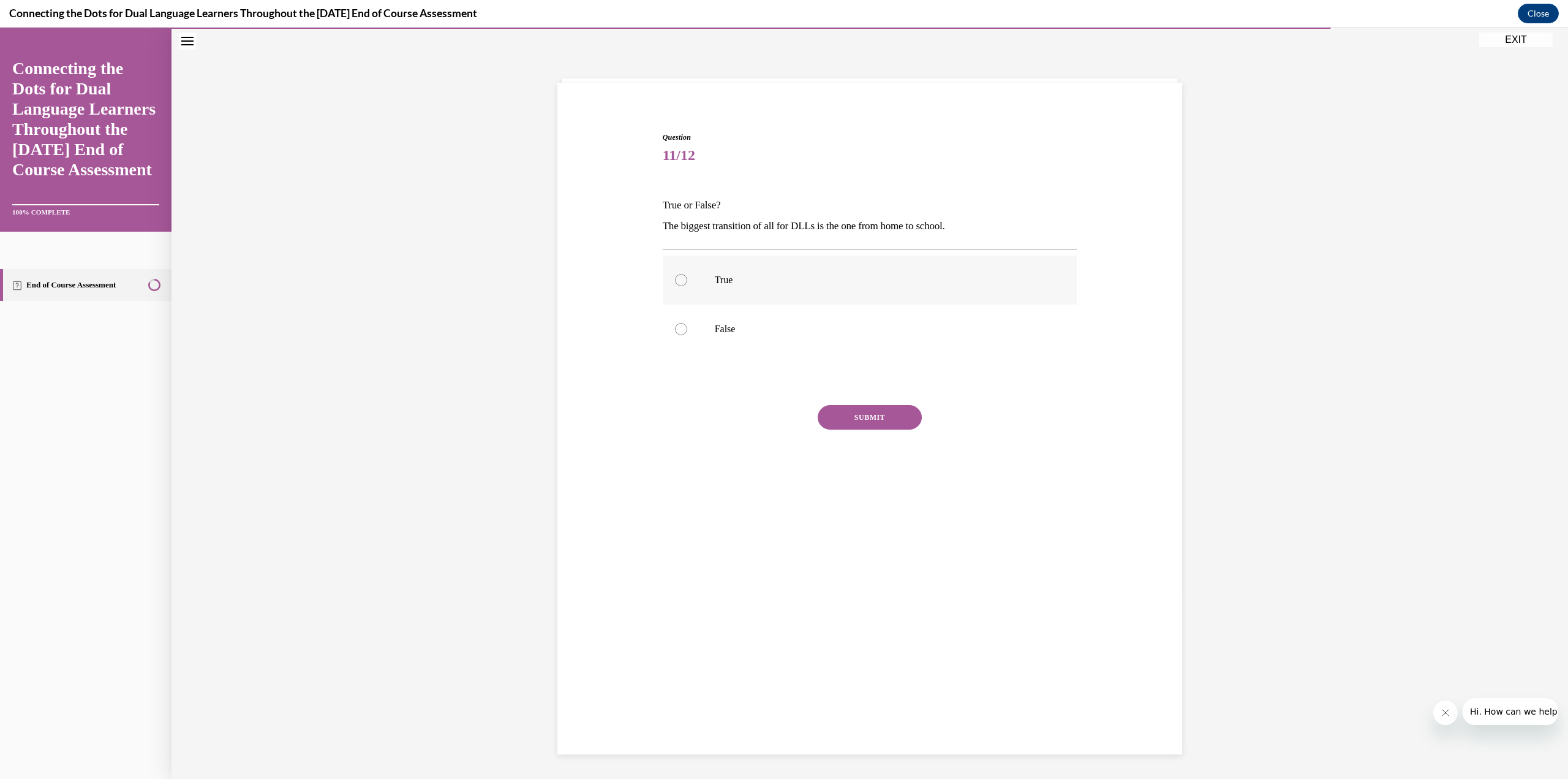
click at [679, 282] on div at bounding box center [680, 280] width 12 height 12
click at [679, 282] on input "True" at bounding box center [680, 280] width 12 height 12
radio input "true"
click at [880, 421] on button "SUBMIT" at bounding box center [869, 417] width 104 height 25
click at [864, 578] on button "NEXT" at bounding box center [869, 574] width 104 height 25
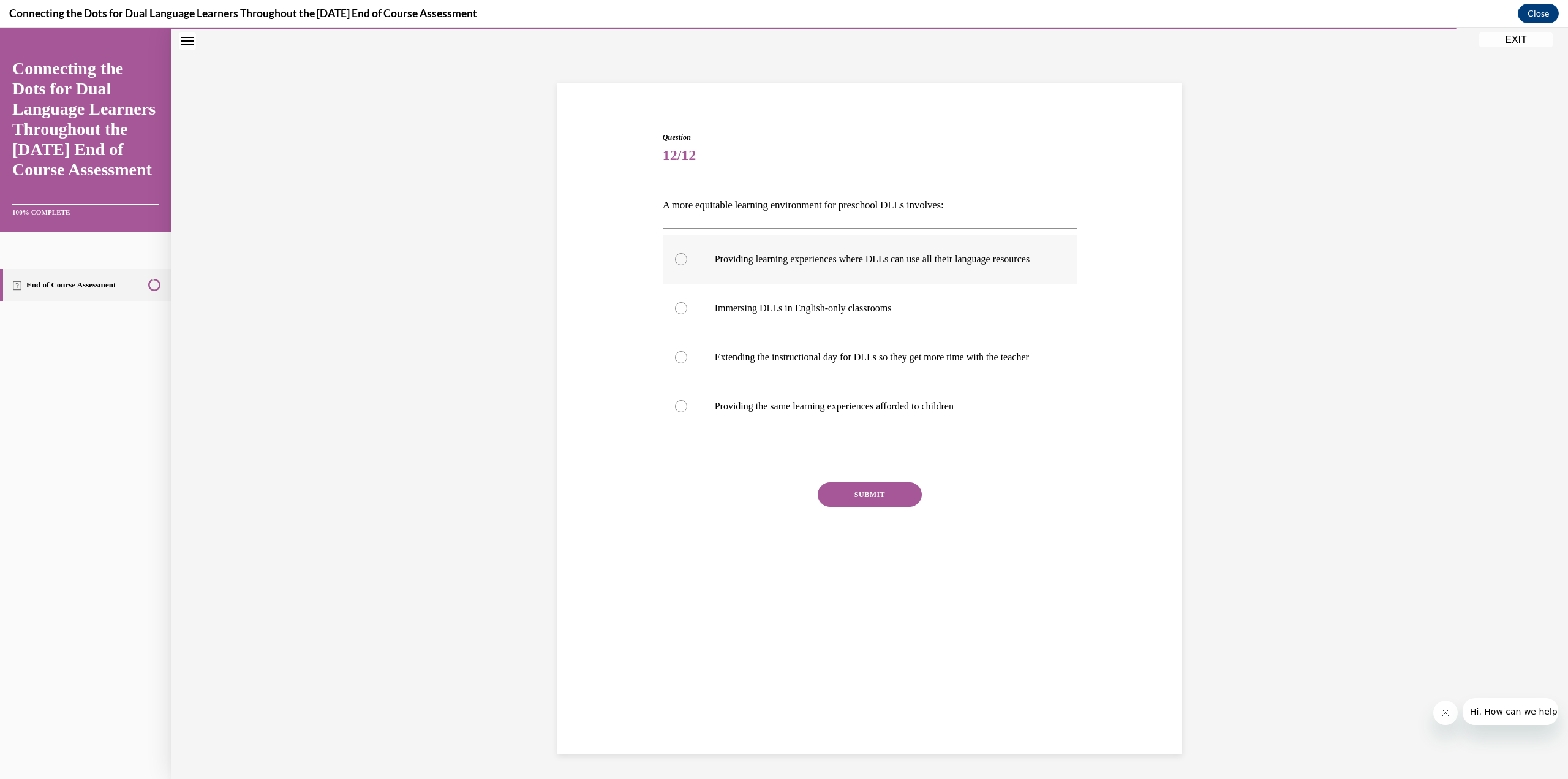
click at [782, 258] on p "Providing learning experiences where DLLs can use all their language resources" at bounding box center [880, 259] width 332 height 12
click at [687, 258] on input "Providing learning experiences where DLLs can use all their language resources" at bounding box center [680, 259] width 12 height 12
radio input "true"
click at [866, 507] on button "SUBMIT" at bounding box center [869, 494] width 104 height 25
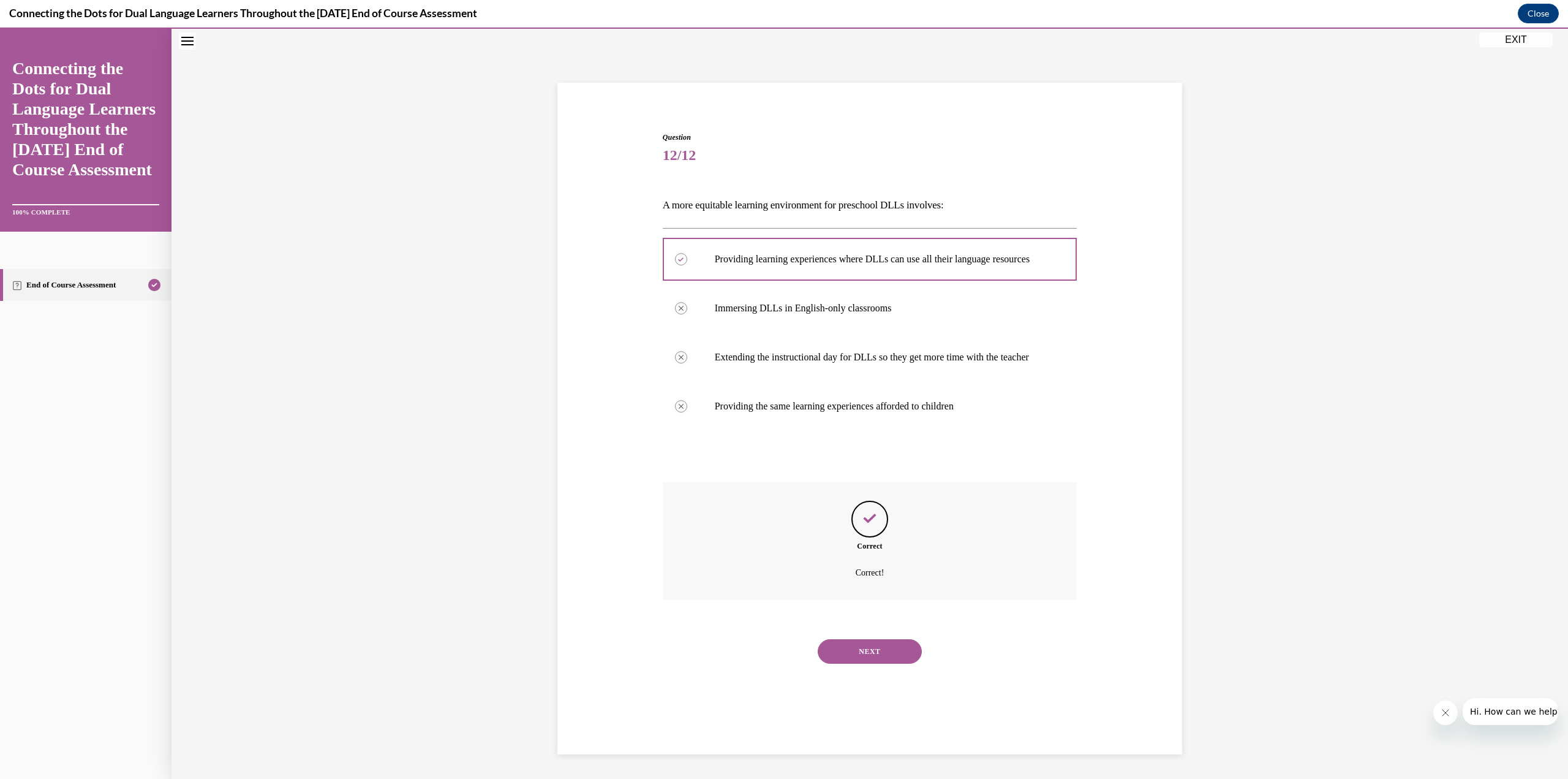
click at [852, 663] on button "NEXT" at bounding box center [869, 651] width 104 height 25
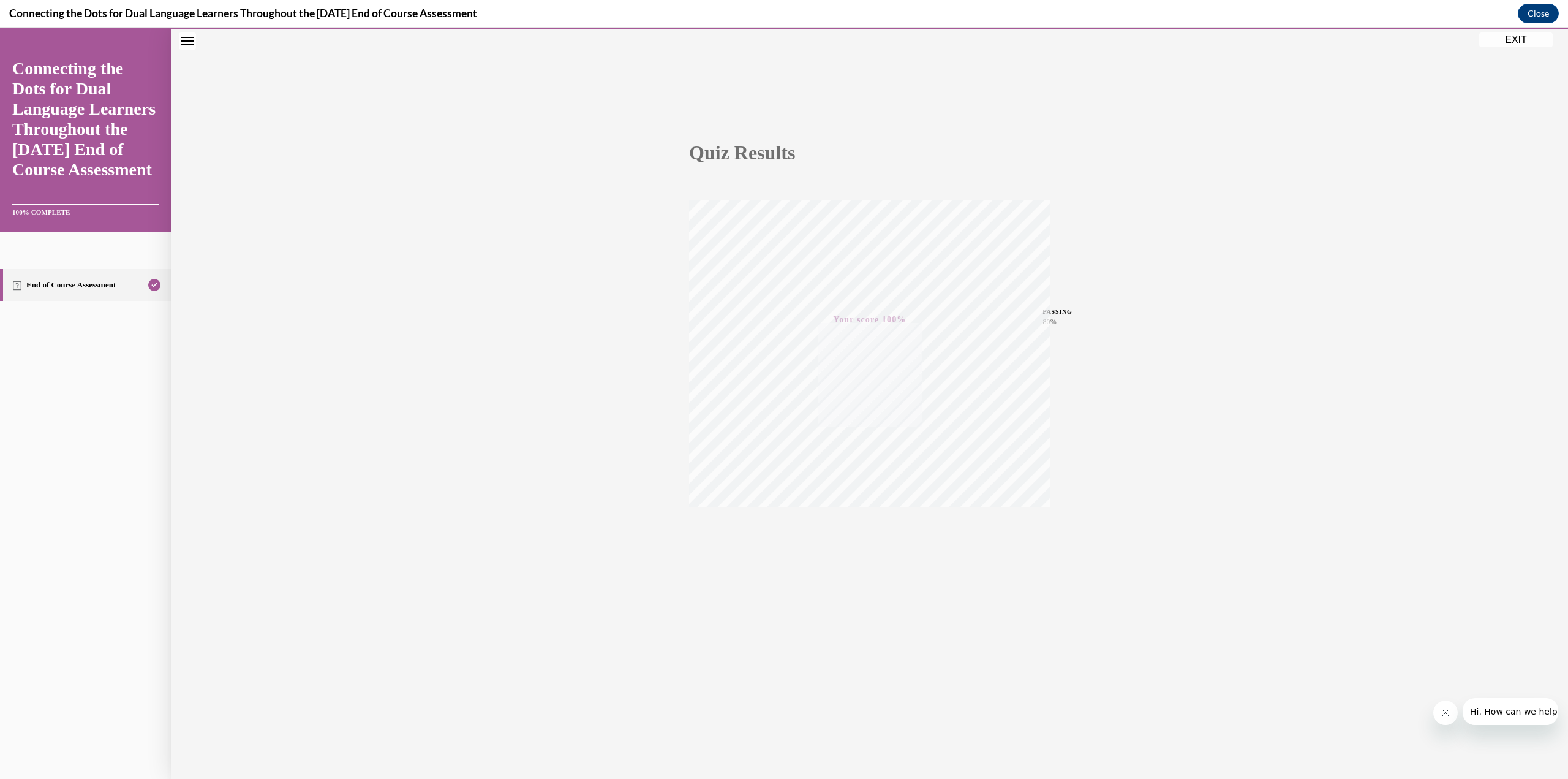
click at [1527, 35] on button "EXIT" at bounding box center [1516, 40] width 74 height 15
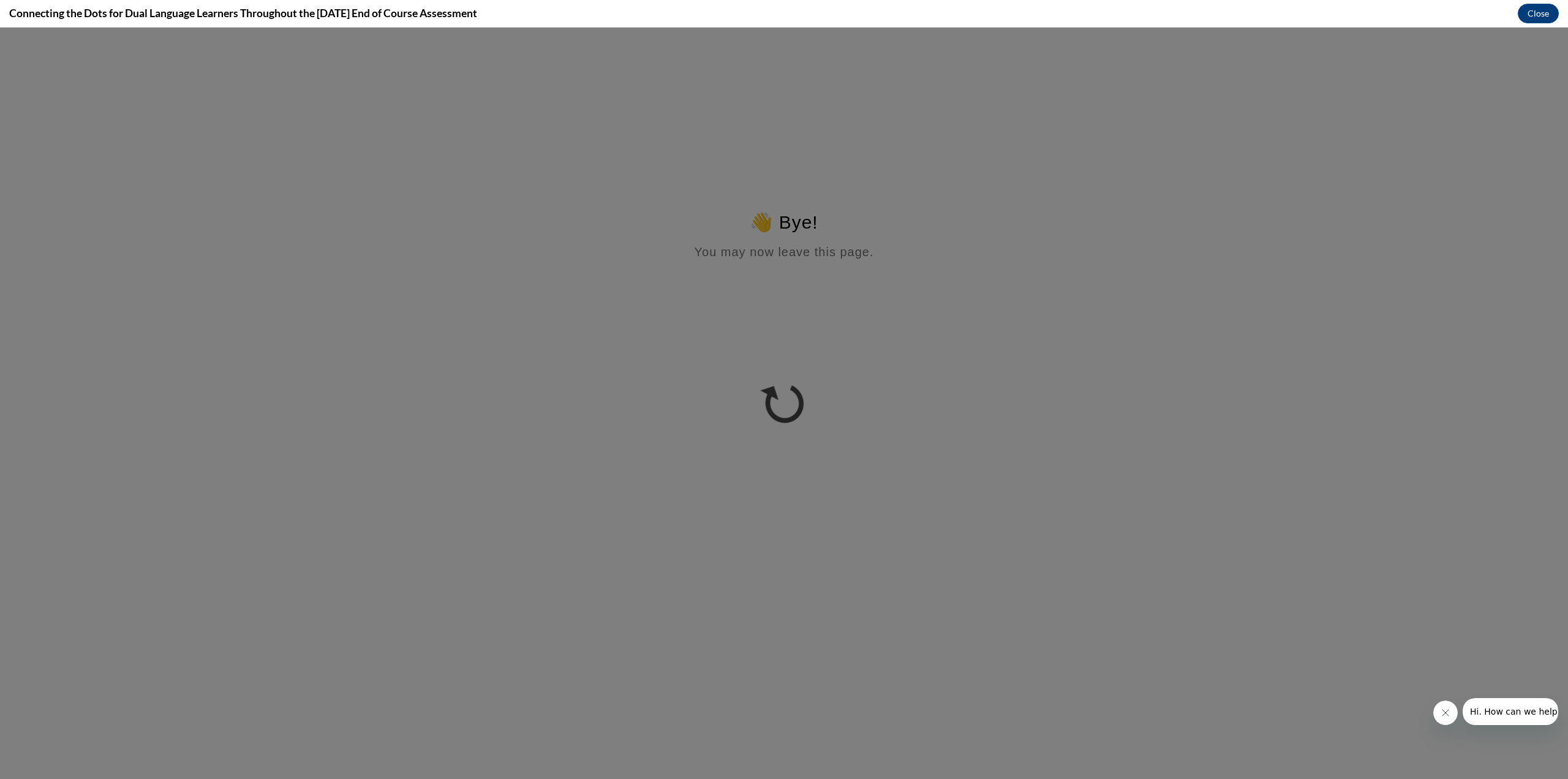
scroll to position [0, 0]
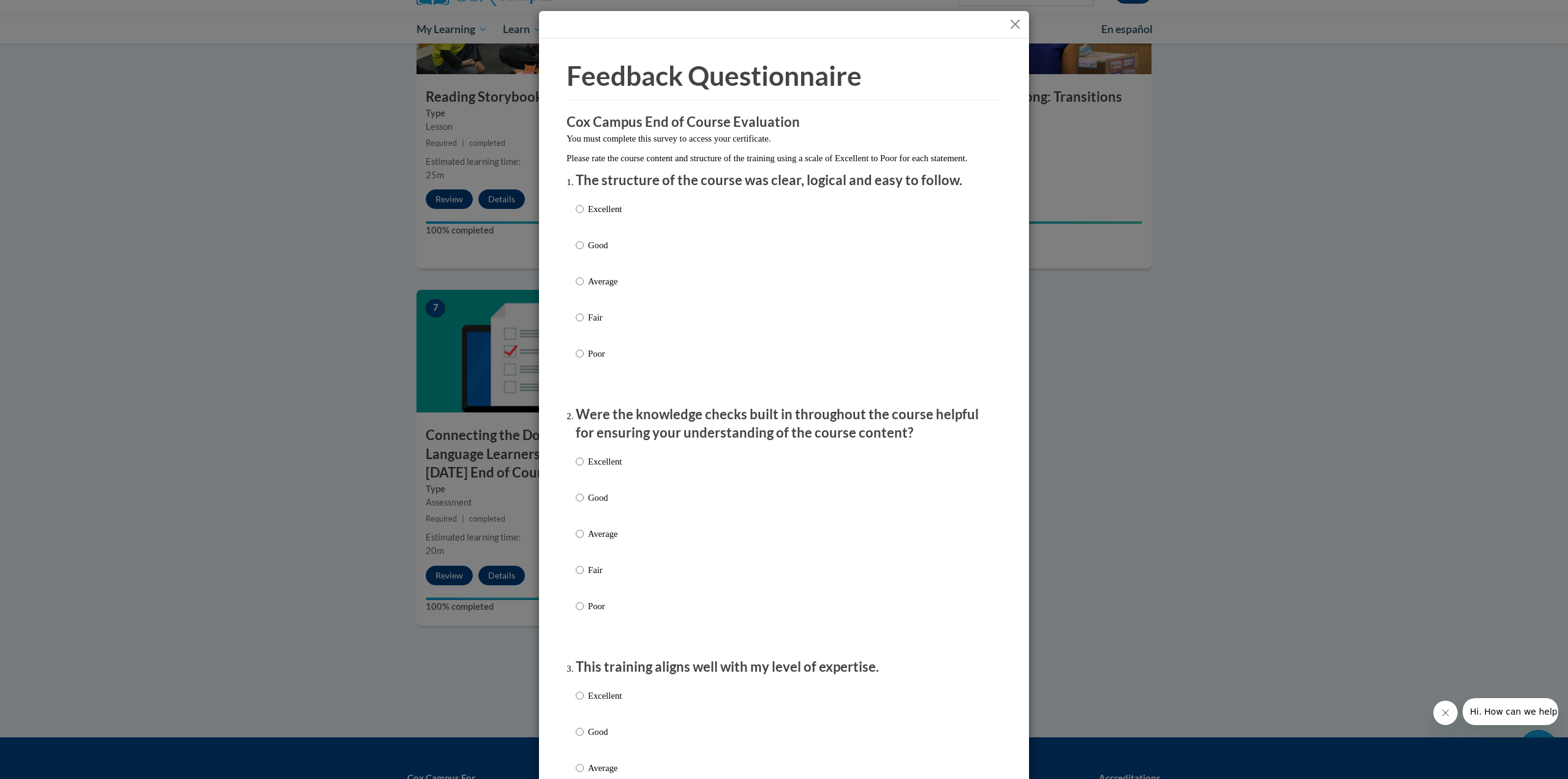
click at [580, 258] on label "Good" at bounding box center [598, 255] width 46 height 33
click at [580, 252] on input "Good" at bounding box center [579, 245] width 8 height 13
radio input "true"
click at [577, 504] on input "Good" at bounding box center [579, 497] width 8 height 13
radio input "true"
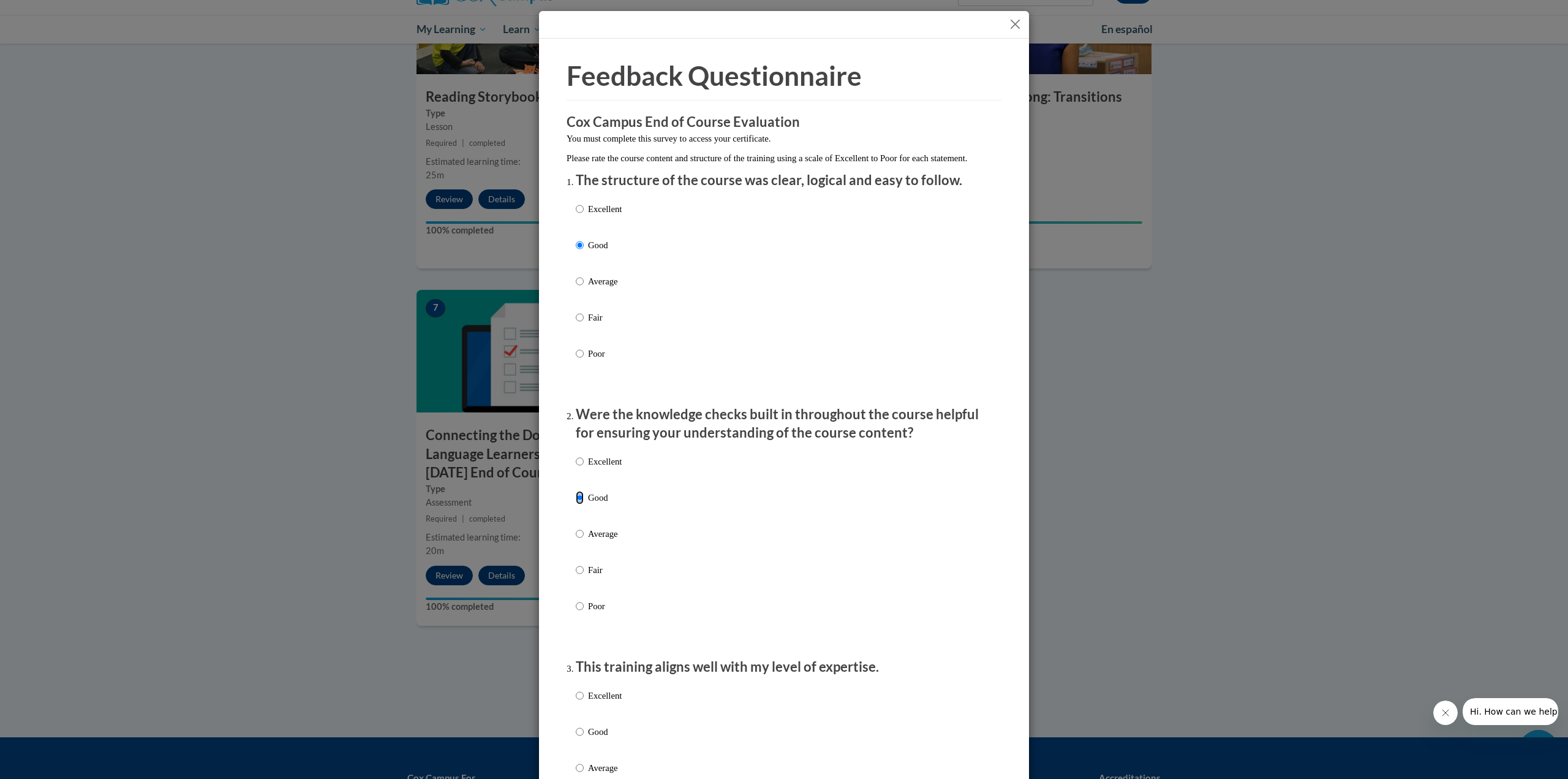
scroll to position [184, 0]
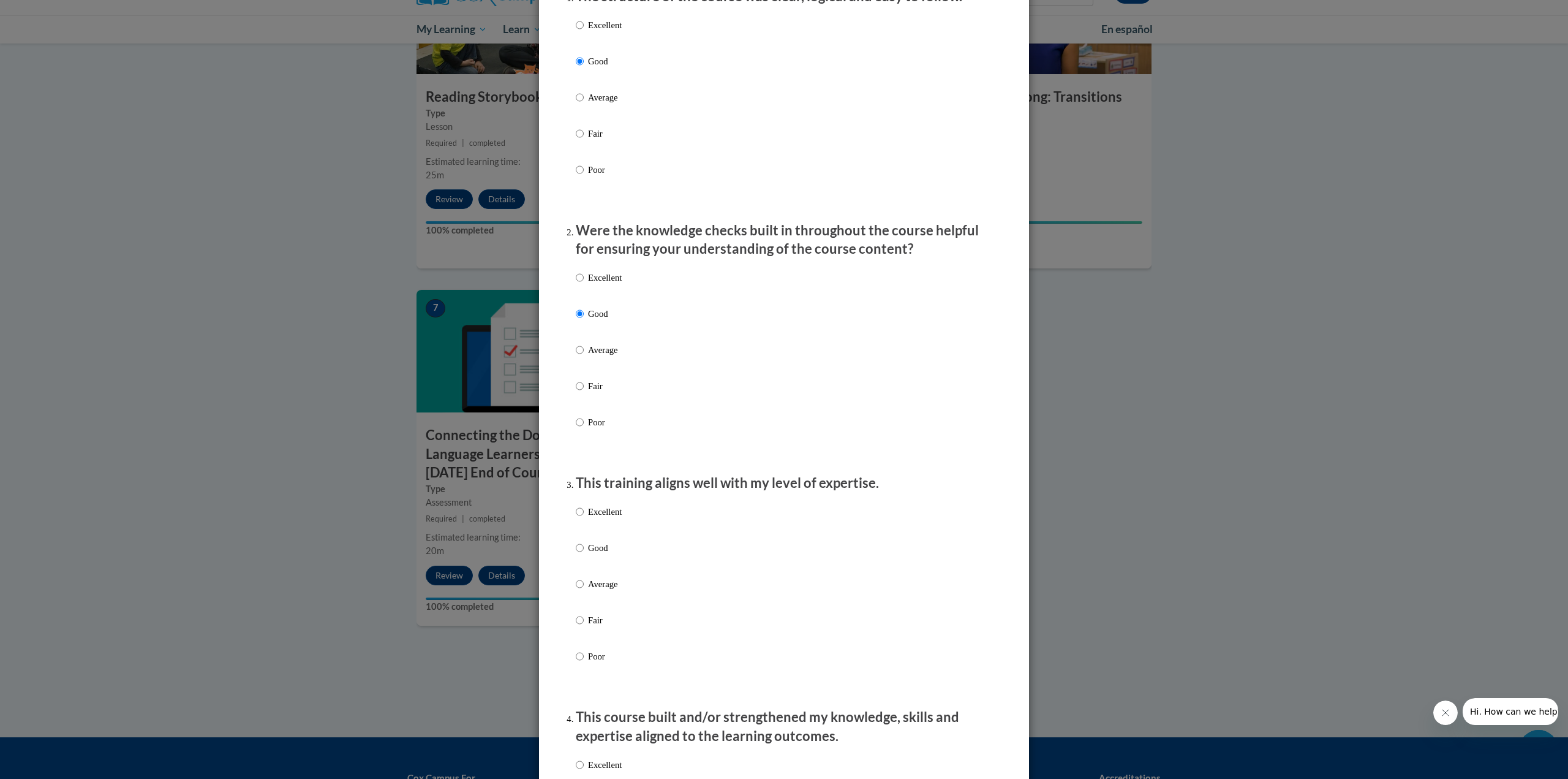
click at [575, 552] on div "Excellent Good Average Fair Poor" at bounding box center [598, 594] width 46 height 190
click at [576, 554] on input "Good" at bounding box center [579, 548] width 8 height 13
radio input "true"
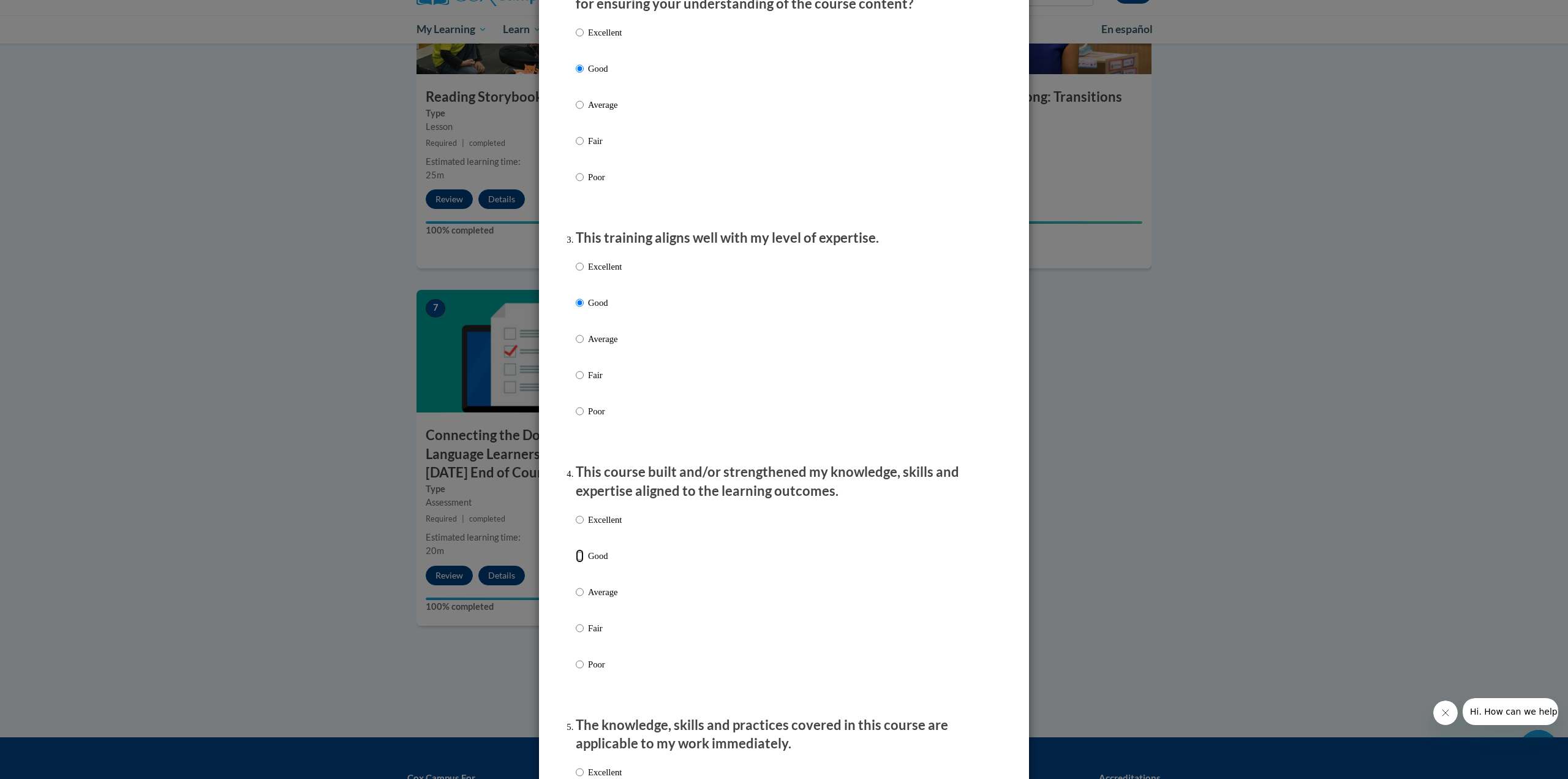
click at [575, 563] on input "Good" at bounding box center [579, 555] width 8 height 13
radio input "true"
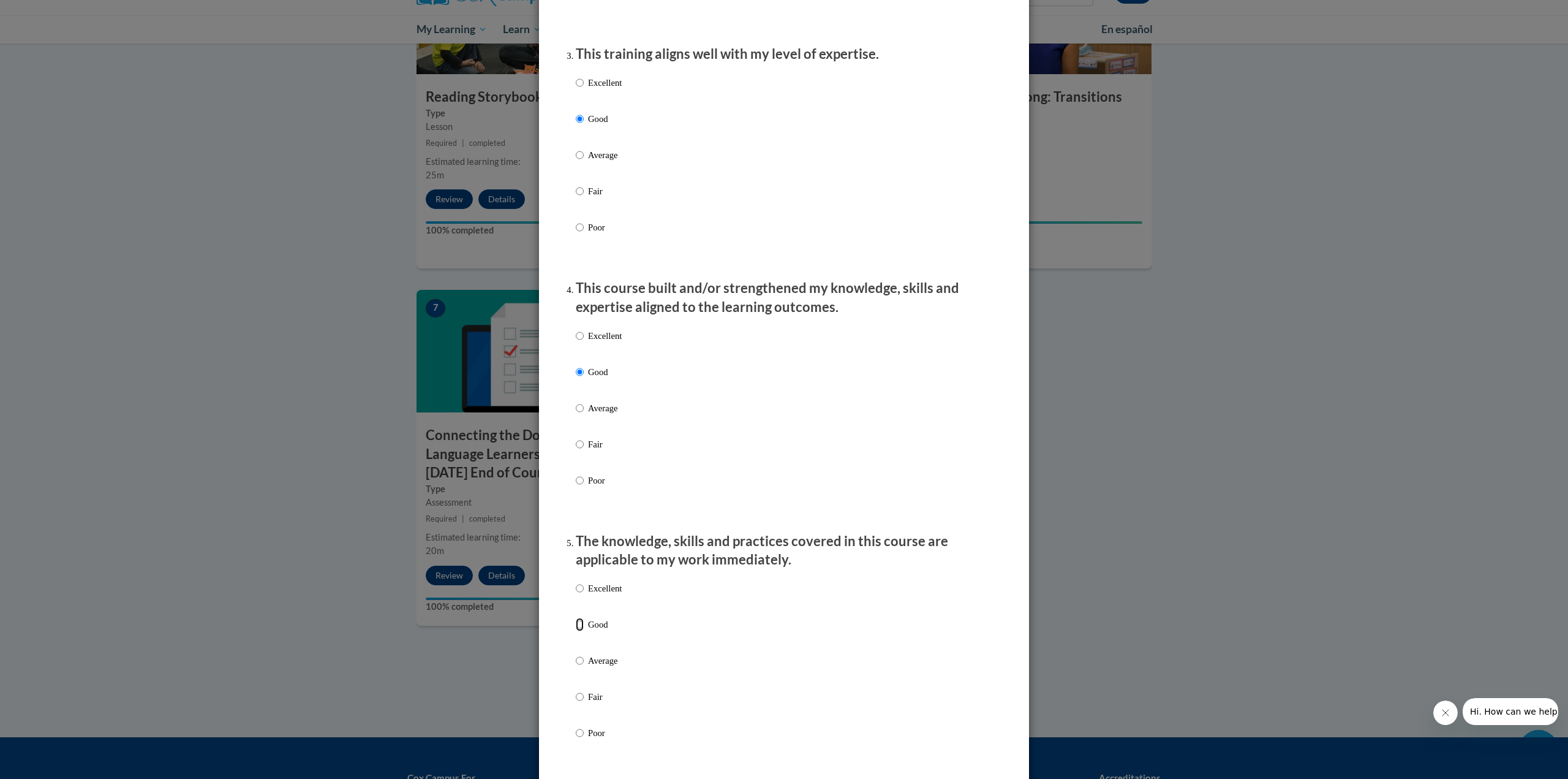
click at [579, 631] on input "Good" at bounding box center [579, 624] width 8 height 13
radio input "true"
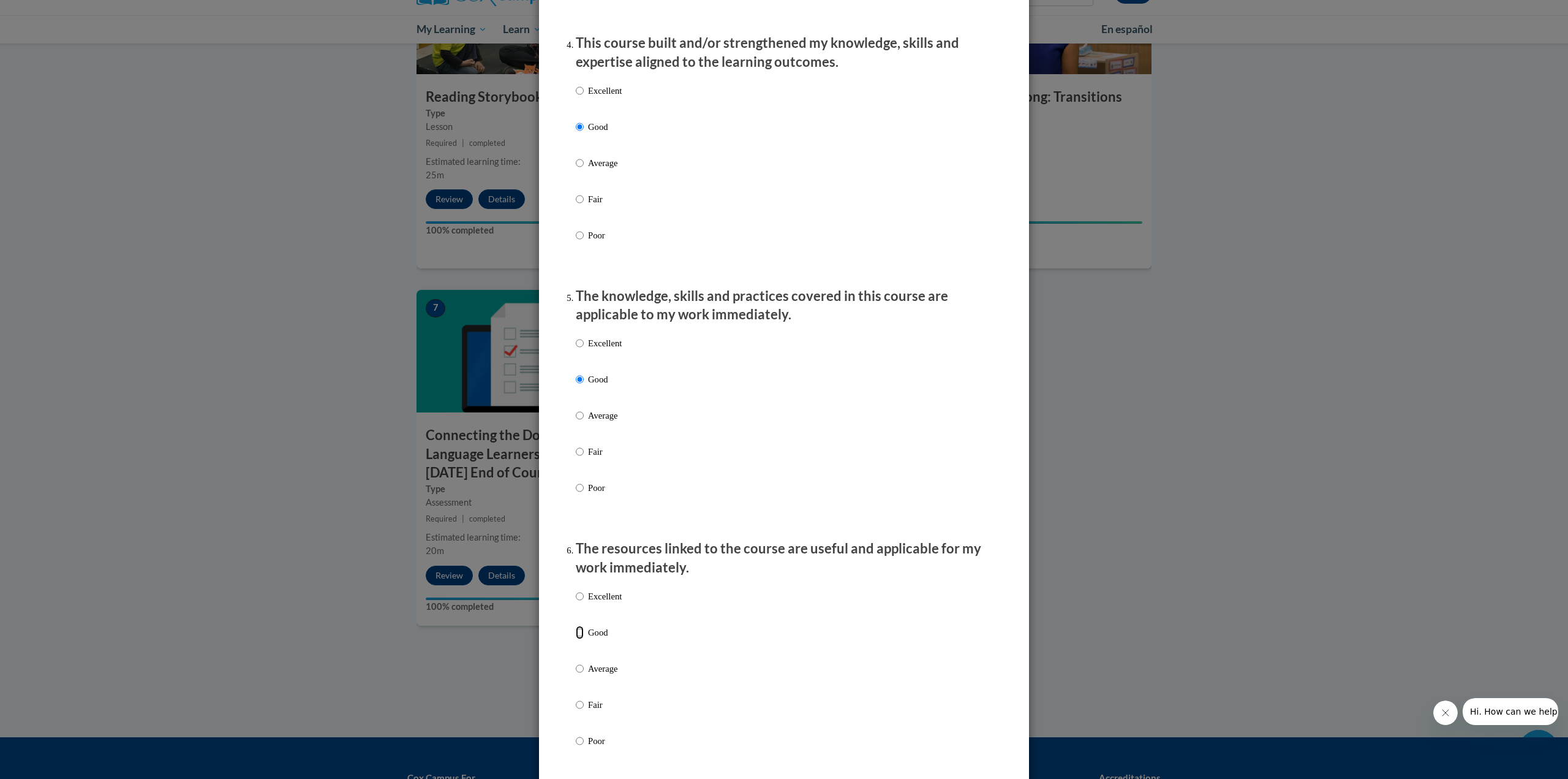
click at [578, 639] on input "Good" at bounding box center [579, 632] width 8 height 13
radio input "true"
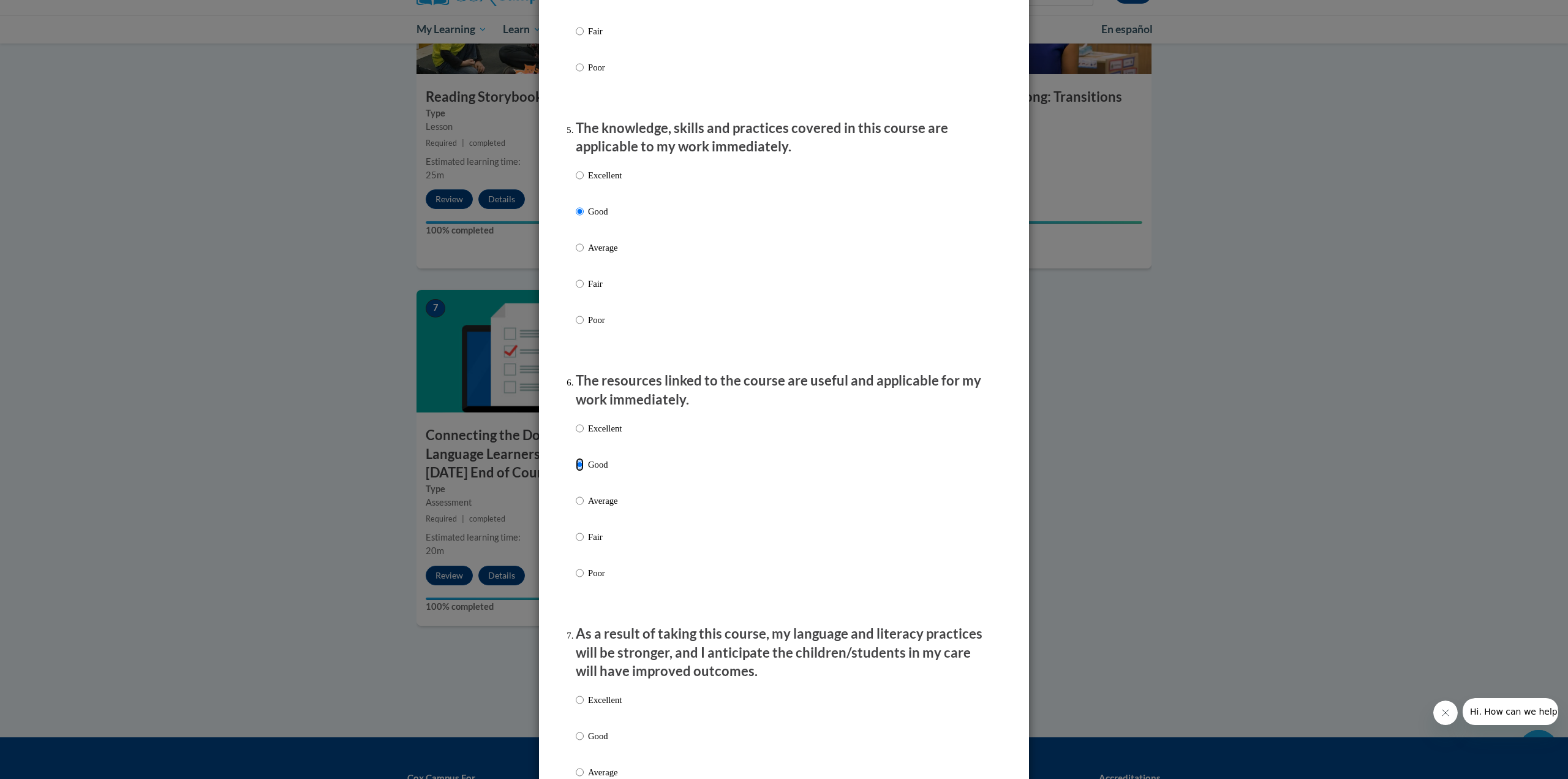
scroll to position [1103, 0]
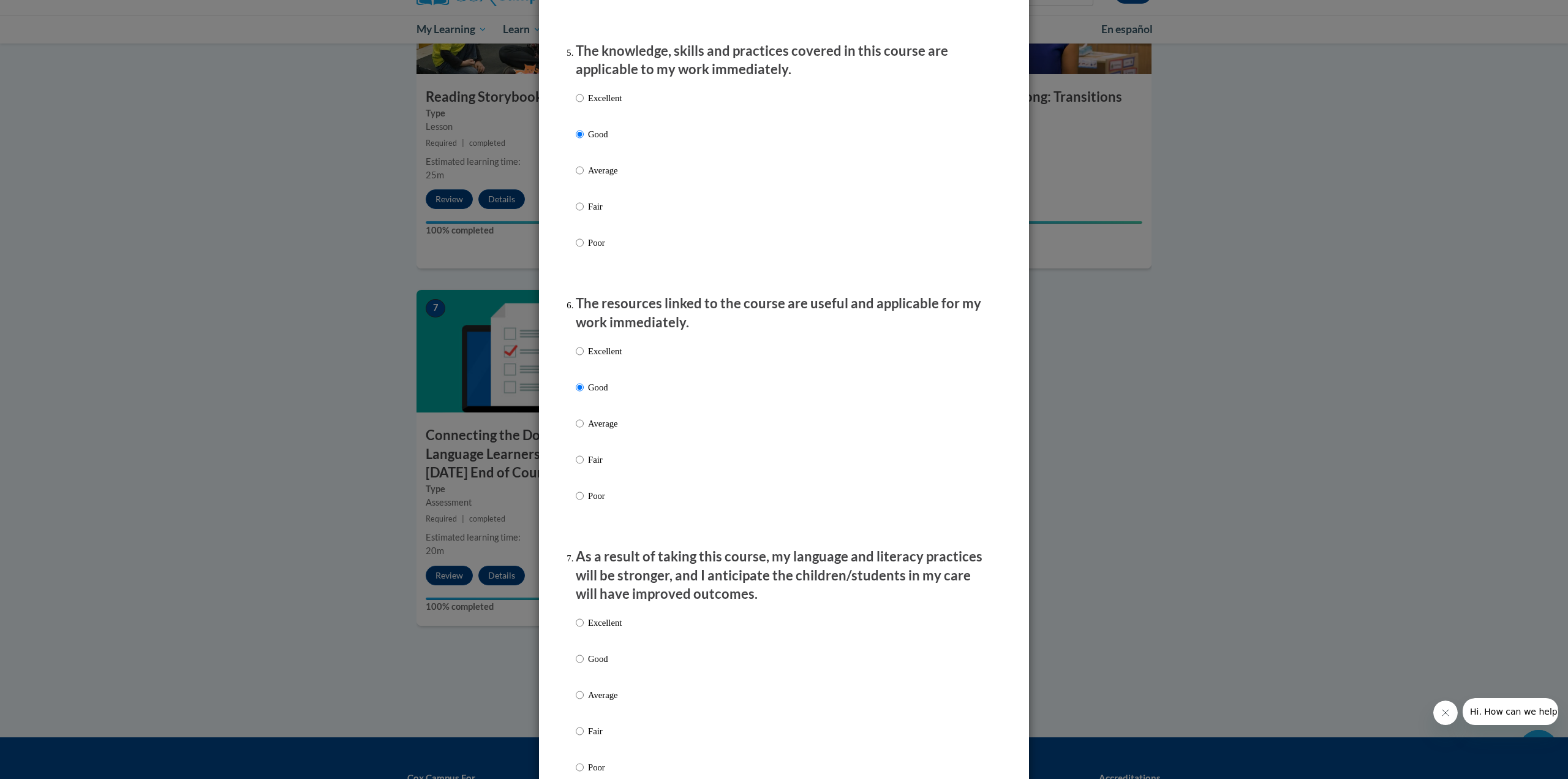
click at [575, 661] on div "Excellent Good Average Fair Poor" at bounding box center [598, 704] width 46 height 190
click at [576, 665] on input "Good" at bounding box center [579, 658] width 8 height 13
radio input "true"
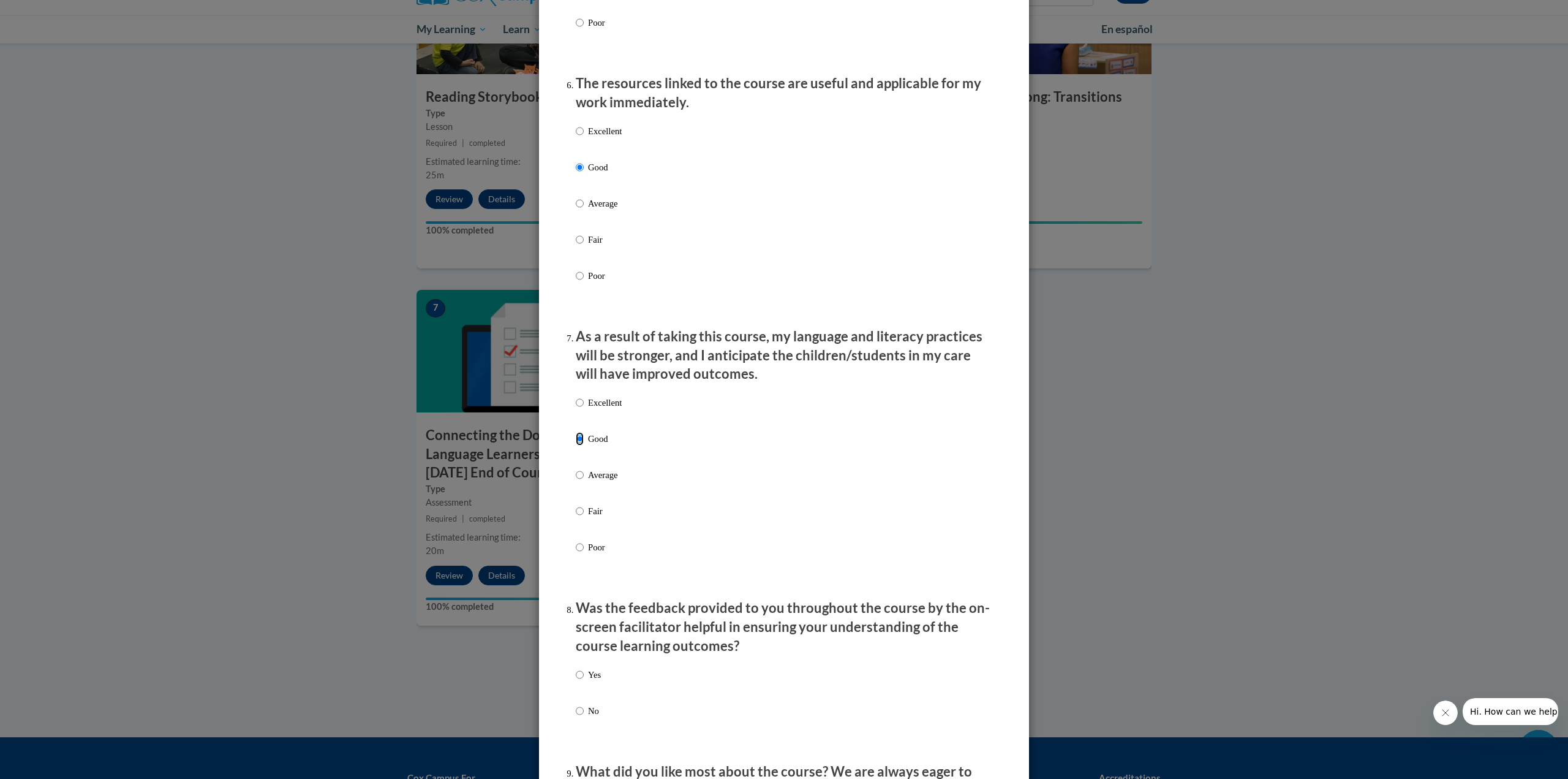
scroll to position [1348, 0]
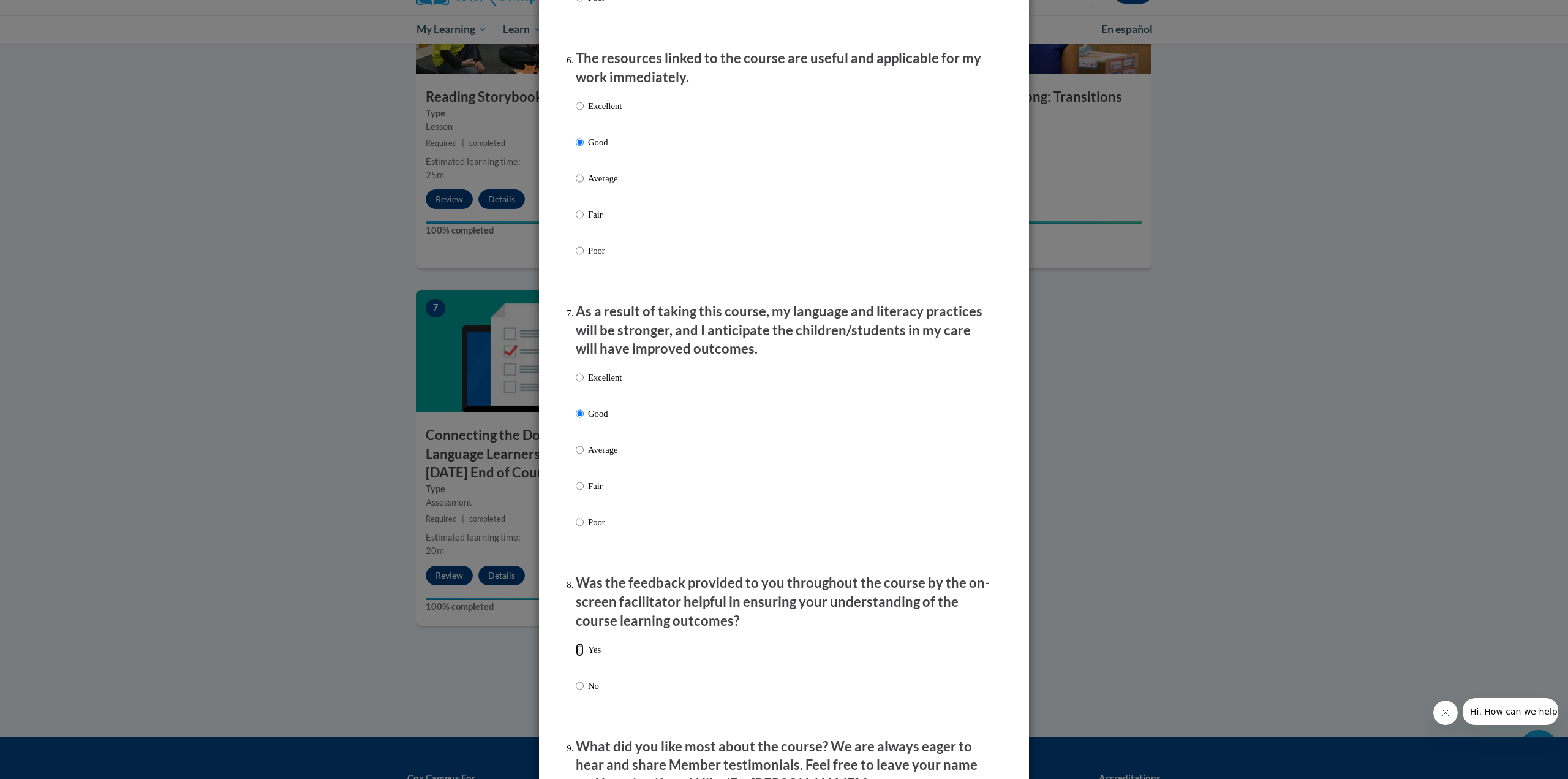
click at [575, 656] on input "Yes" at bounding box center [579, 649] width 8 height 13
radio input "true"
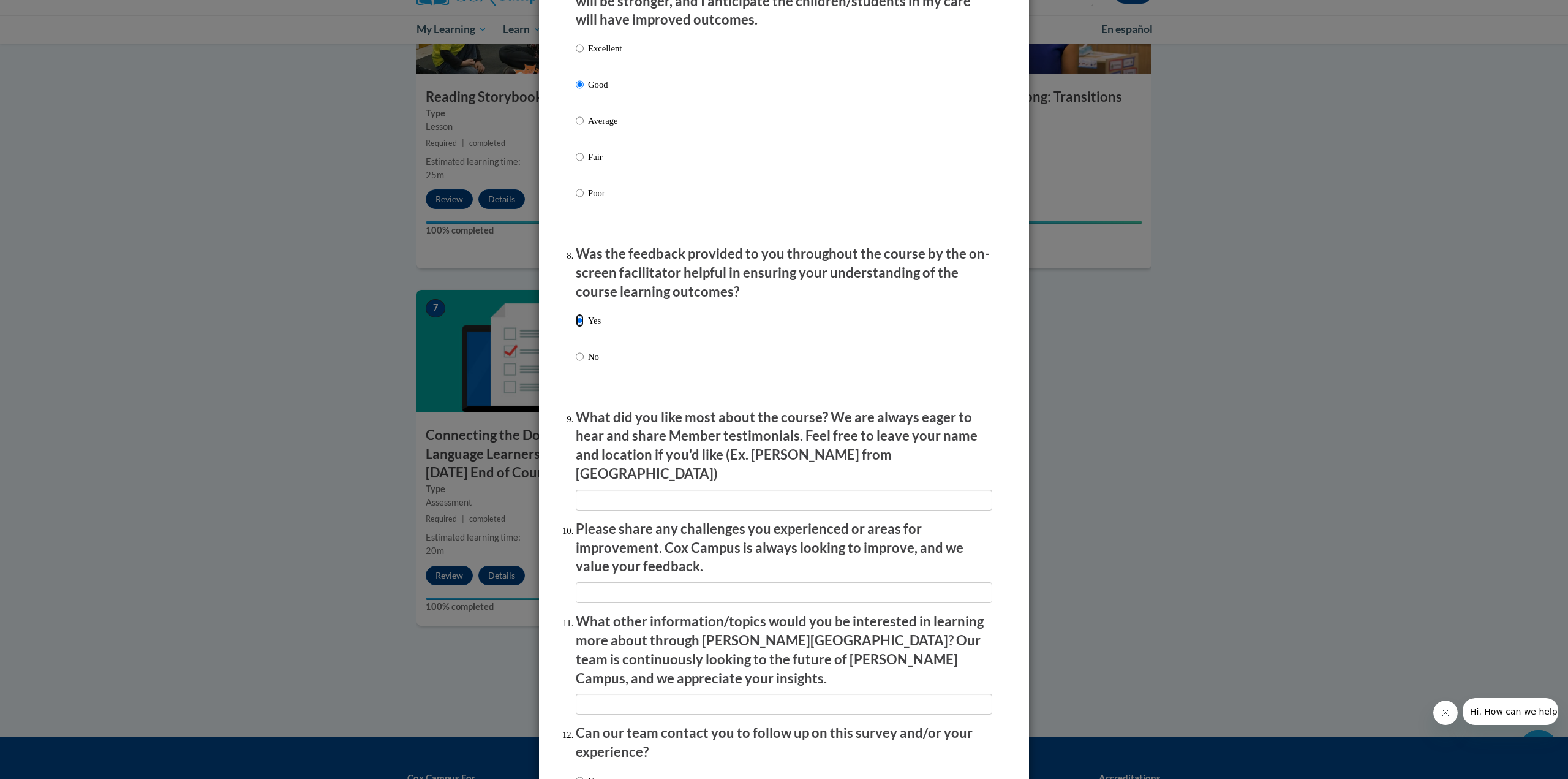
scroll to position [1767, 0]
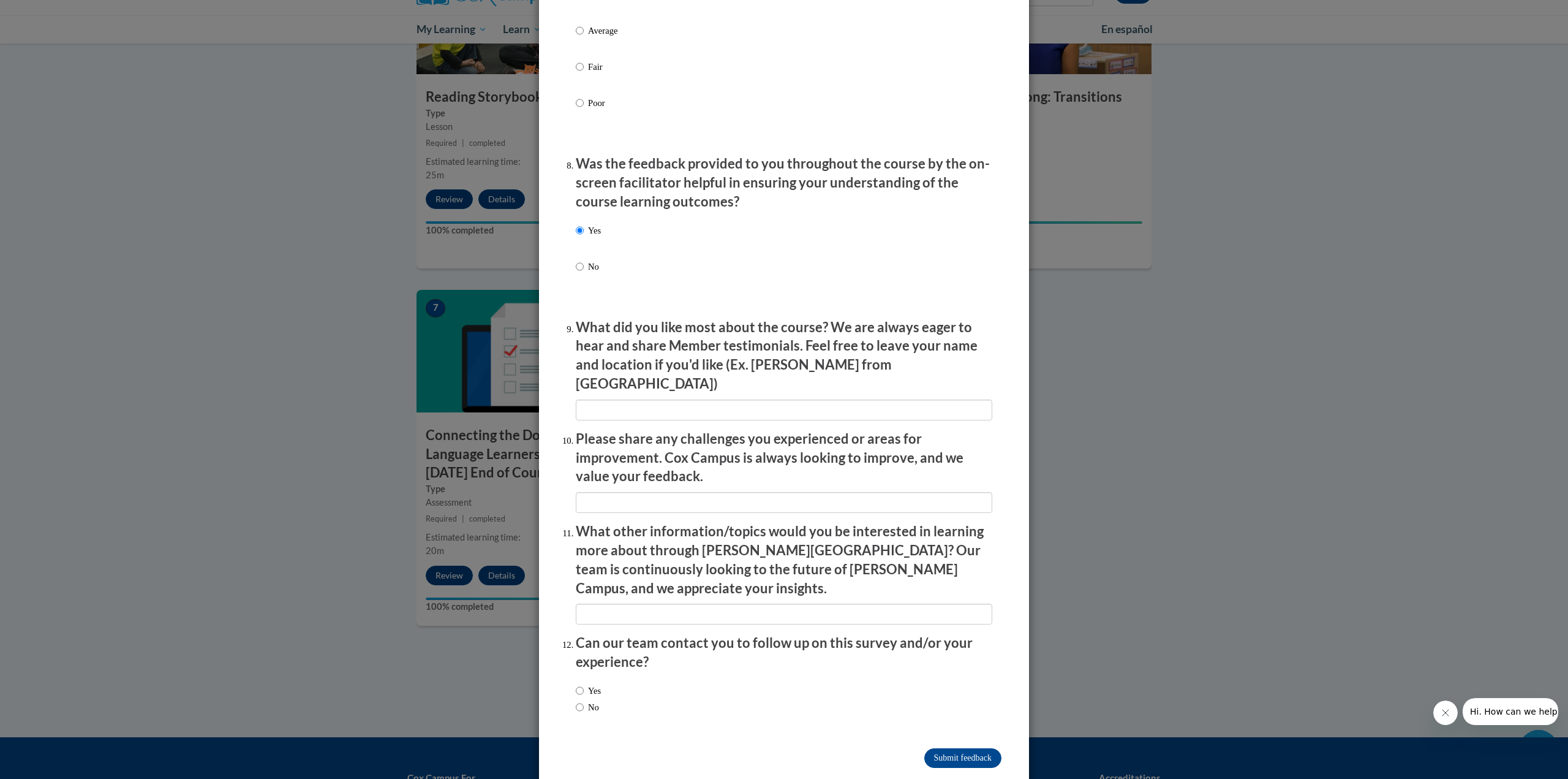
click at [577, 700] on input "No" at bounding box center [579, 707] width 8 height 13
radio input "true"
click at [930, 748] on input "Submit feedback" at bounding box center [962, 758] width 77 height 20
